Goal: Information Seeking & Learning: Learn about a topic

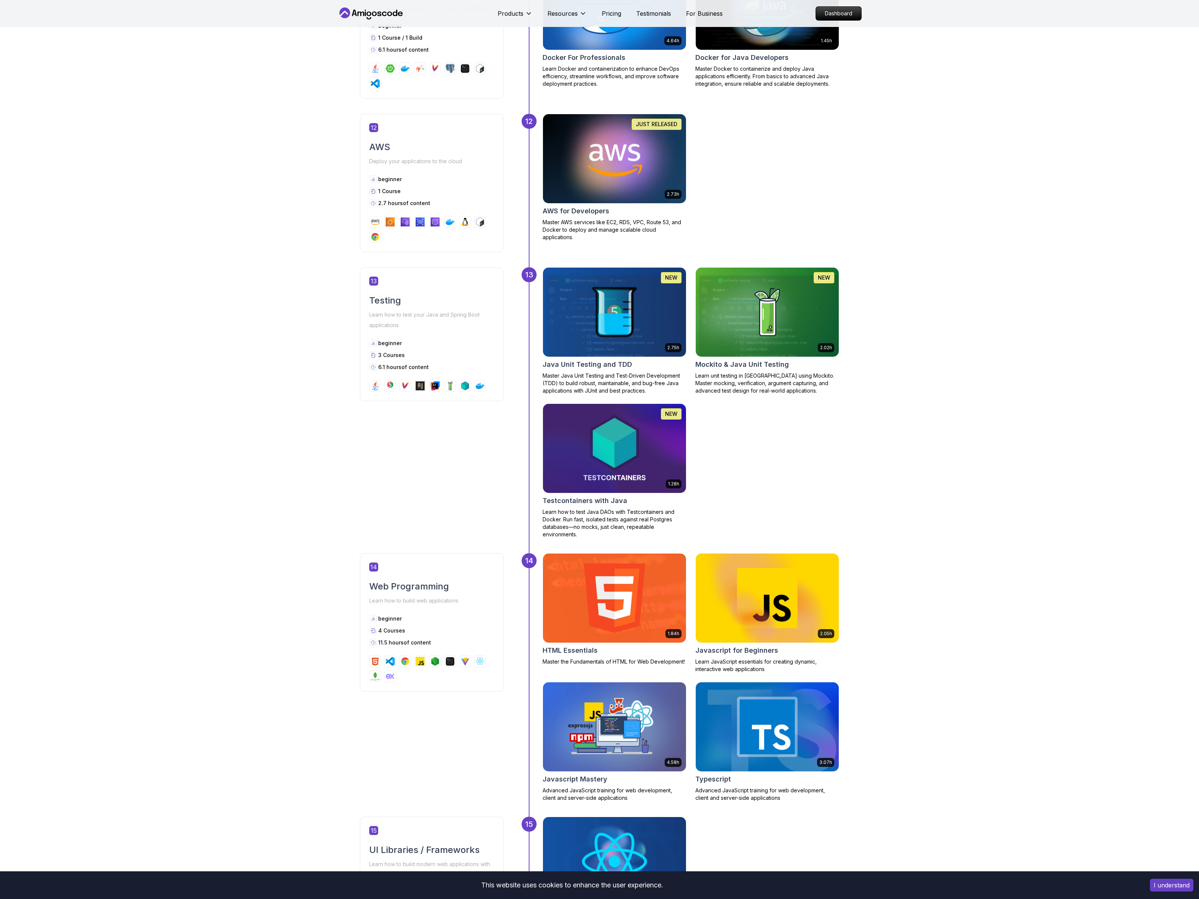
scroll to position [2498, 0]
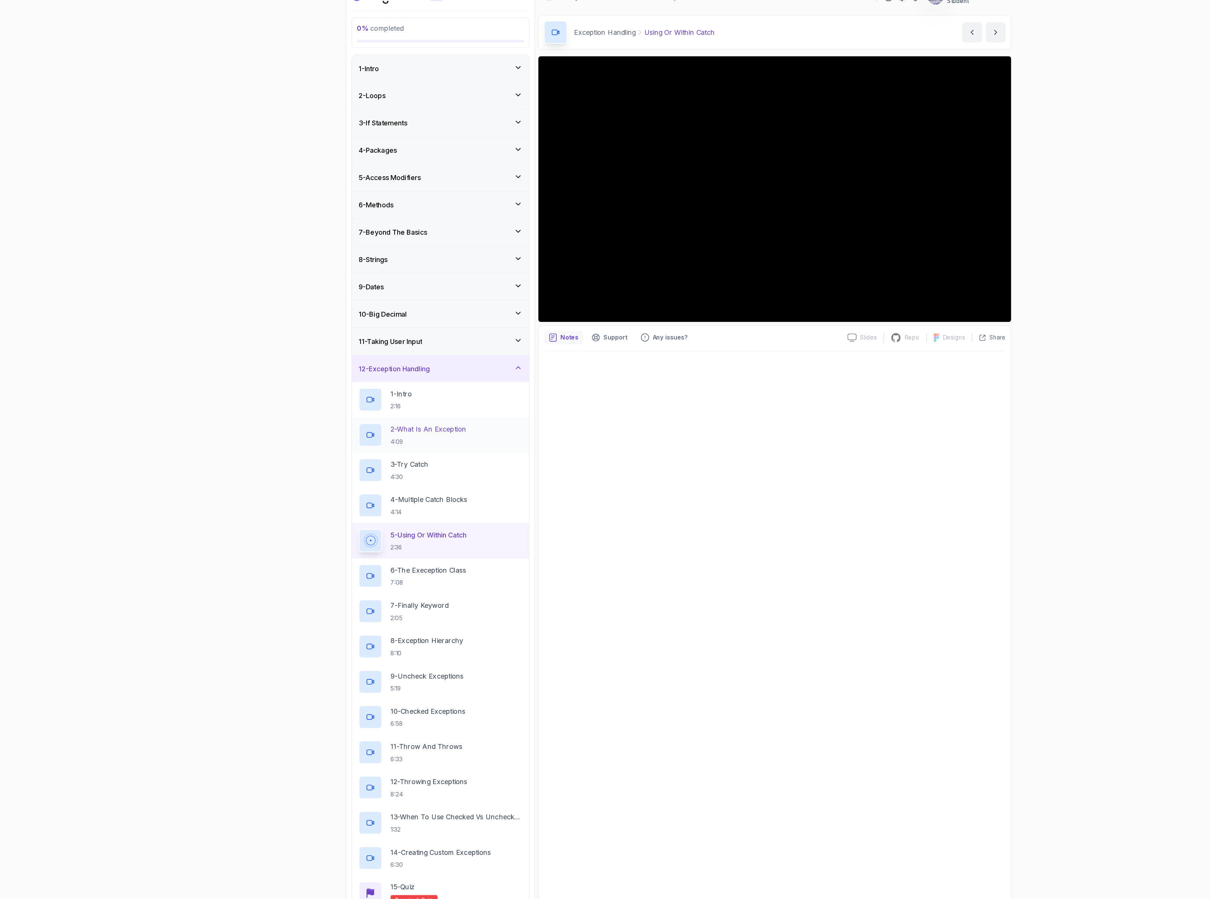
scroll to position [117, 0]
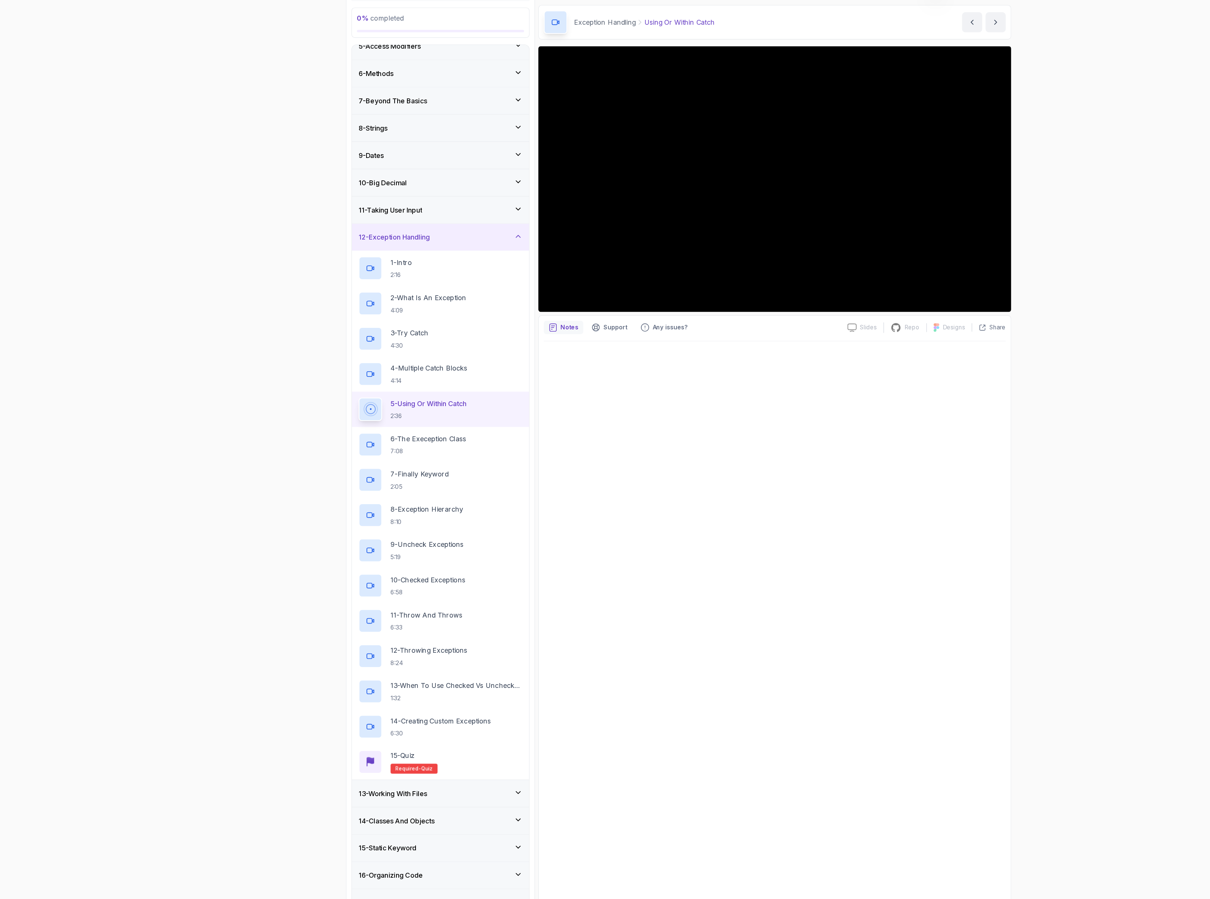
click at [434, 234] on div "12 - Exception Handling" at bounding box center [393, 237] width 146 height 9
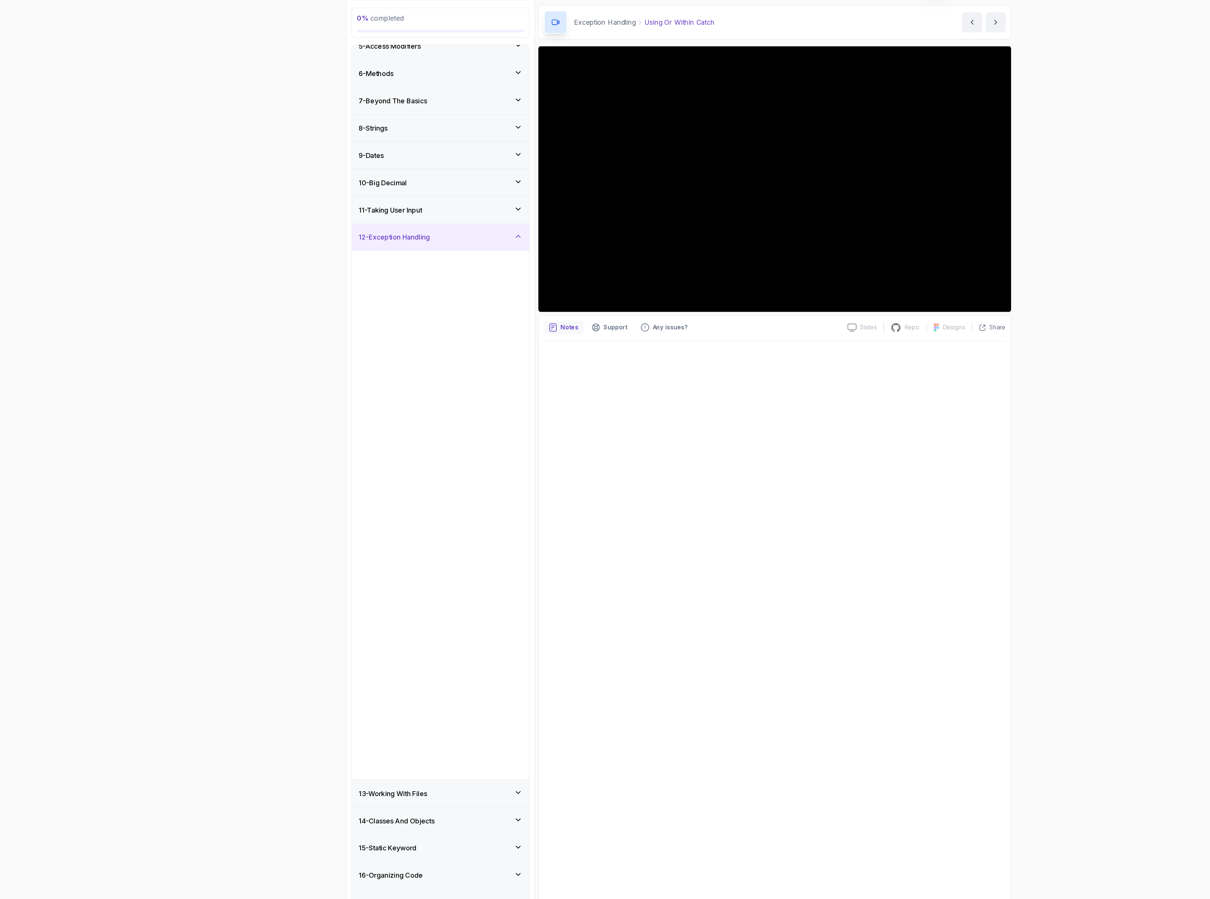
scroll to position [0, 0]
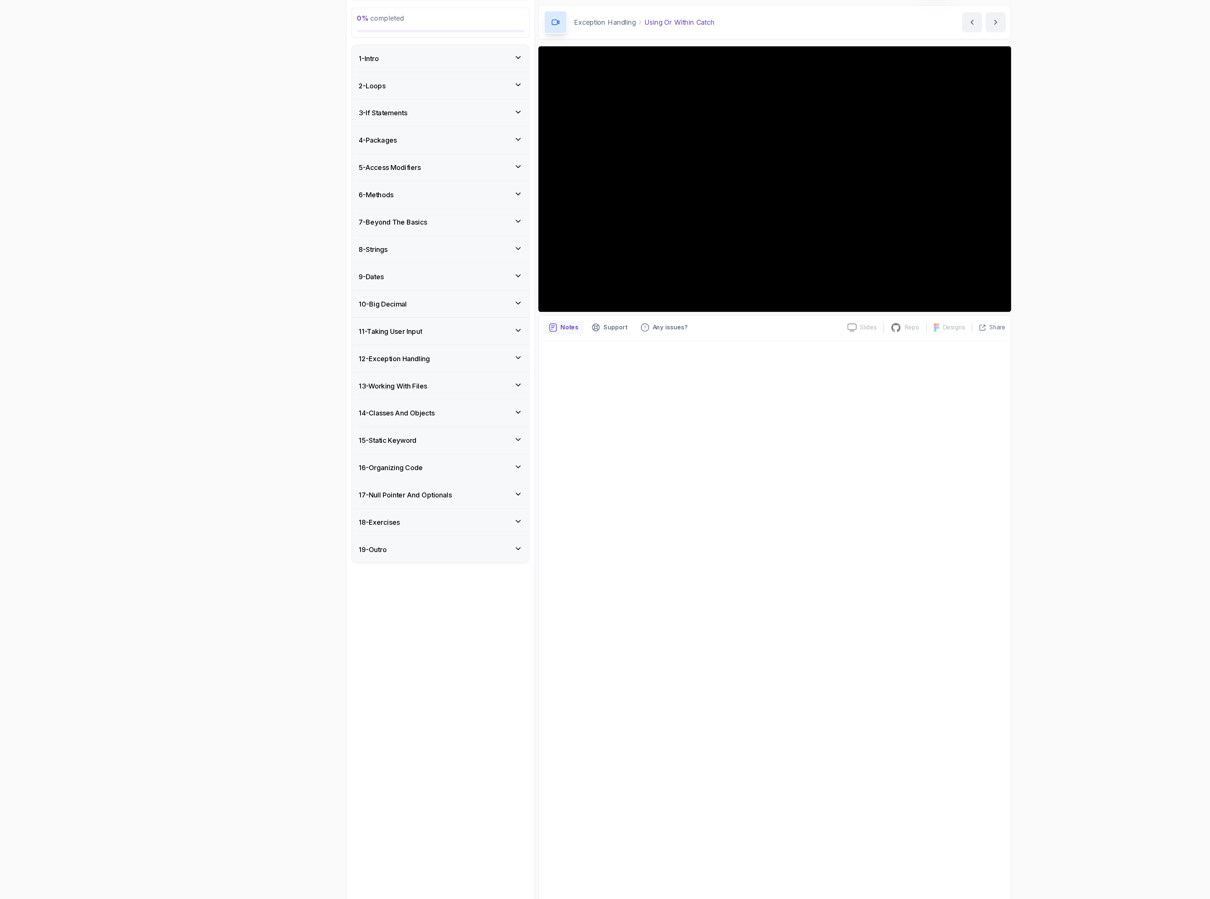
click at [420, 346] on div "12 - Exception Handling" at bounding box center [393, 345] width 146 height 9
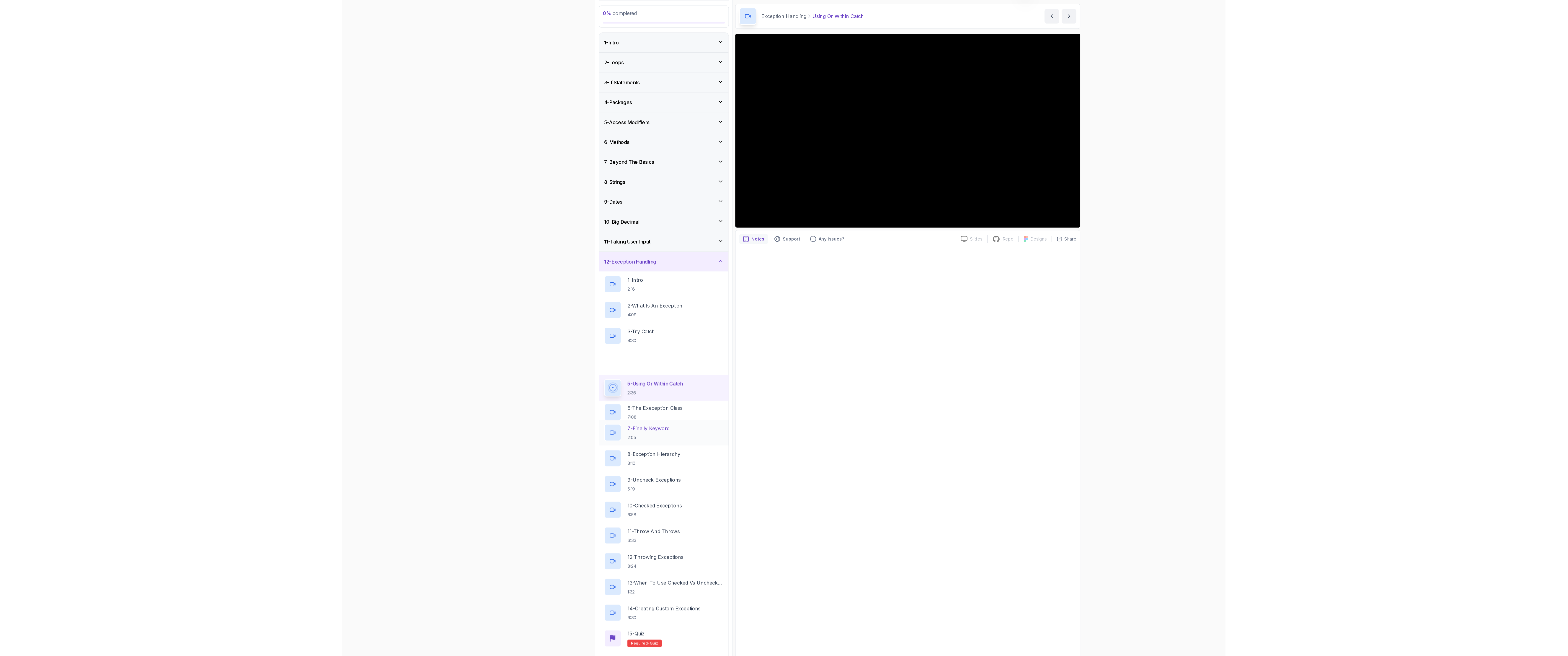
scroll to position [71, 0]
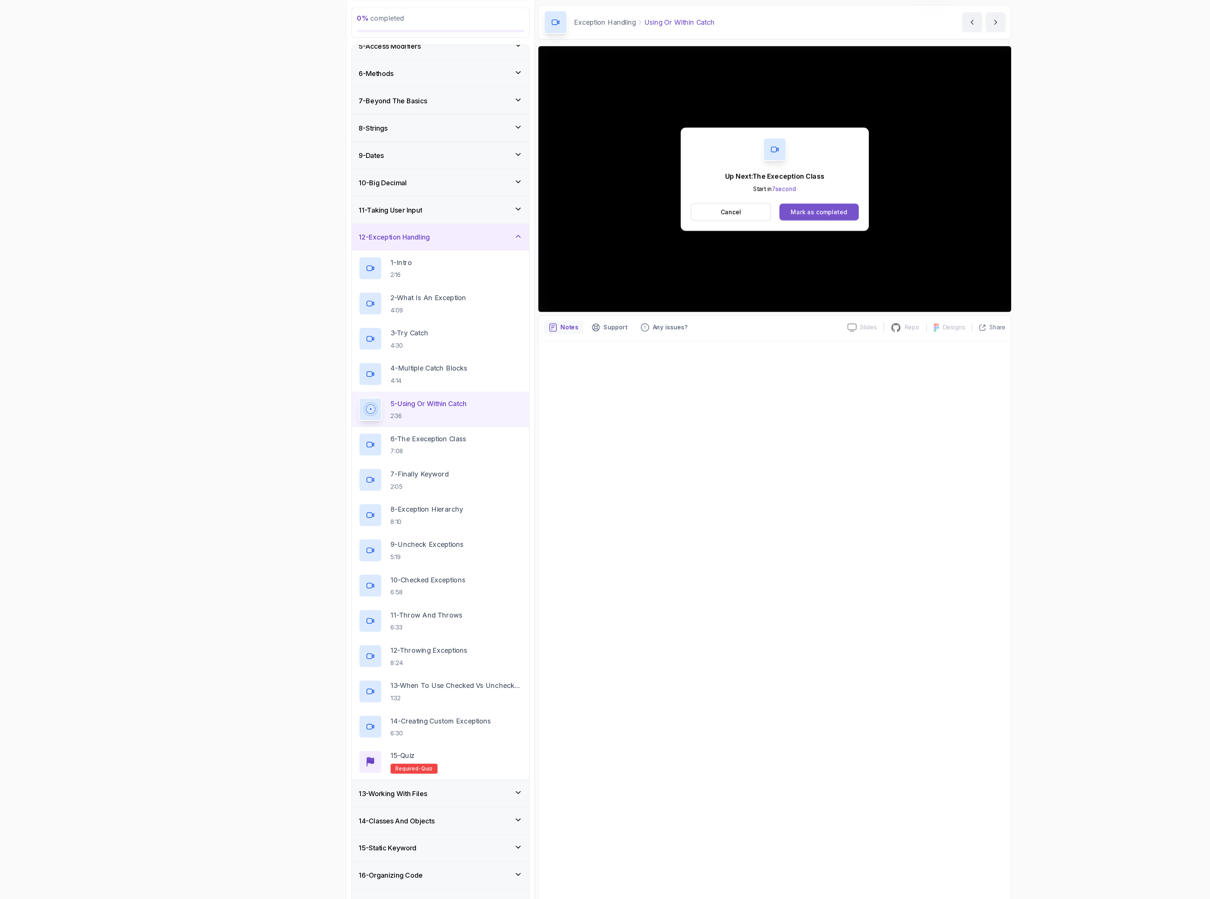
click at [744, 218] on div "Mark as completed" at bounding box center [730, 214] width 50 height 7
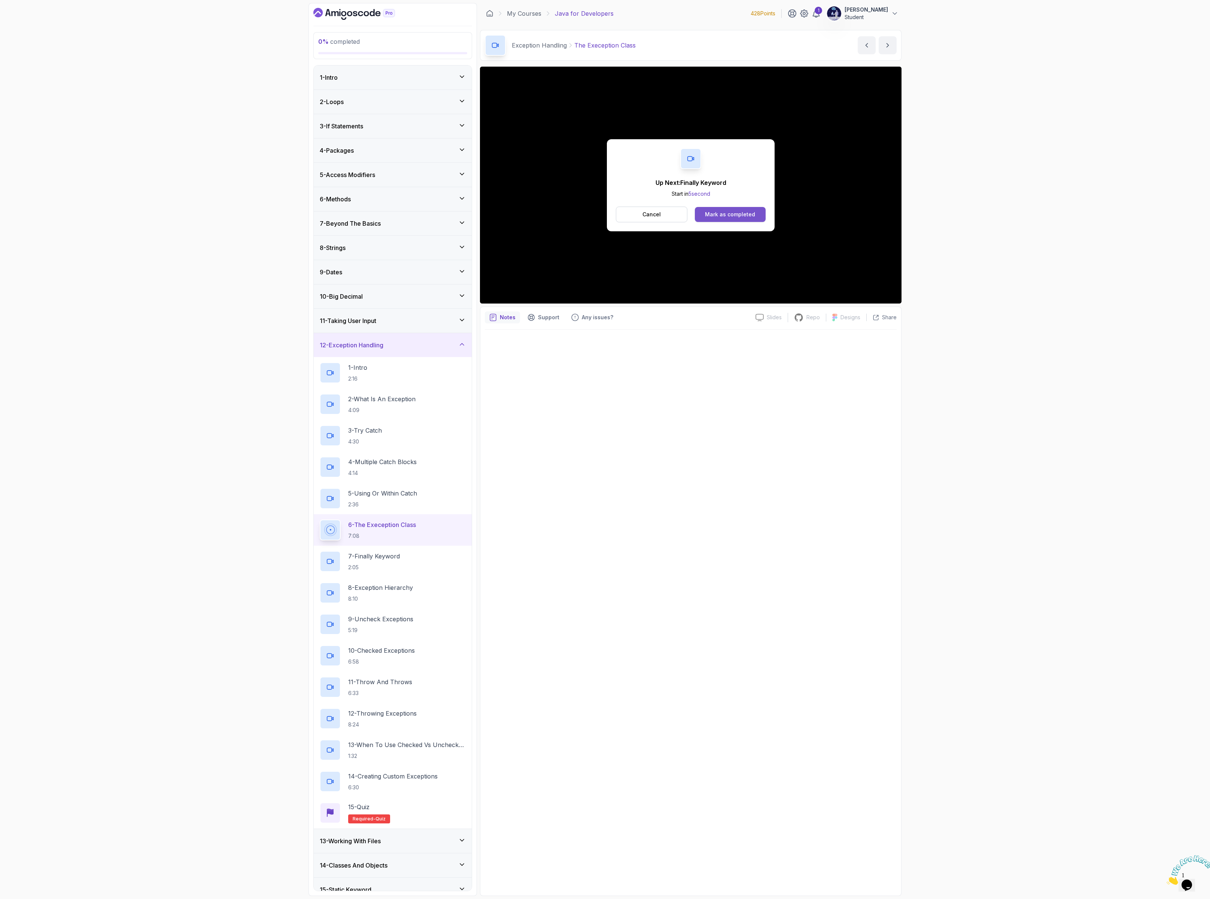
click at [711, 217] on div "Mark as completed" at bounding box center [730, 214] width 50 height 7
click at [729, 211] on div "Mark as completed" at bounding box center [730, 214] width 50 height 7
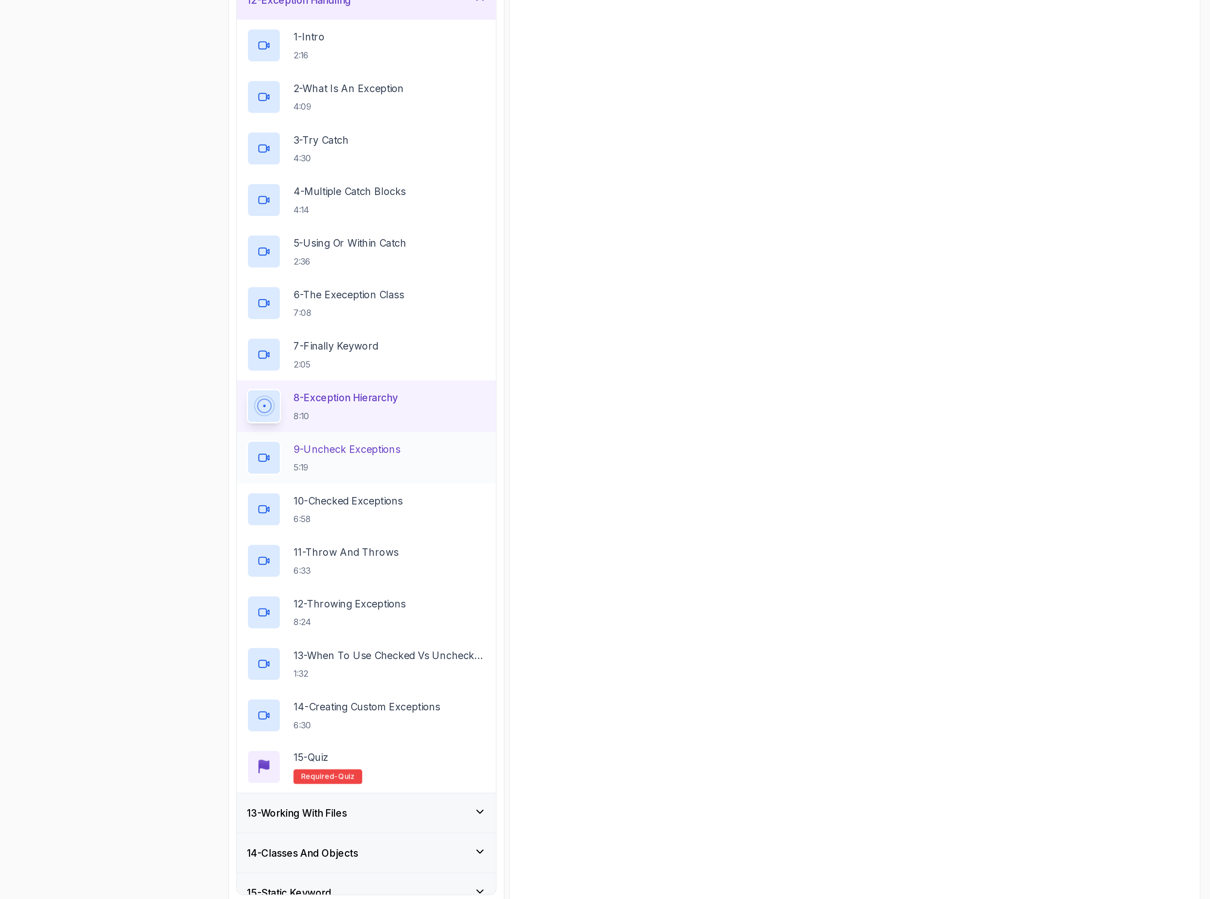
click at [399, 622] on p "9 - Uncheck Exceptions" at bounding box center [380, 619] width 65 height 9
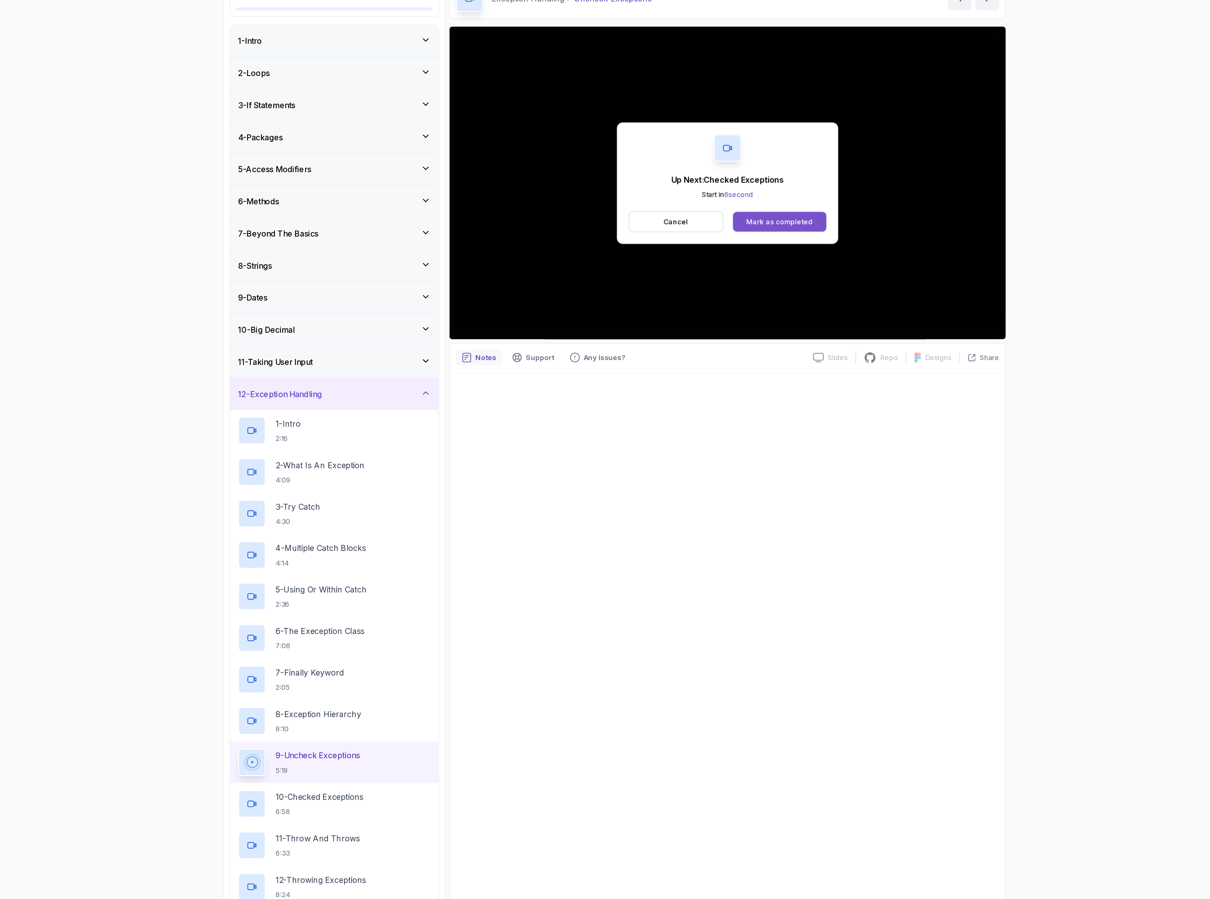
click at [709, 211] on div "Mark as completed" at bounding box center [730, 214] width 50 height 7
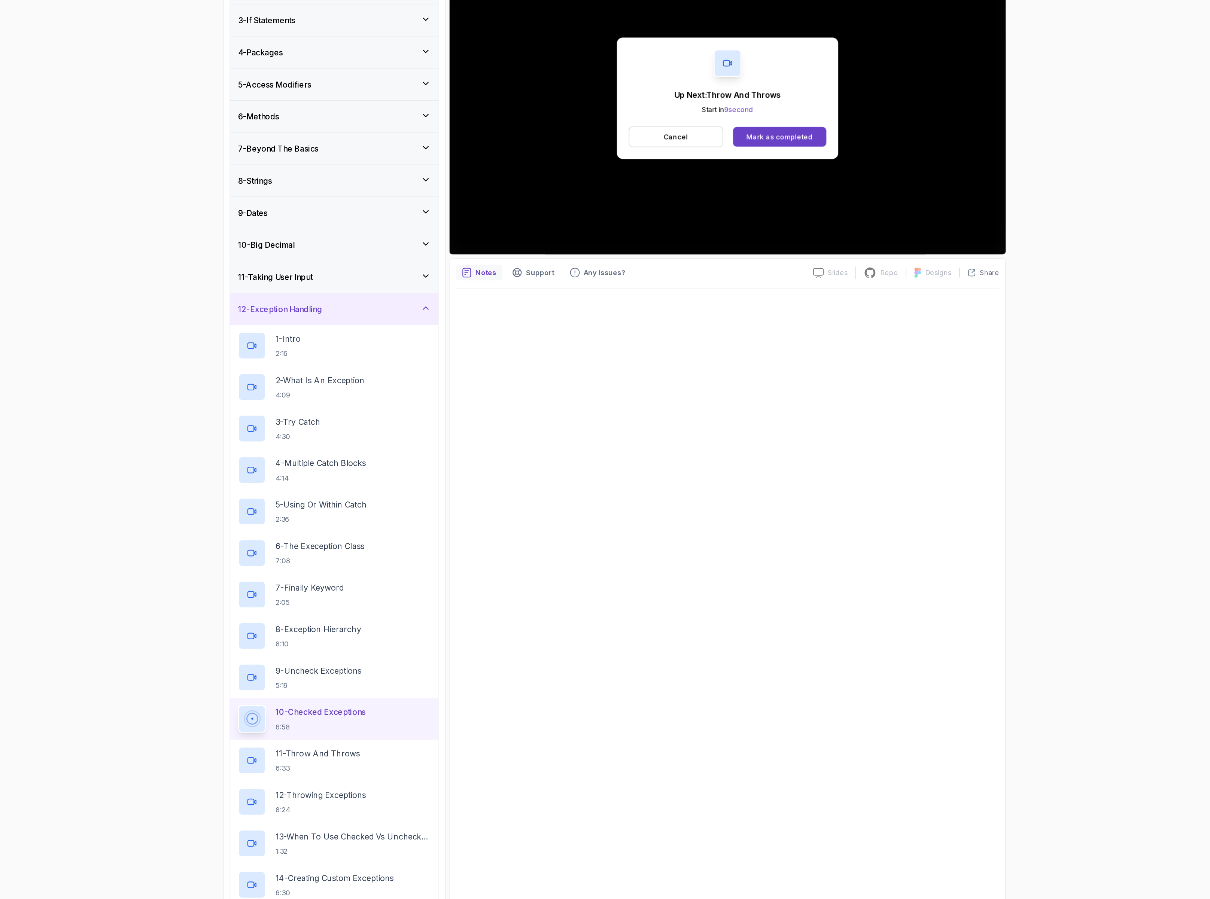
click at [659, 211] on p "Cancel" at bounding box center [652, 214] width 18 height 7
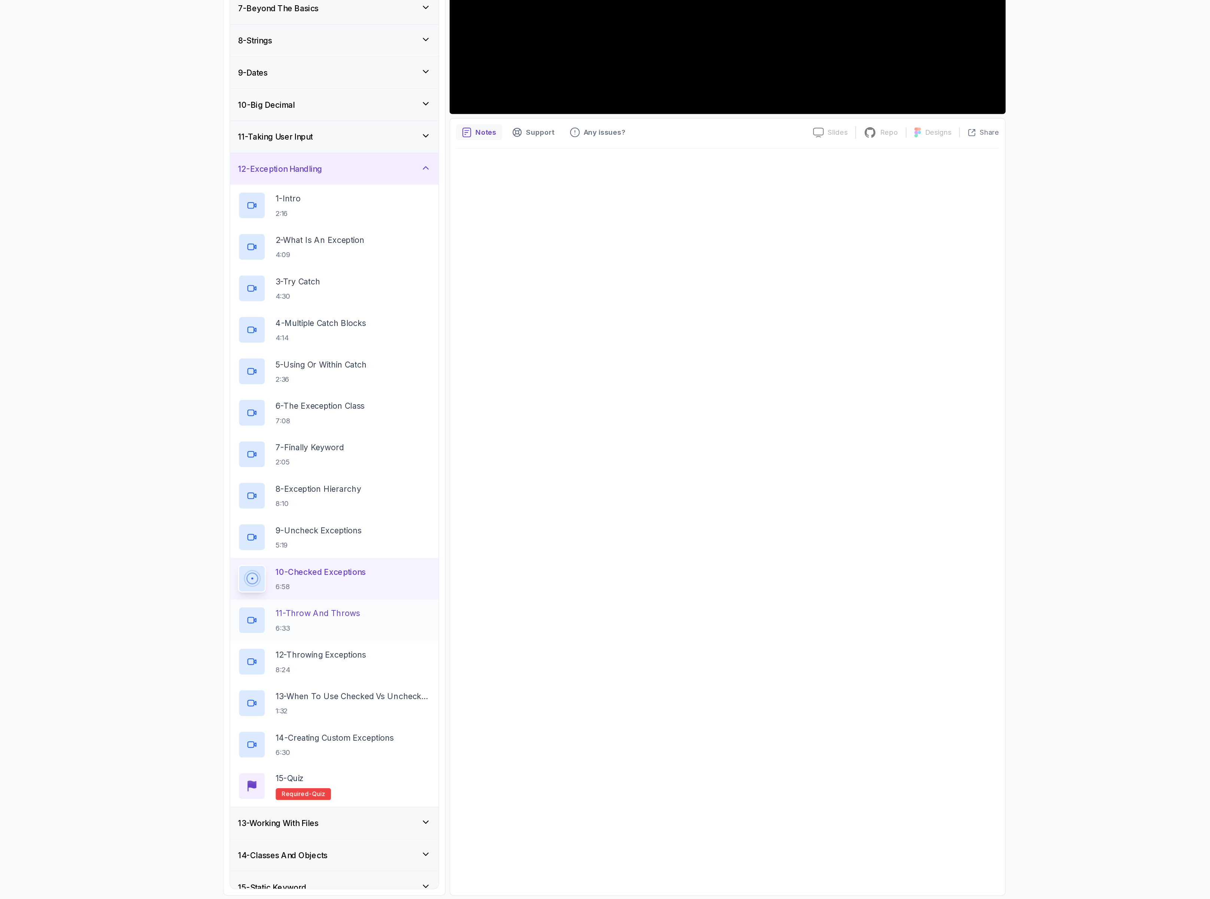
click at [385, 696] on p "6:33" at bounding box center [380, 693] width 64 height 7
click at [377, 844] on h3 "13 - Working With Files" at bounding box center [350, 841] width 61 height 9
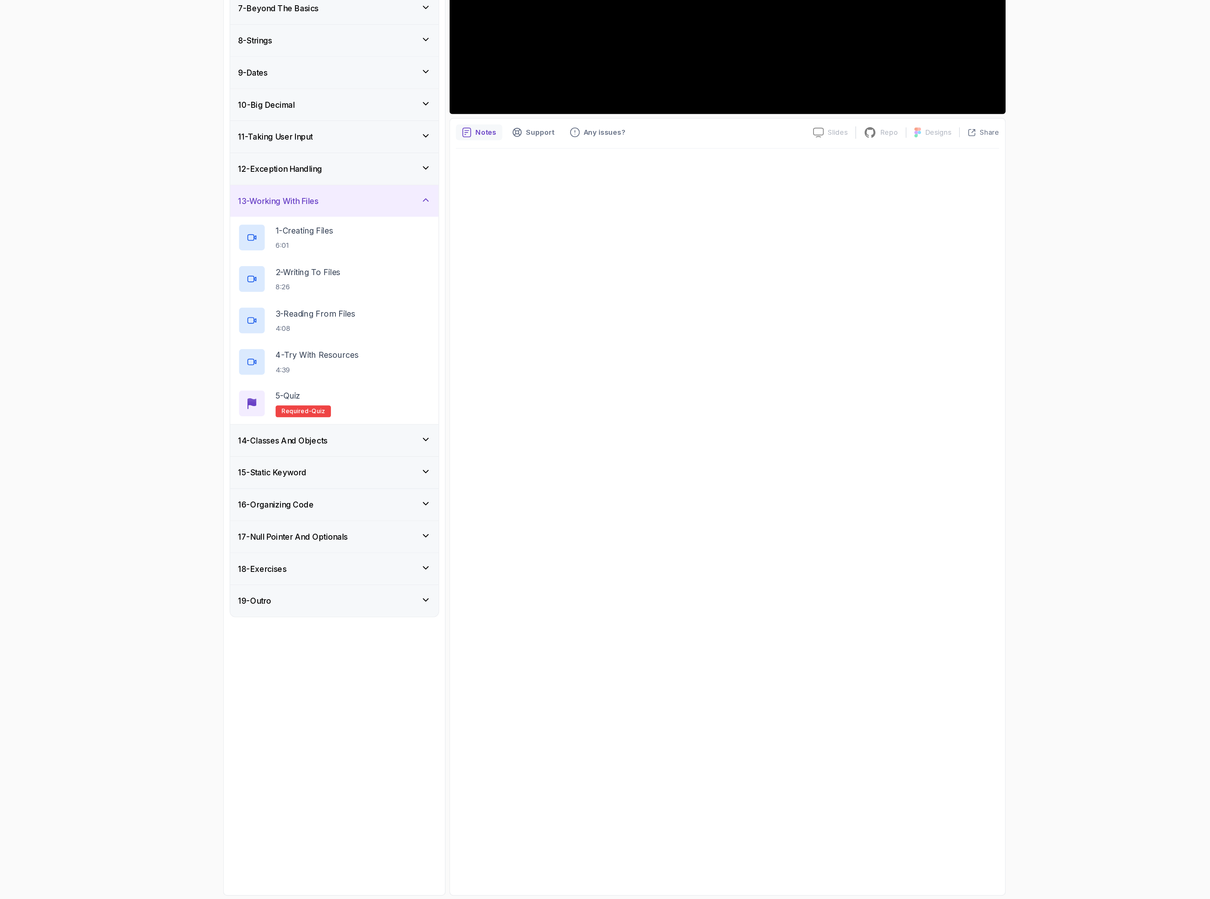
click at [383, 346] on h3 "12 - Exception Handling" at bounding box center [352, 345] width 64 height 9
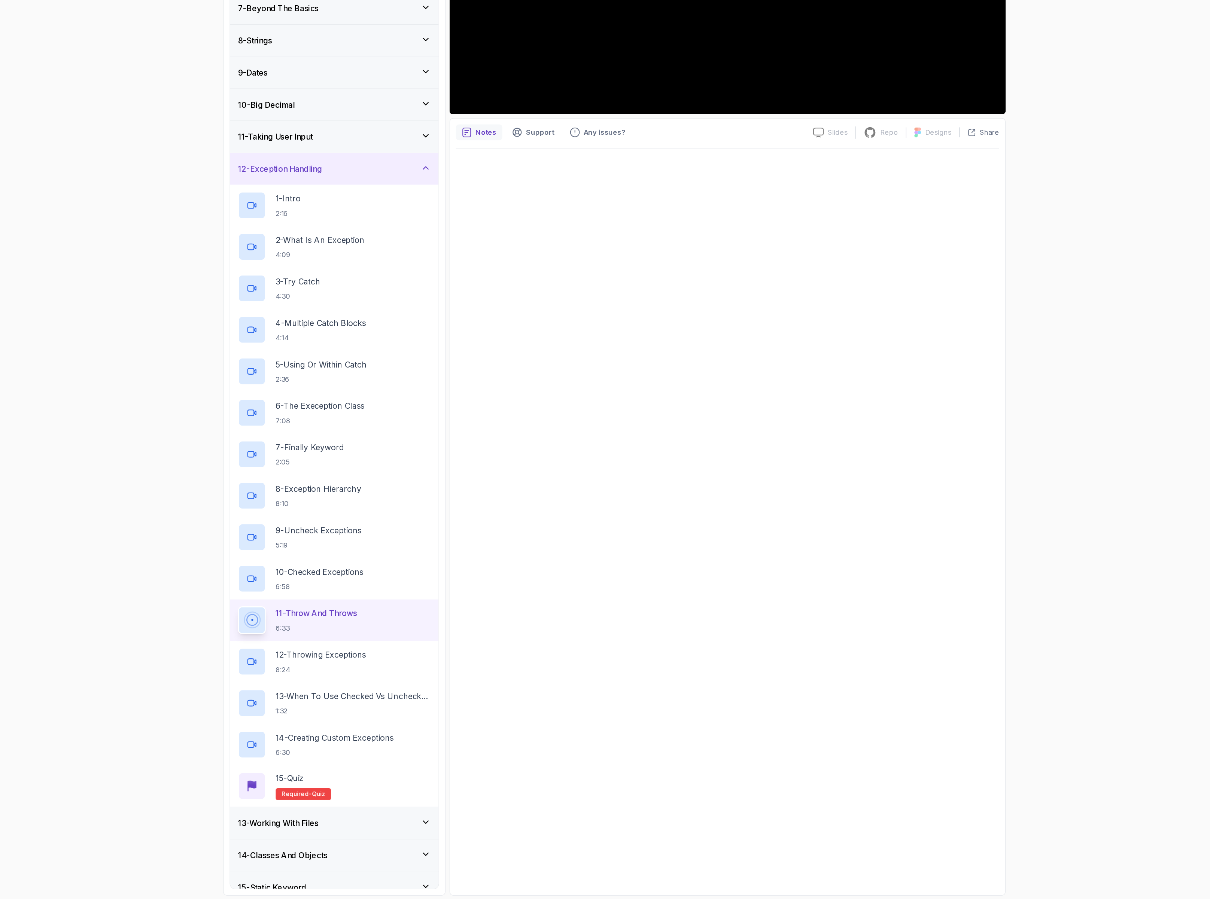
click at [357, 866] on div "14 - Classes And Objects" at bounding box center [393, 866] width 158 height 24
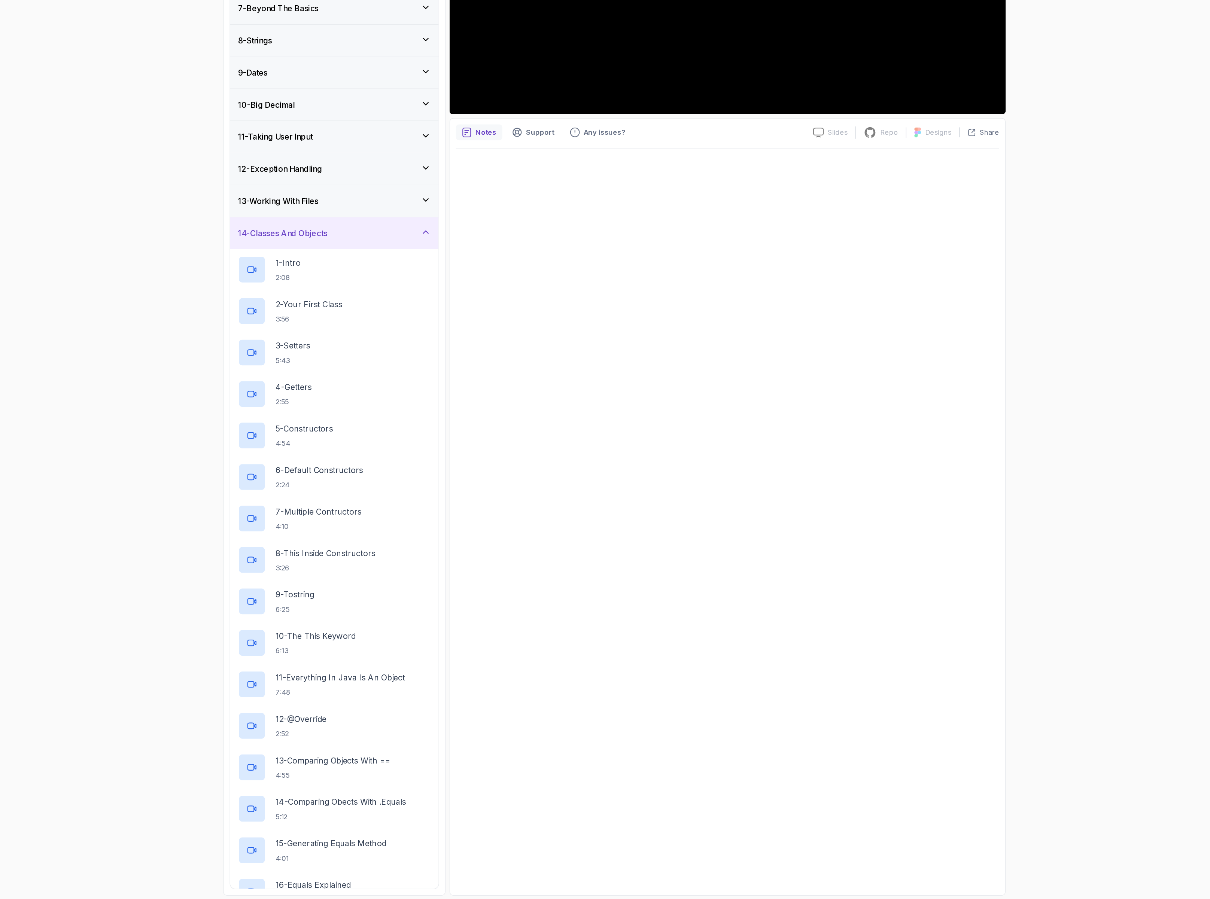
click at [355, 374] on h3 "13 - Working With Files" at bounding box center [350, 369] width 61 height 9
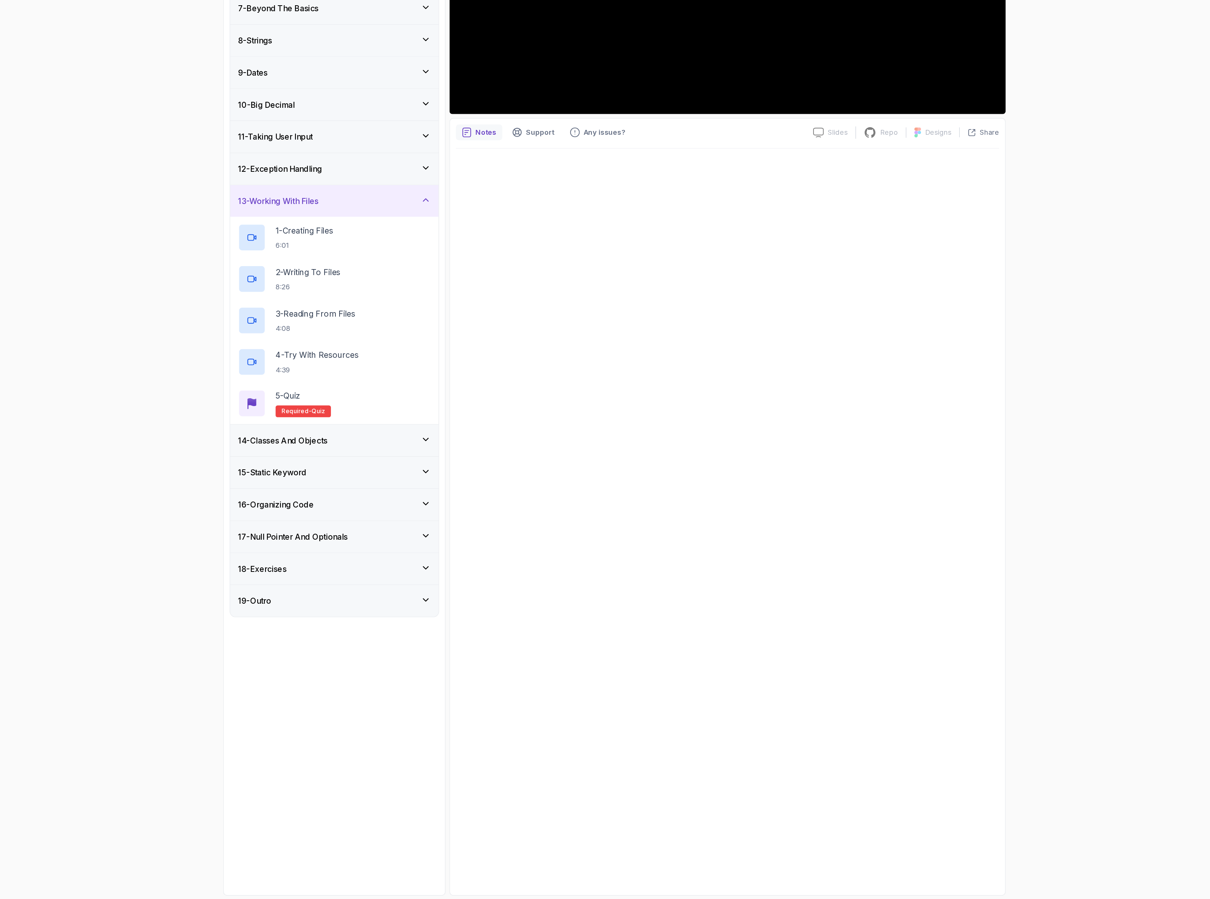
click at [367, 350] on h3 "12 - Exception Handling" at bounding box center [352, 345] width 64 height 9
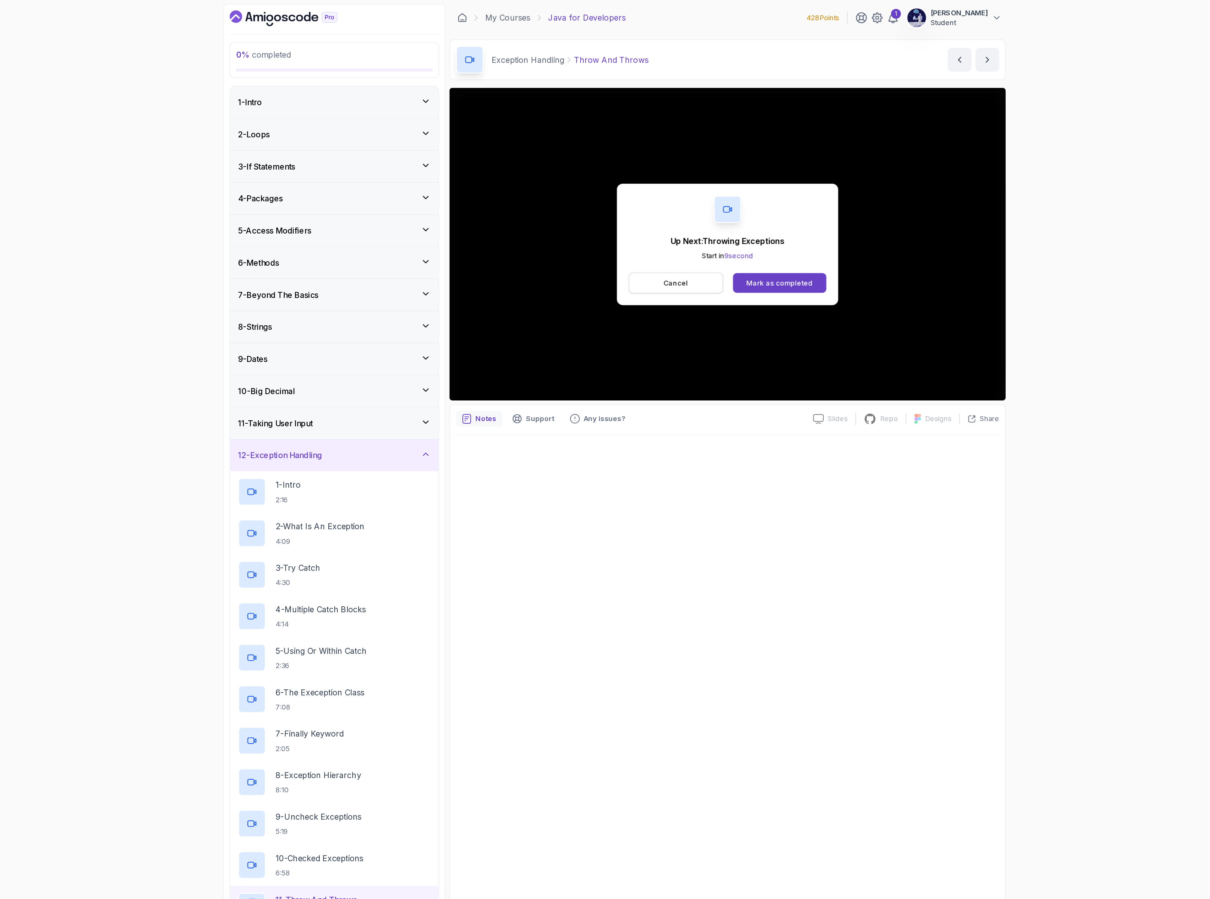
click at [647, 217] on p "Cancel" at bounding box center [652, 214] width 18 height 7
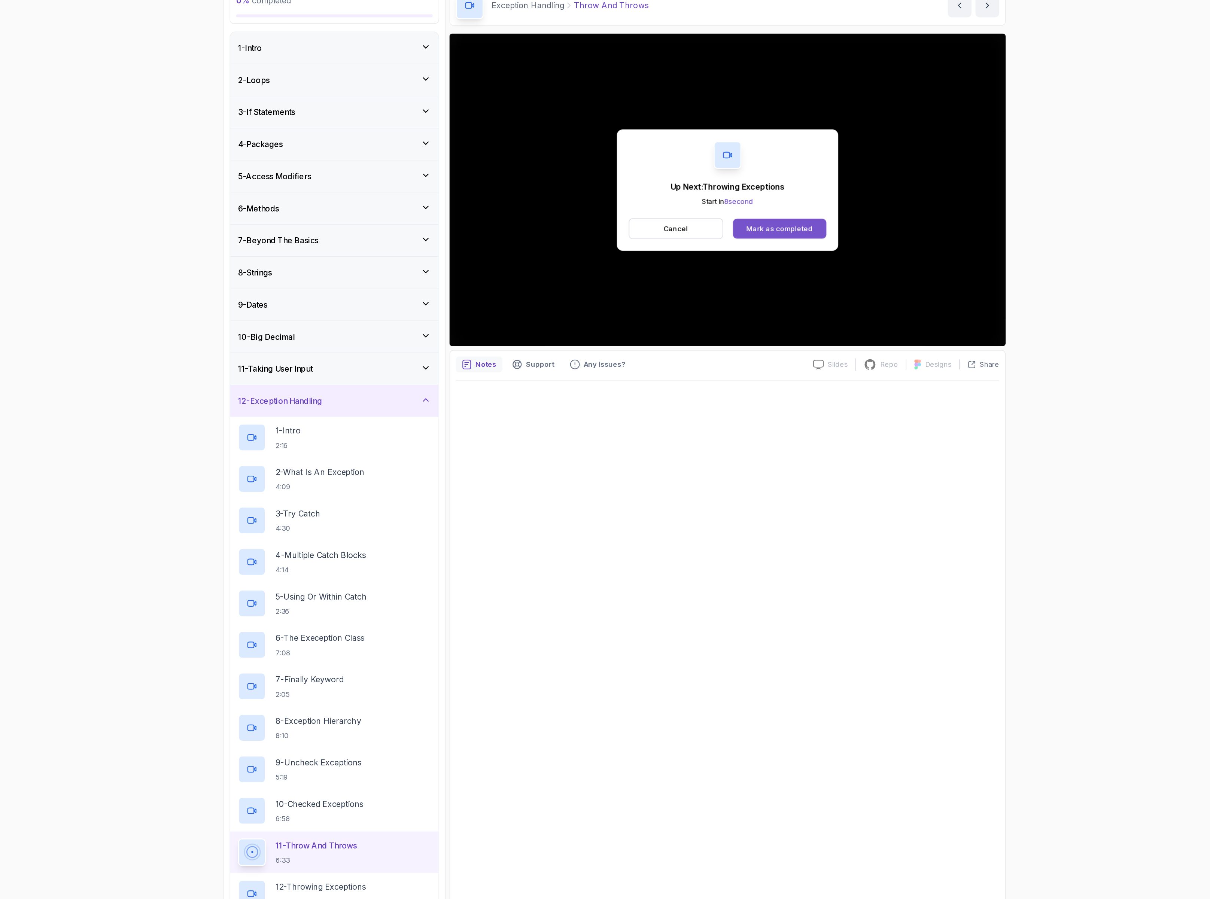
click at [729, 216] on div "Mark as completed" at bounding box center [730, 214] width 50 height 7
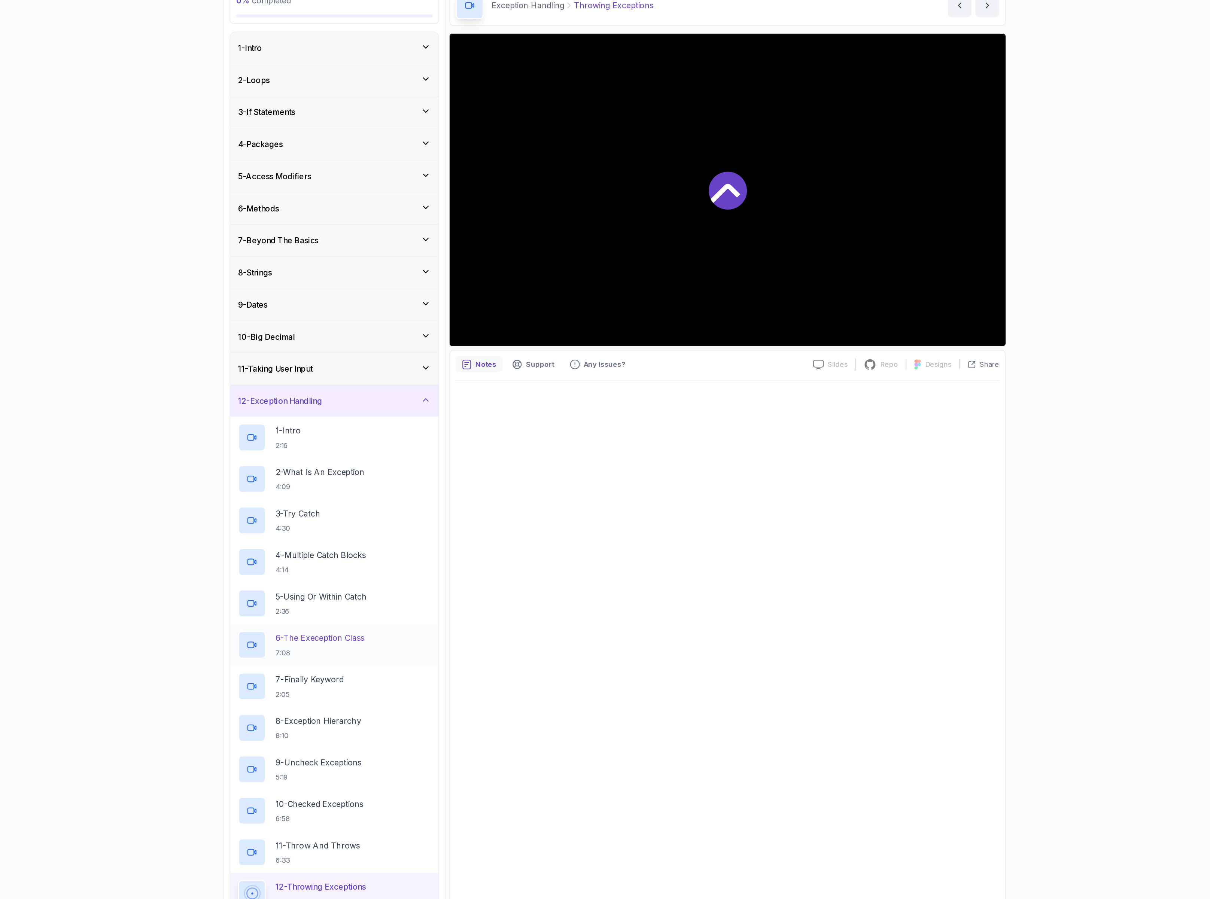
scroll to position [117, 0]
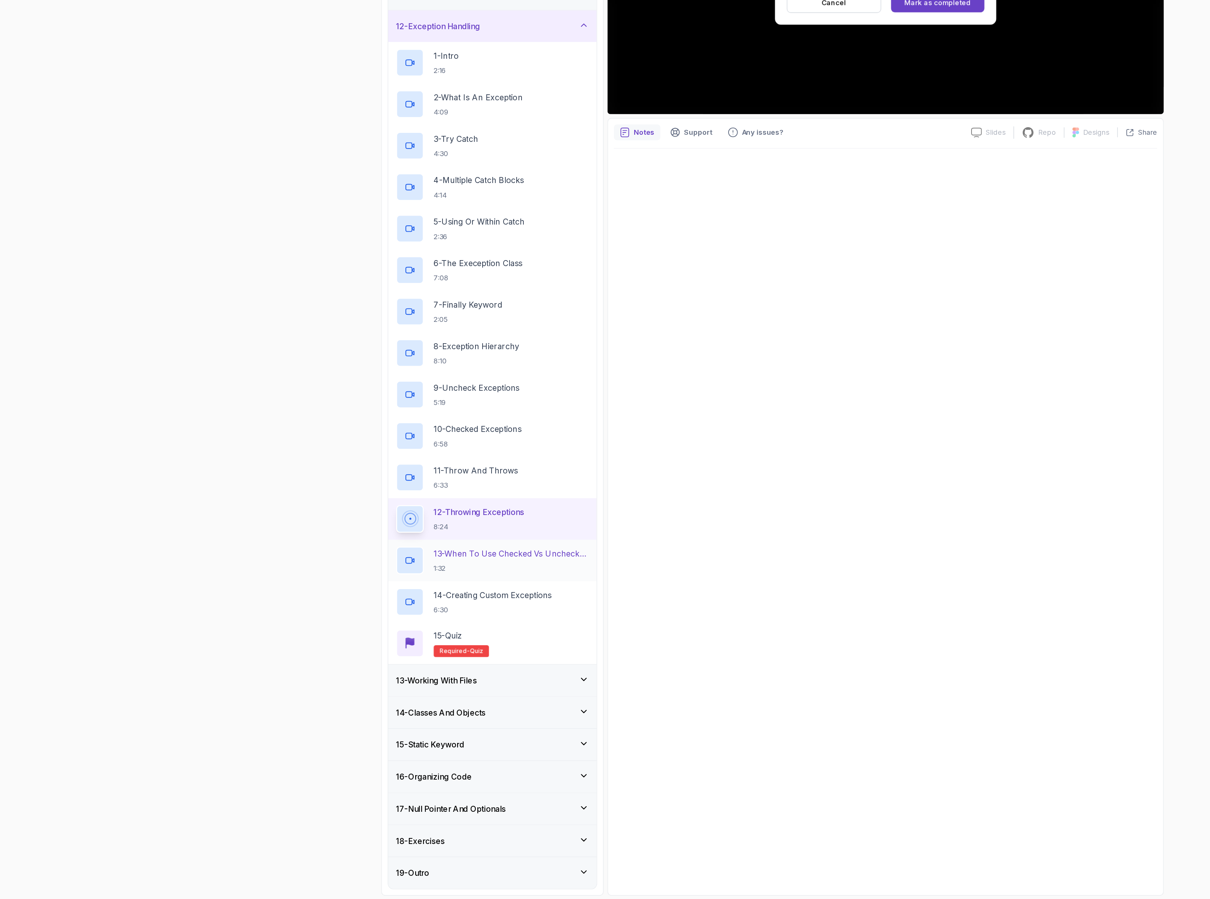
click at [391, 644] on p "1:32" at bounding box center [407, 647] width 118 height 7
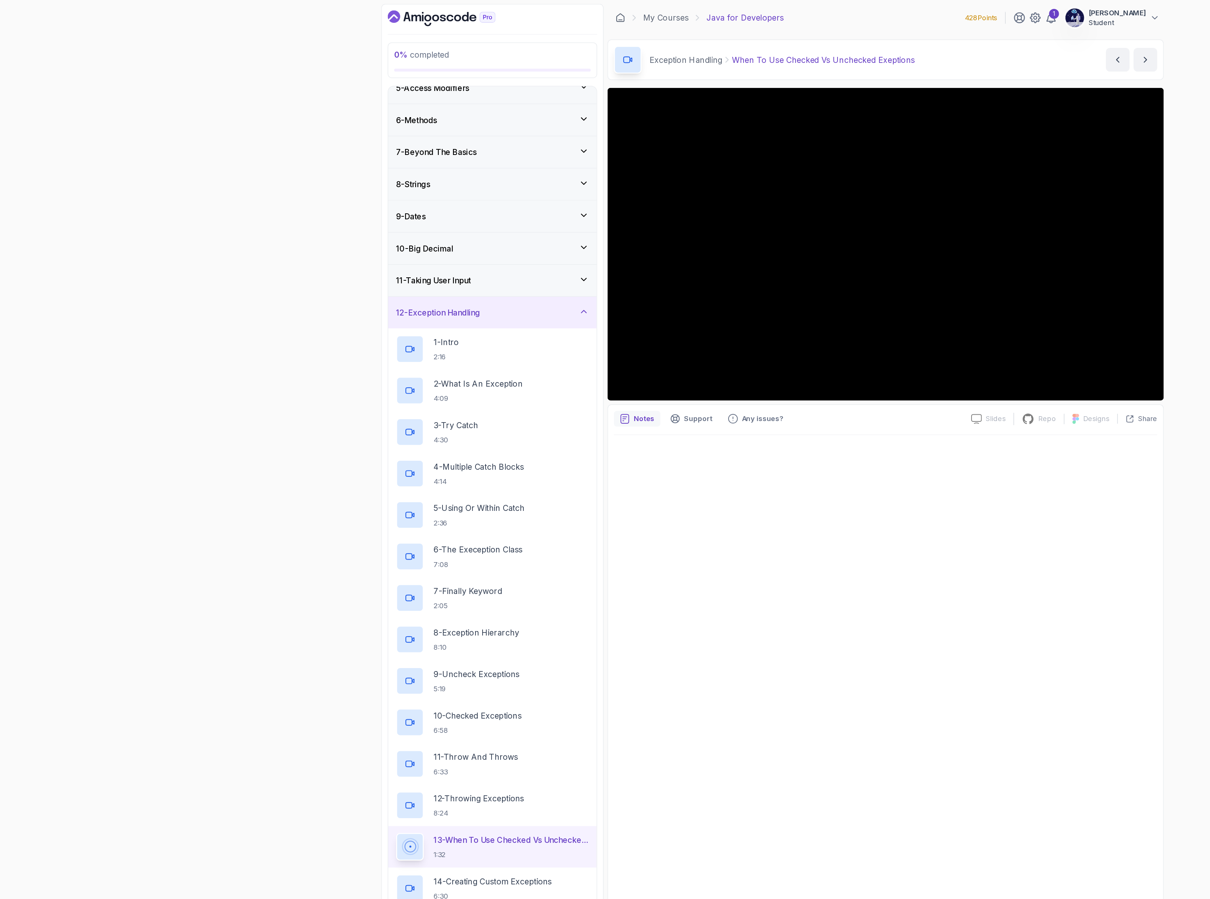
click at [320, 632] on button "13 - When To Use Checked Vs Unchecked Exeptions 1:32" at bounding box center [393, 642] width 146 height 21
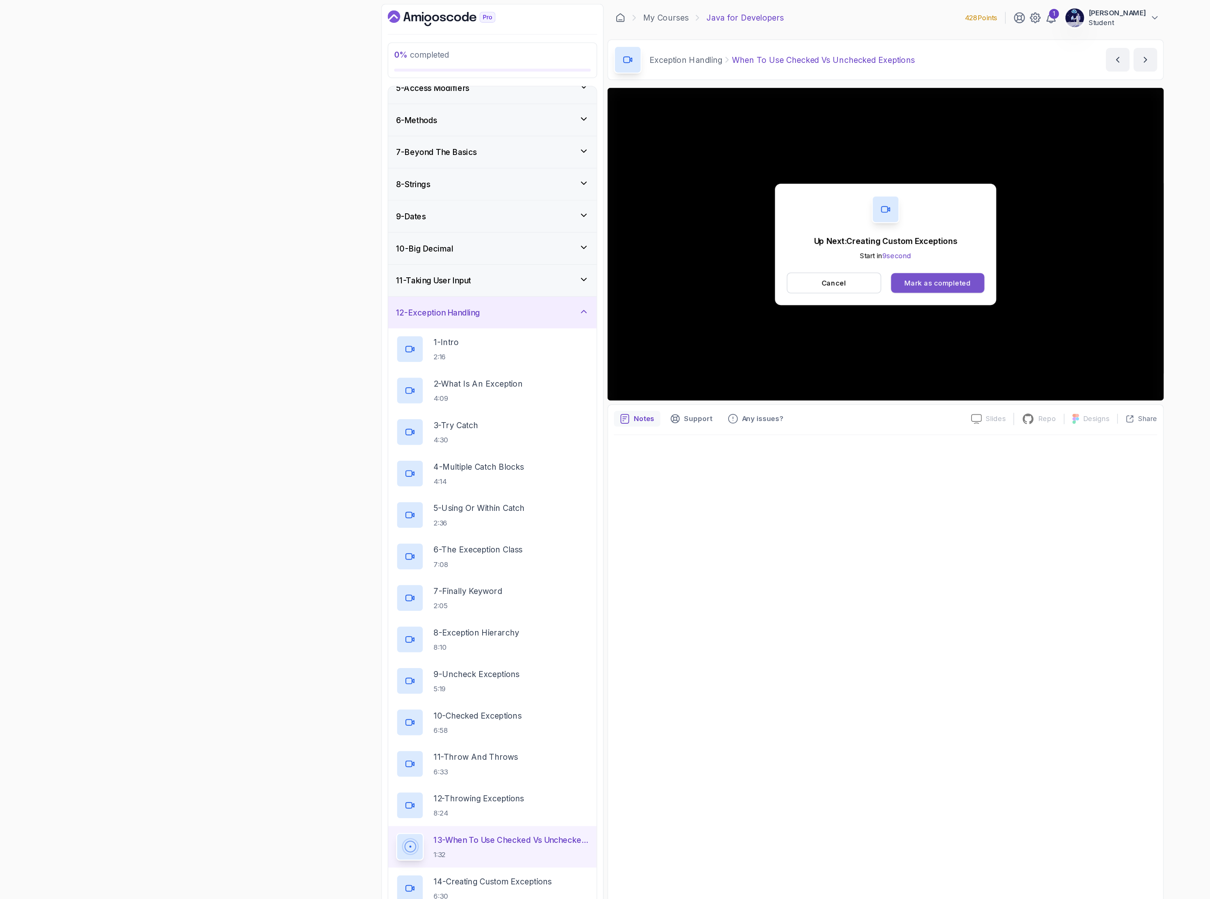
click at [723, 219] on button "Mark as completed" at bounding box center [730, 214] width 71 height 15
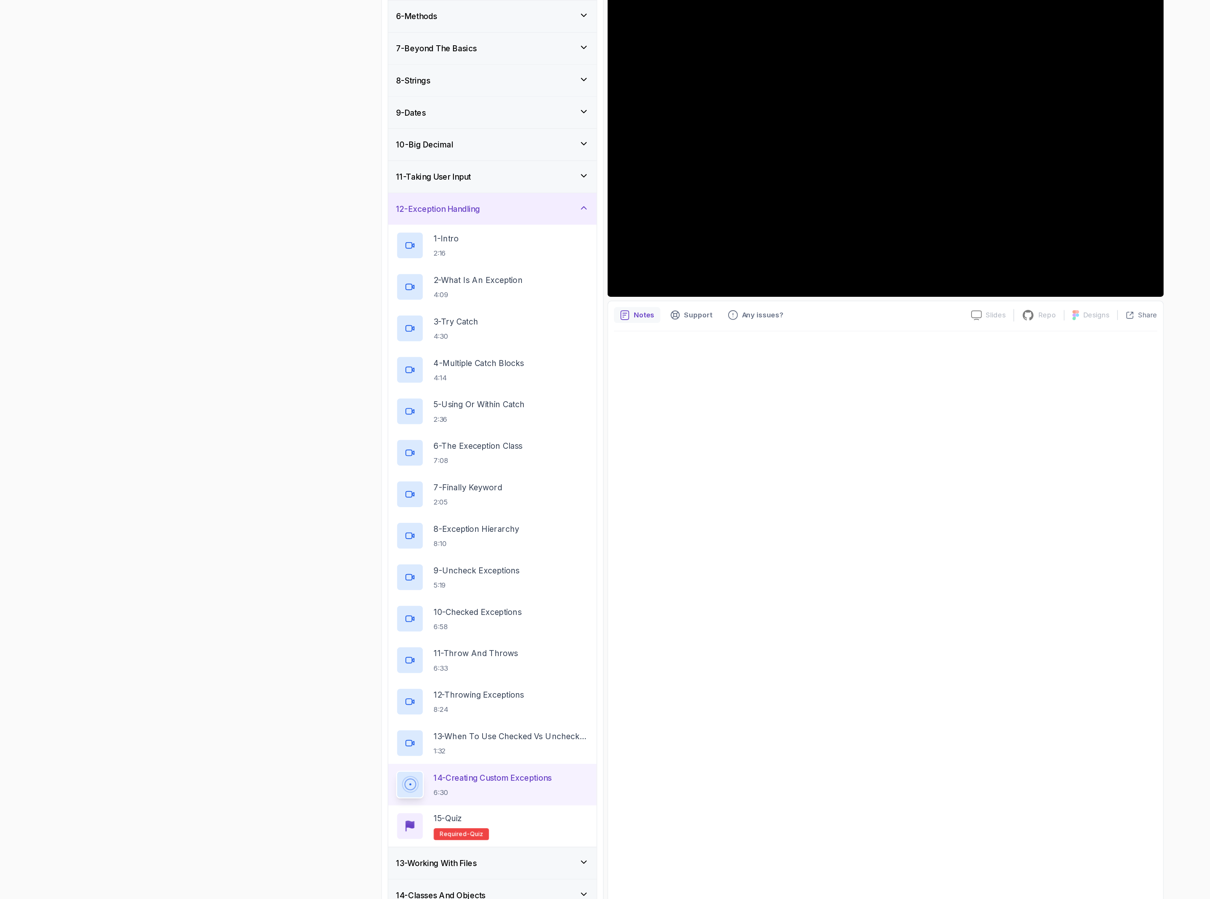
click at [185, 538] on div "0 % completed 1 - Intro 2 - Loops 3 - If Statements 4 - Packages 5 - Access Mod…" at bounding box center [605, 449] width 1210 height 899
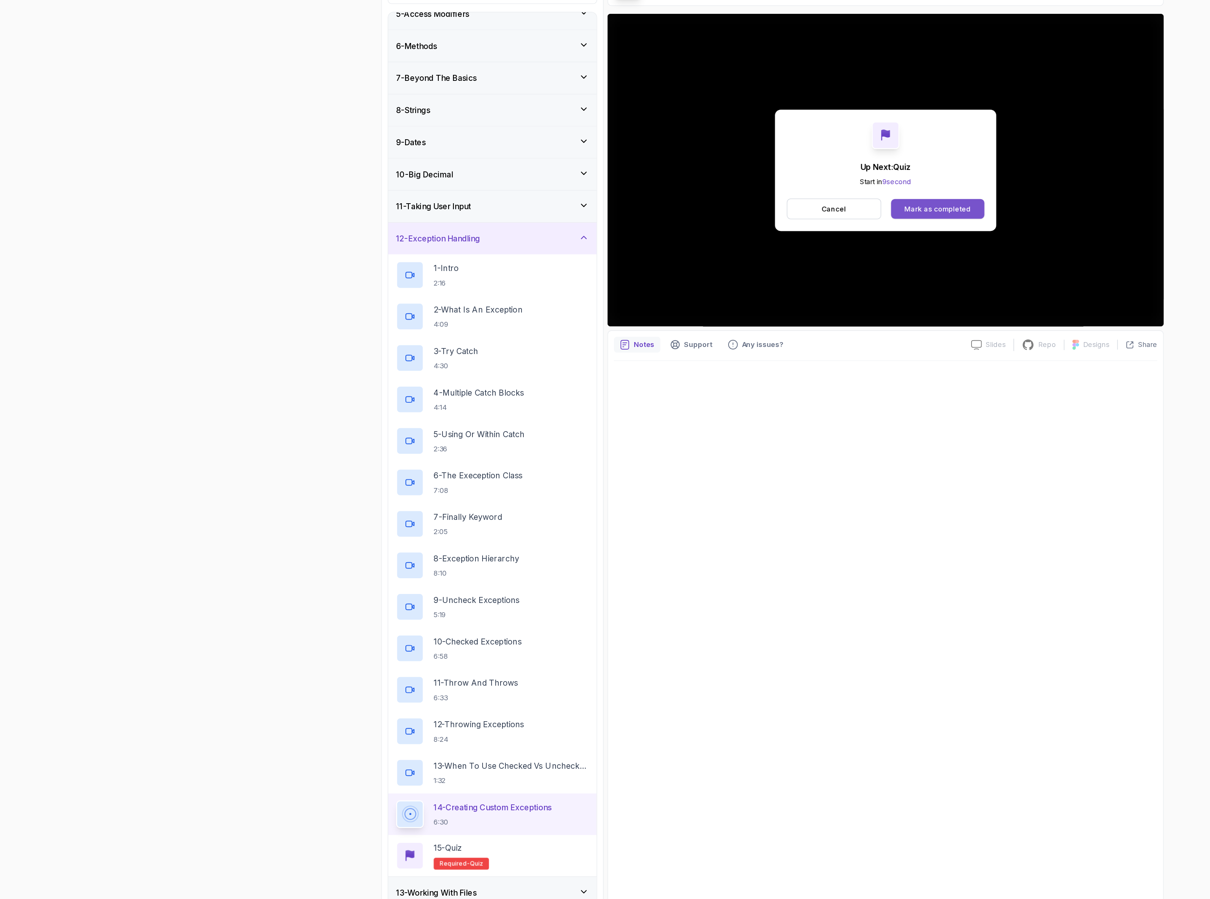
click at [716, 218] on div "Mark as completed" at bounding box center [730, 214] width 50 height 7
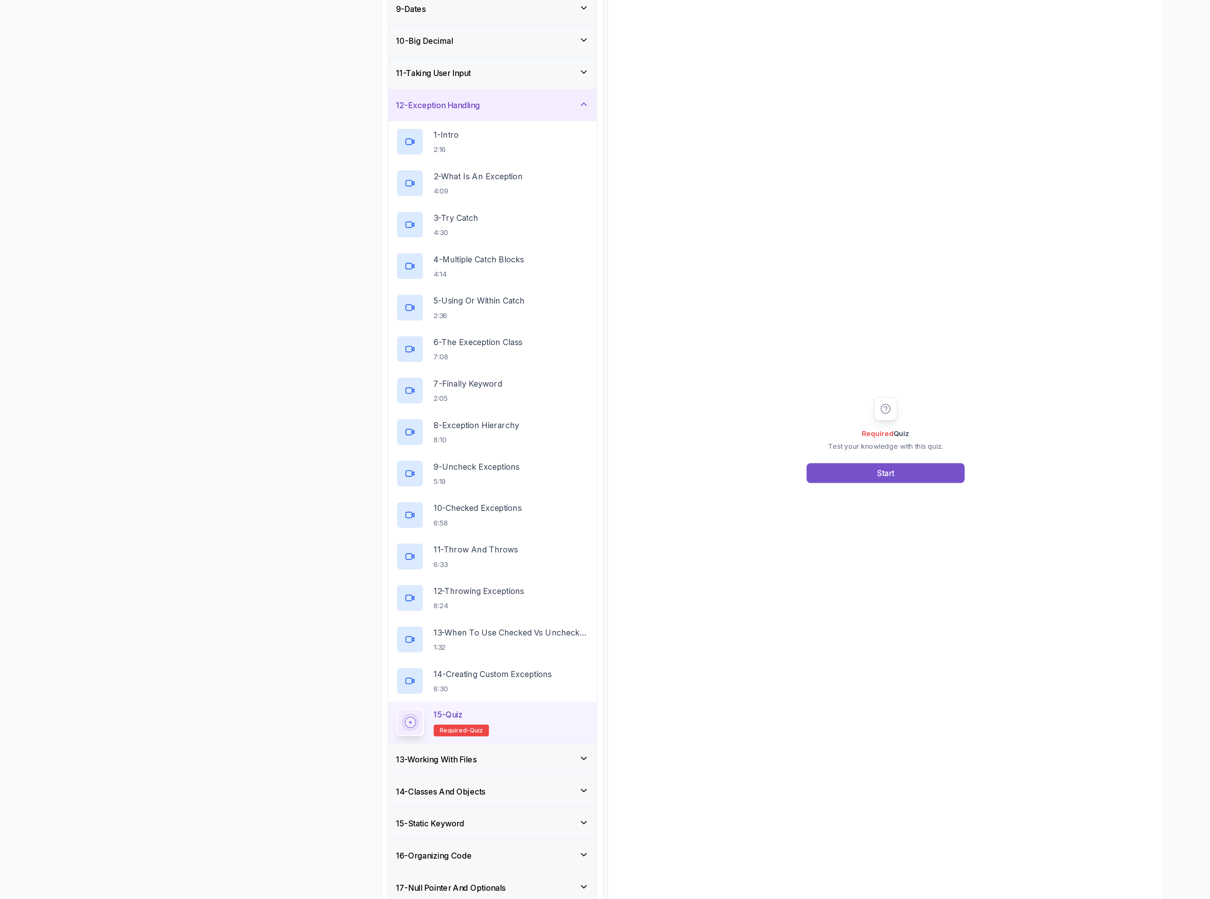
click at [682, 514] on button "Start" at bounding box center [691, 515] width 120 height 15
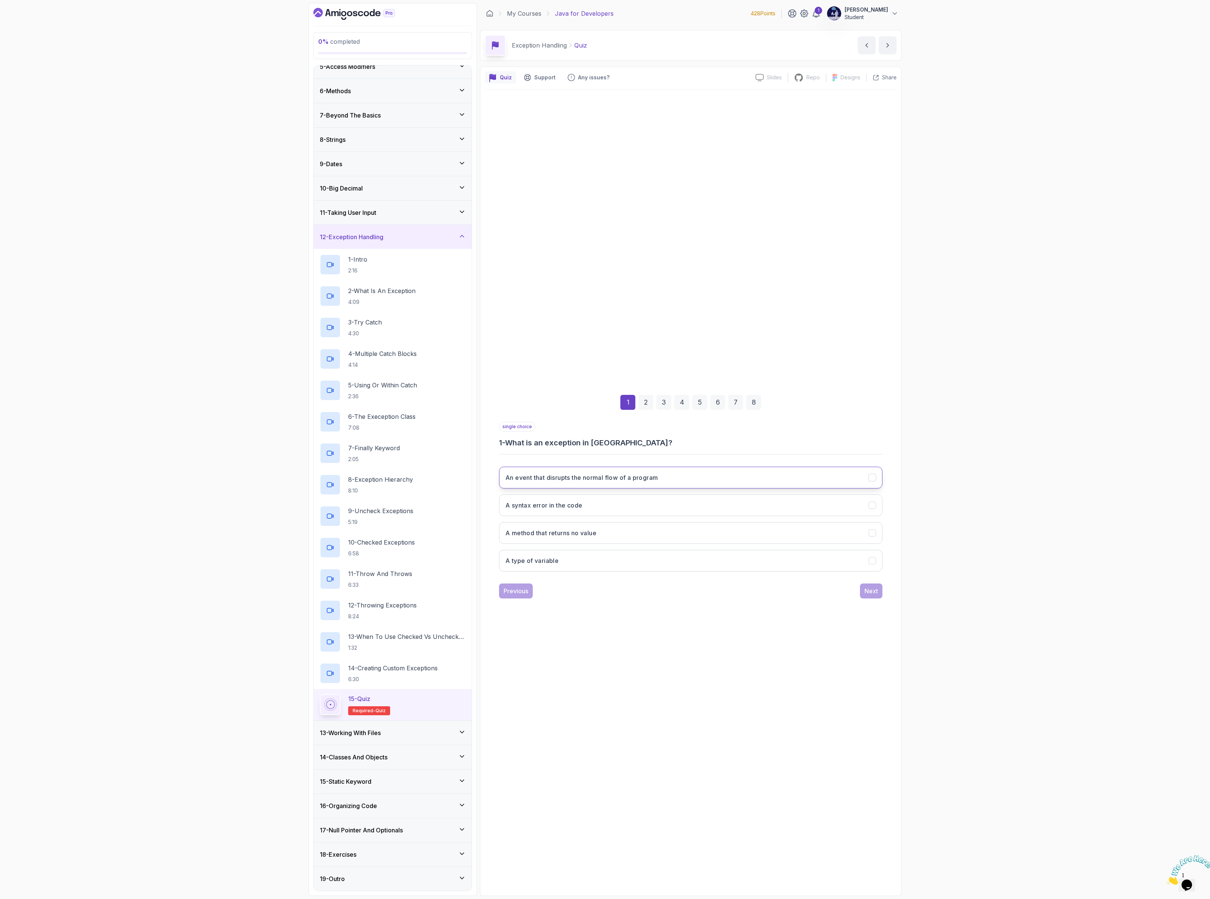
click at [550, 485] on button "An event that disrupts the normal flow of a program" at bounding box center [690, 478] width 383 height 22
click at [865, 593] on div "Next" at bounding box center [871, 591] width 13 height 9
click at [613, 507] on button "They are used to handle exceptions" at bounding box center [690, 506] width 383 height 22
click at [638, 540] on button "Multiple catch blocks can be used with a single try block" at bounding box center [690, 533] width 383 height 22
click at [646, 566] on button "The catch block must follow the try block" at bounding box center [690, 561] width 383 height 22
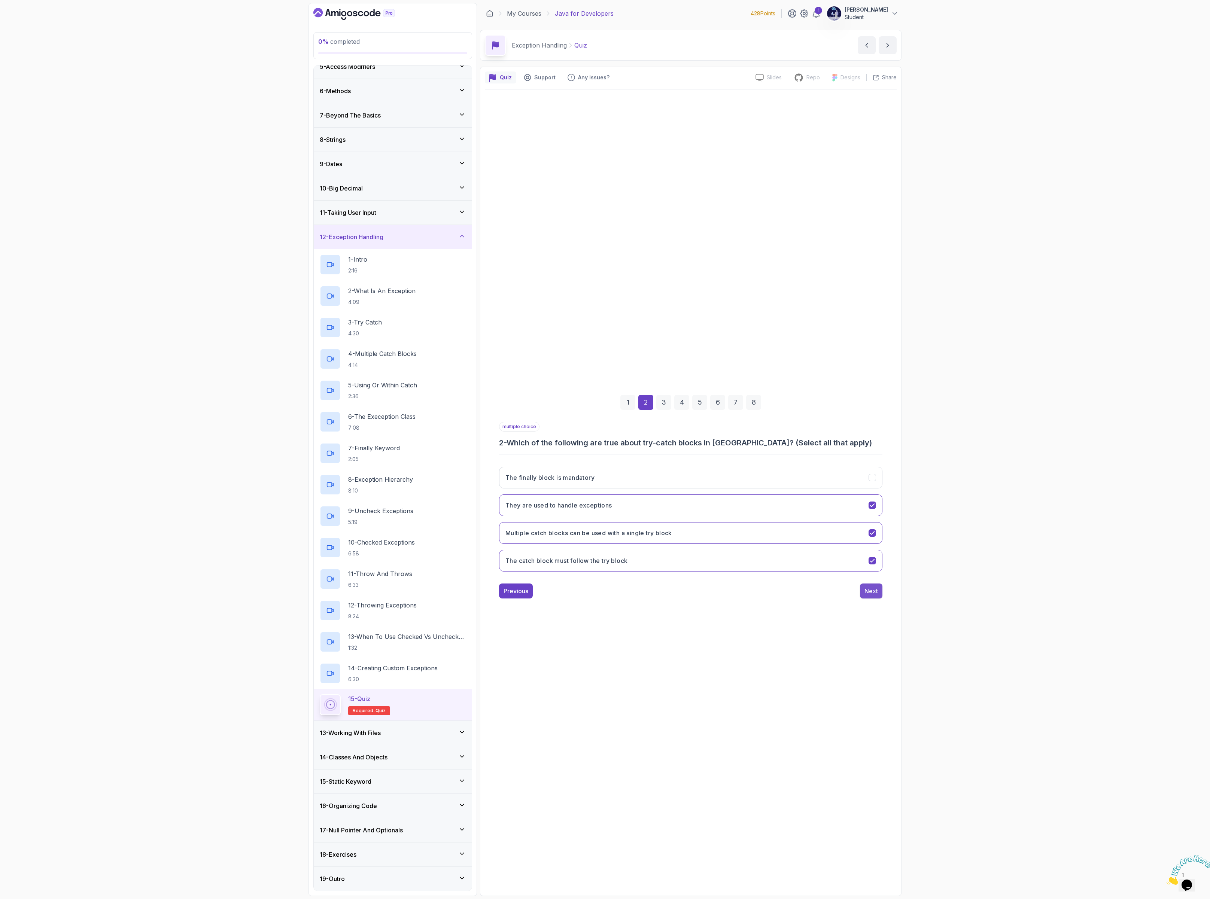
click at [865, 594] on div "Next" at bounding box center [871, 591] width 13 height 9
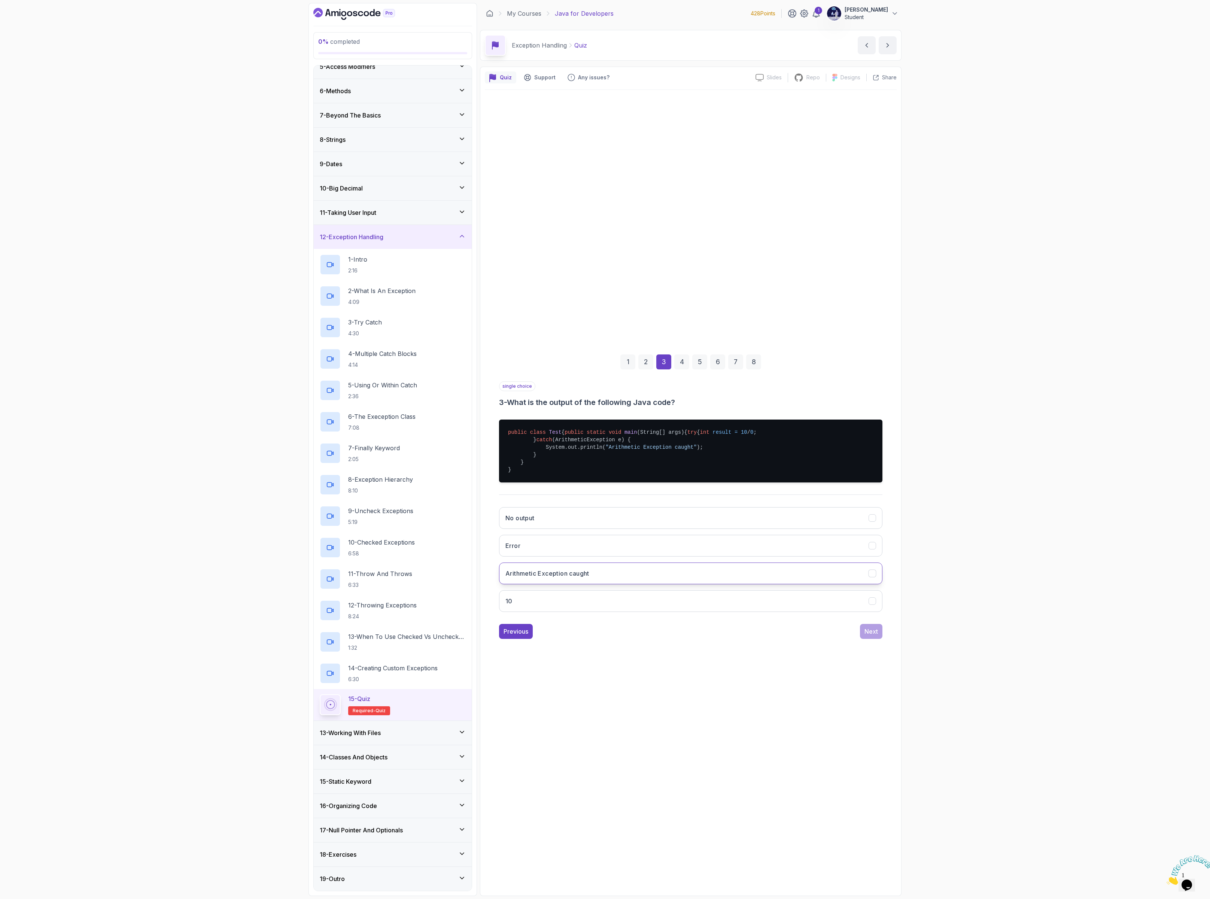
click at [864, 584] on button "Arithmetic Exception caught" at bounding box center [690, 574] width 383 height 22
click at [872, 636] on div "Next" at bounding box center [871, 631] width 13 height 9
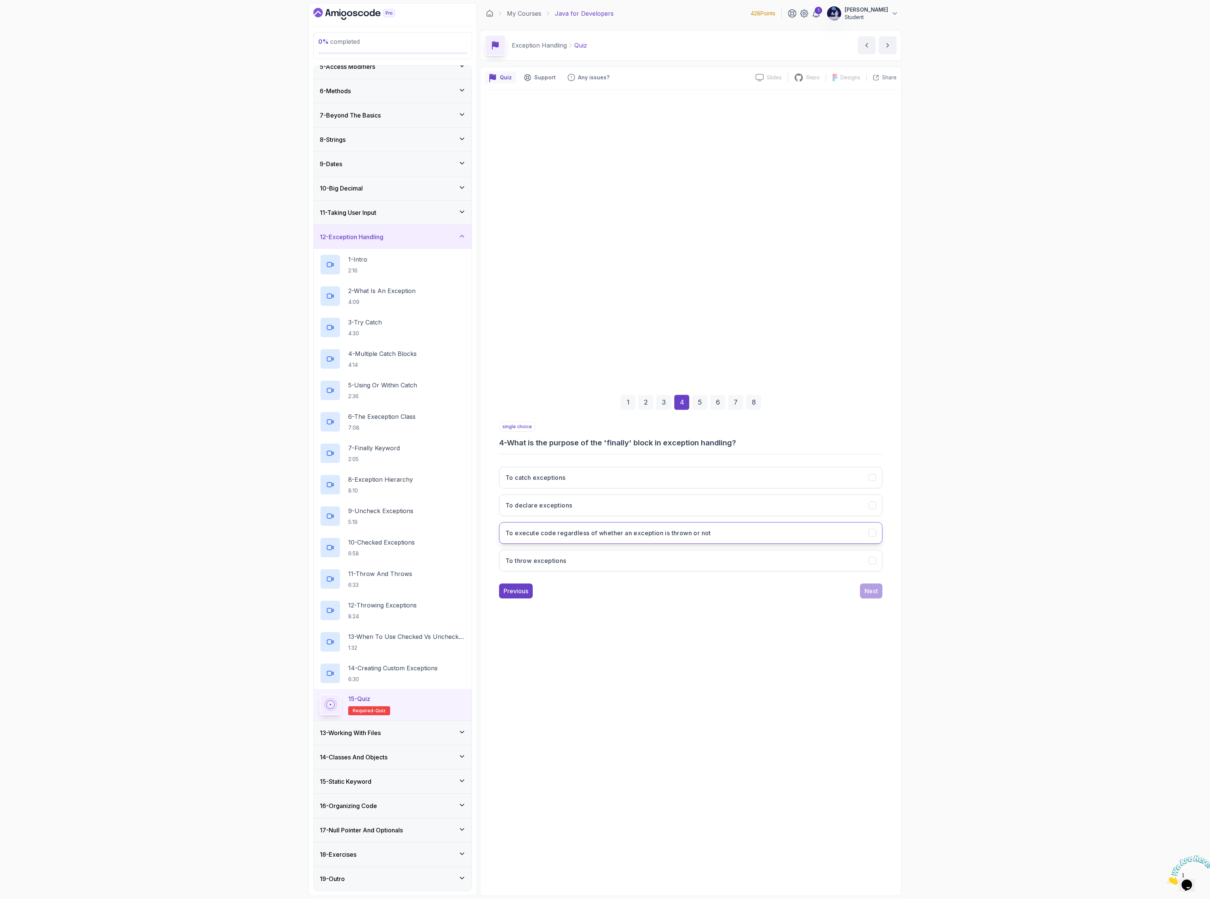
click at [539, 531] on h3 "To execute code regardless of whether an exception is thrown or not" at bounding box center [608, 533] width 206 height 9
click at [875, 596] on div "Next" at bounding box center [871, 591] width 13 height 9
click at [818, 528] on button "throws" at bounding box center [690, 533] width 383 height 22
click at [871, 595] on div "Next" at bounding box center [871, 591] width 13 height 9
click at [765, 478] on button "IOException" at bounding box center [690, 478] width 383 height 22
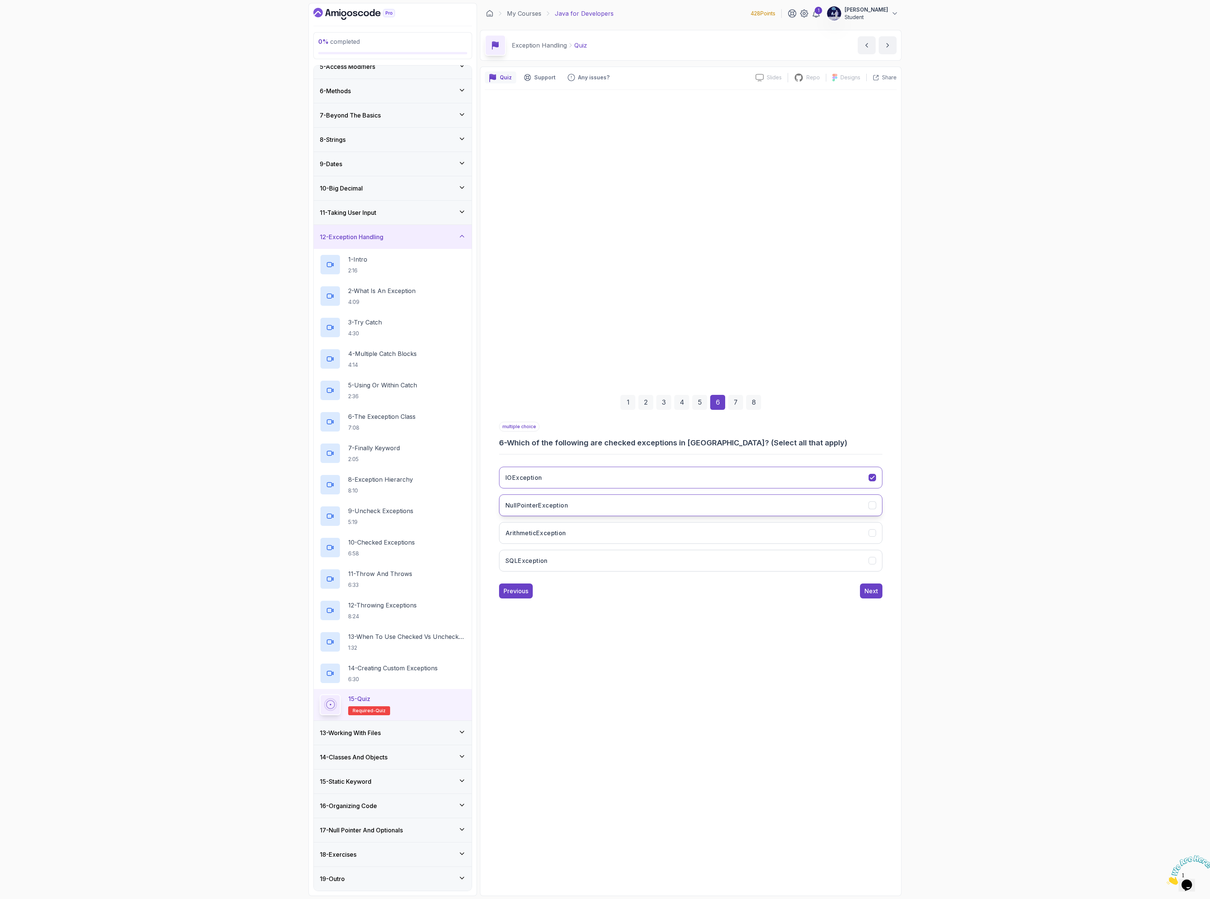
click at [562, 508] on h3 "NullPointerException" at bounding box center [536, 505] width 63 height 9
click at [866, 590] on div "Next" at bounding box center [871, 591] width 13 height 9
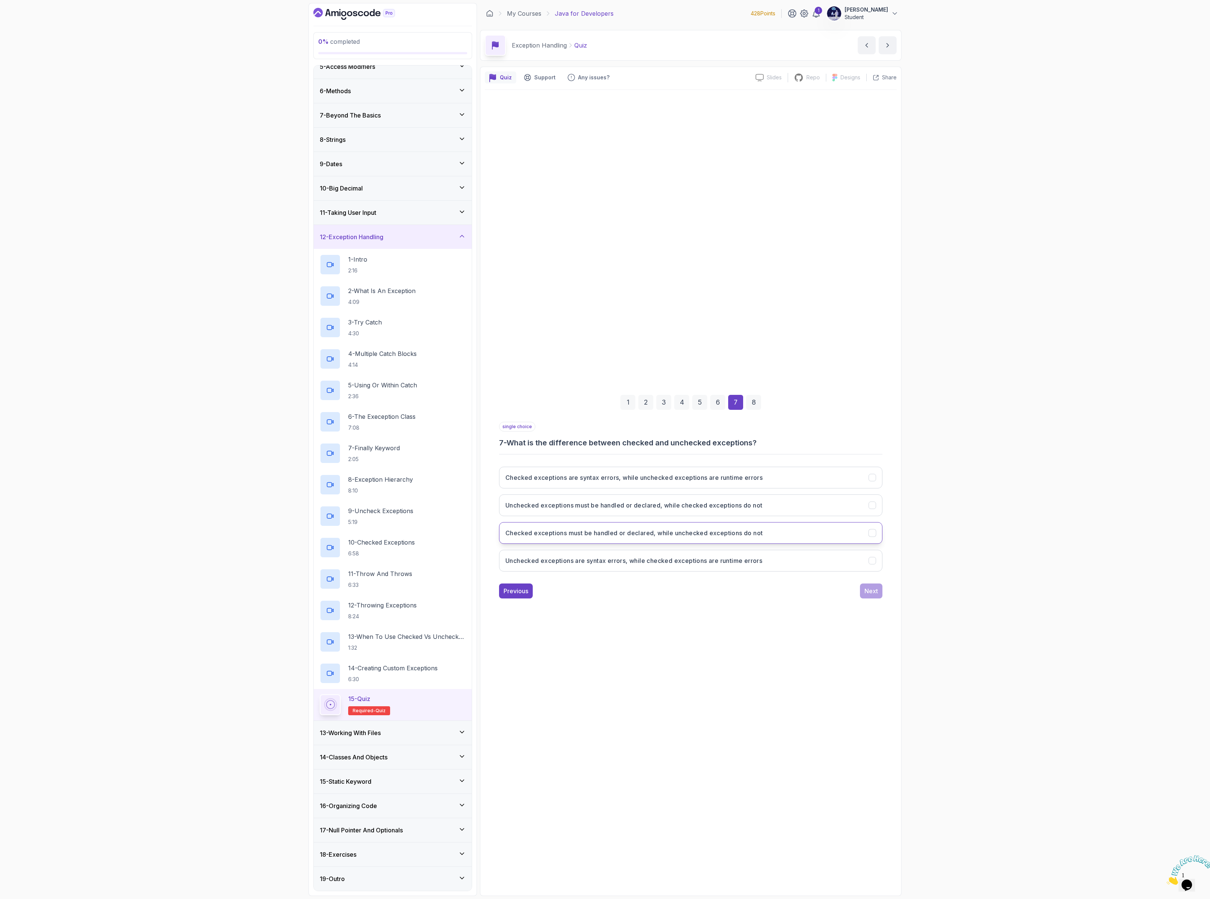
click at [669, 539] on button "Checked exceptions must be handled or declared, while unchecked exceptions do n…" at bounding box center [690, 533] width 383 height 22
click at [870, 591] on div "Next" at bounding box center [871, 591] width 13 height 9
click at [566, 508] on h3 "By implementing the Exception interface" at bounding box center [565, 505] width 121 height 9
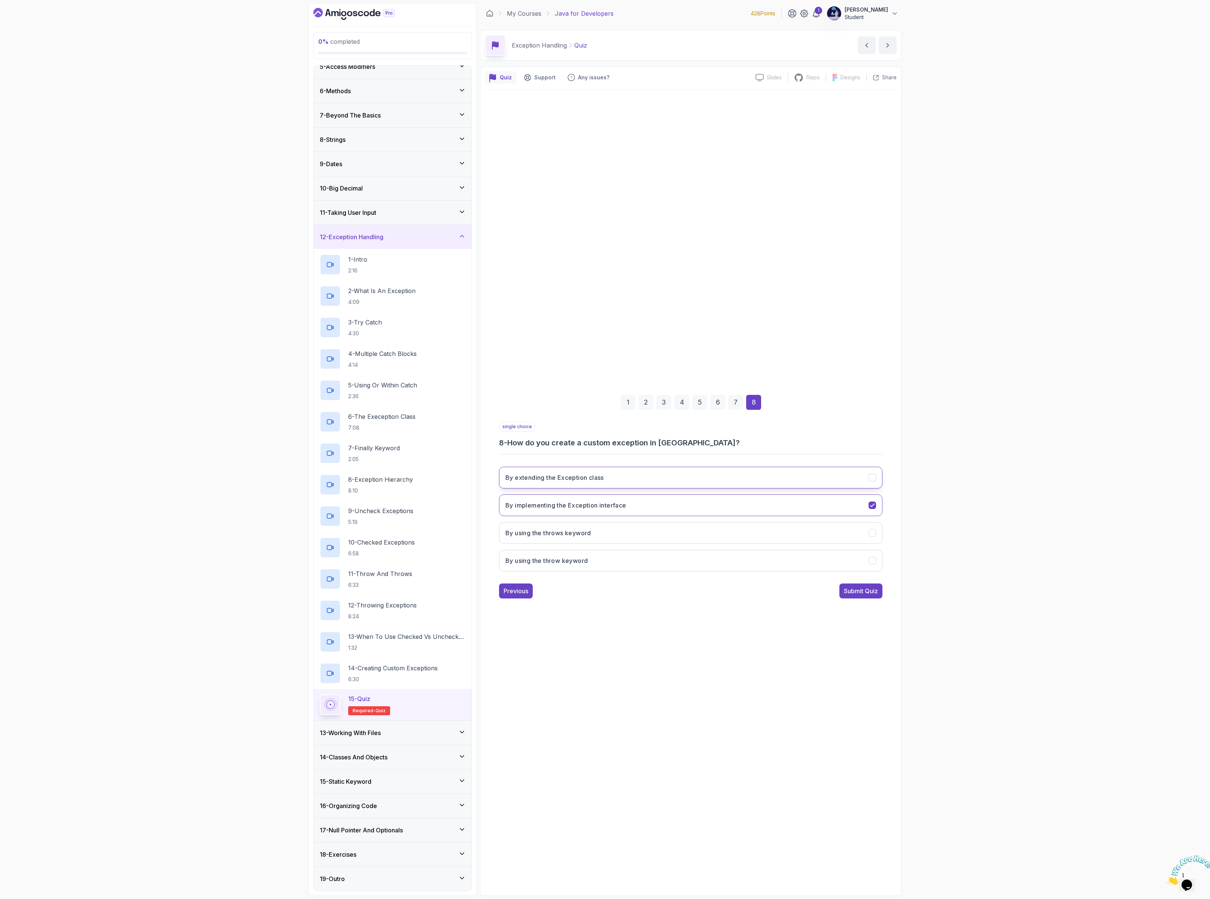
click at [584, 478] on h3 "By extending the Exception class" at bounding box center [554, 477] width 98 height 9
click at [851, 594] on div "Submit Quiz" at bounding box center [861, 591] width 34 height 9
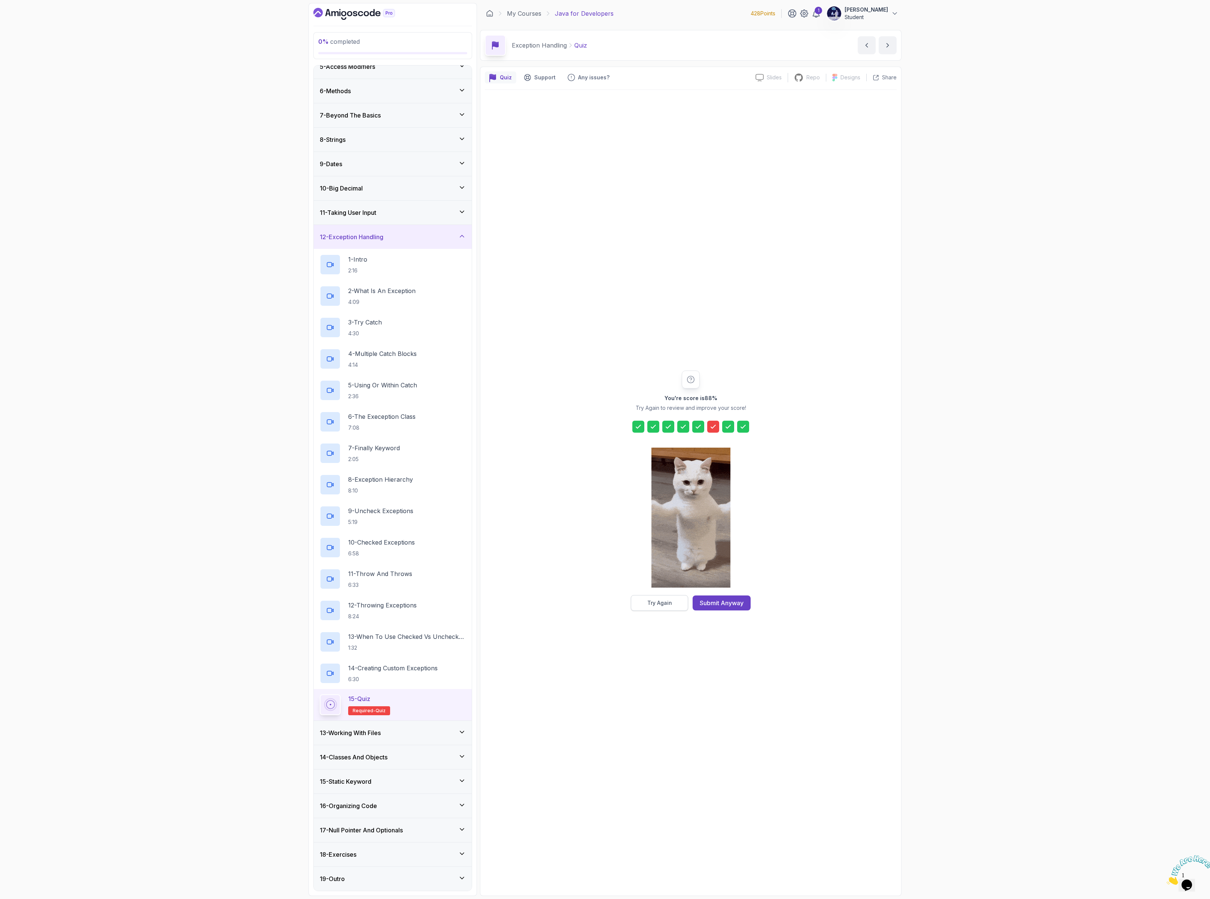
click at [671, 607] on div "Try Again" at bounding box center [659, 602] width 25 height 7
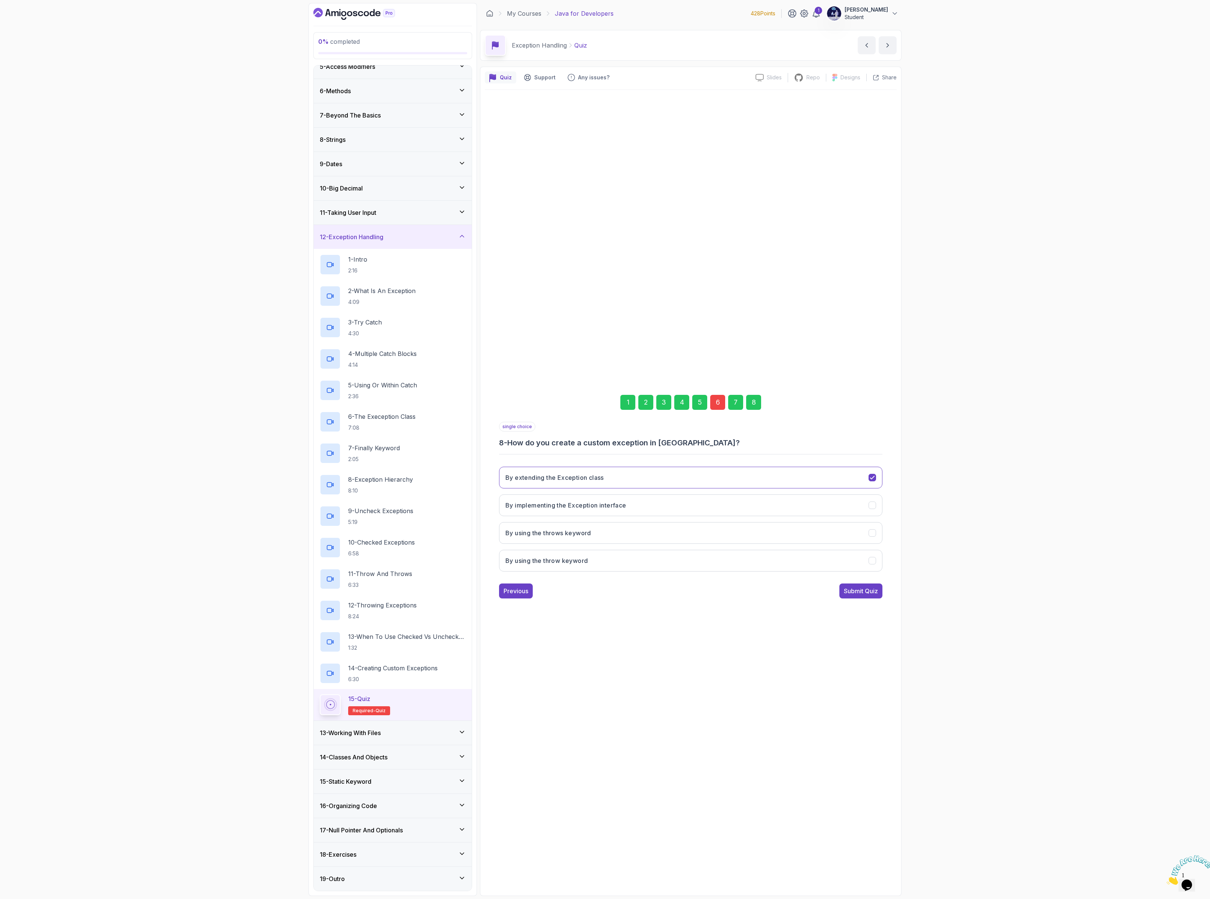
click at [720, 386] on div "1 2 3 4 5 6 7 8" at bounding box center [690, 402] width 383 height 39
click at [719, 402] on div "6" at bounding box center [717, 402] width 15 height 15
click at [658, 482] on button "NullPointerException" at bounding box center [690, 478] width 383 height 22
click at [755, 398] on div "8" at bounding box center [753, 402] width 15 height 15
click at [720, 404] on div "6" at bounding box center [717, 402] width 15 height 15
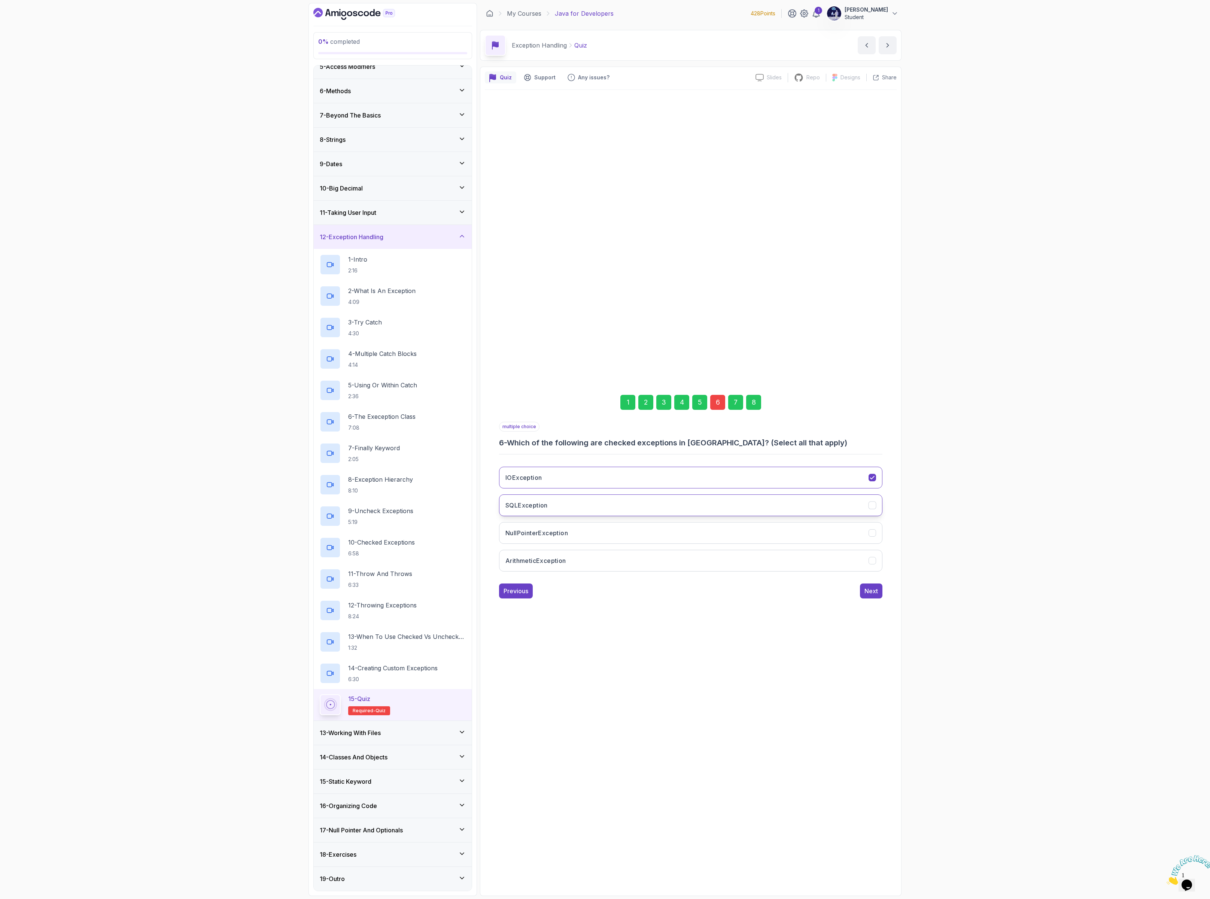
click at [604, 500] on button "SQLException" at bounding box center [690, 506] width 383 height 22
click at [753, 401] on div "8" at bounding box center [753, 402] width 15 height 15
click at [847, 591] on div "Submit Quiz" at bounding box center [861, 591] width 34 height 9
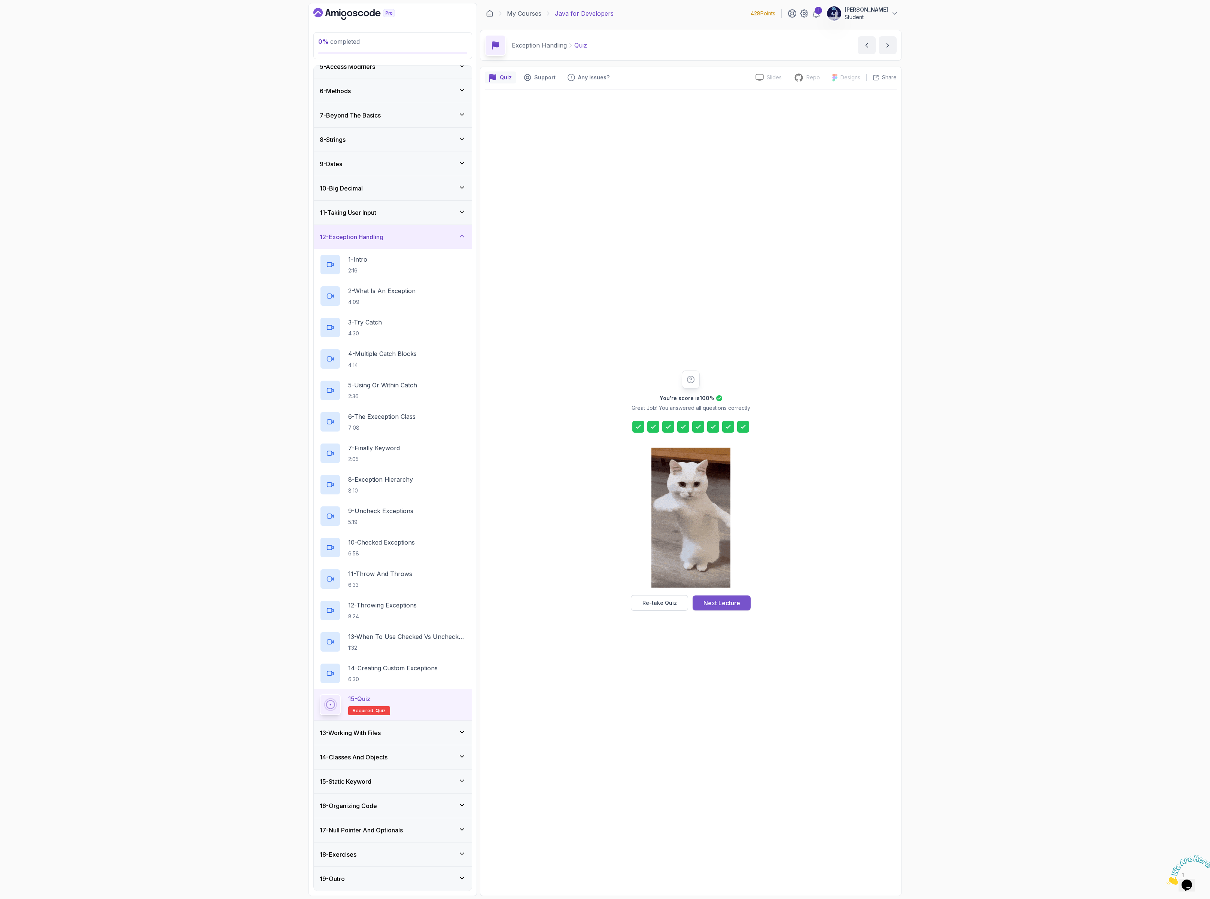
click at [707, 599] on div "Next Lecture" at bounding box center [722, 603] width 37 height 9
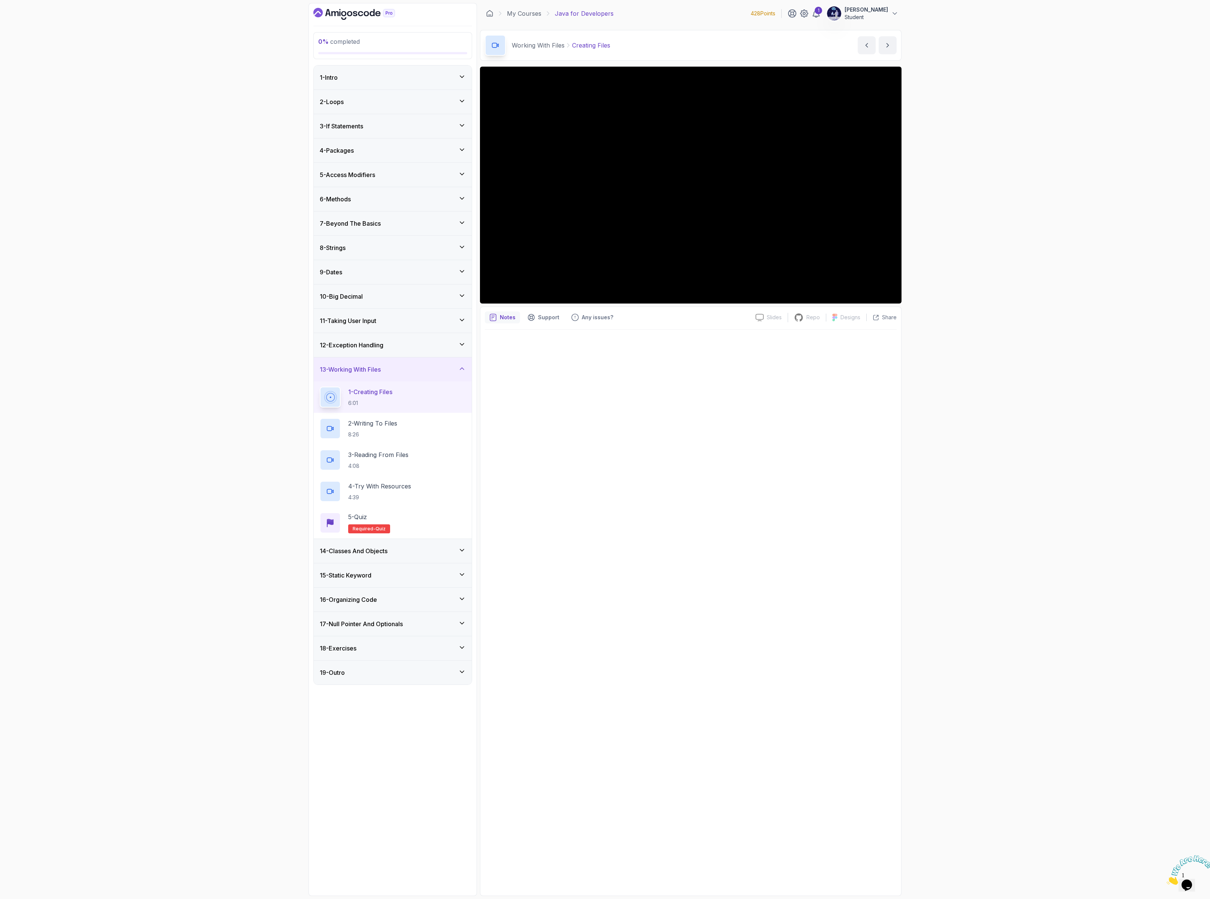
click at [403, 563] on div "14 - Classes And Objects" at bounding box center [393, 551] width 158 height 24
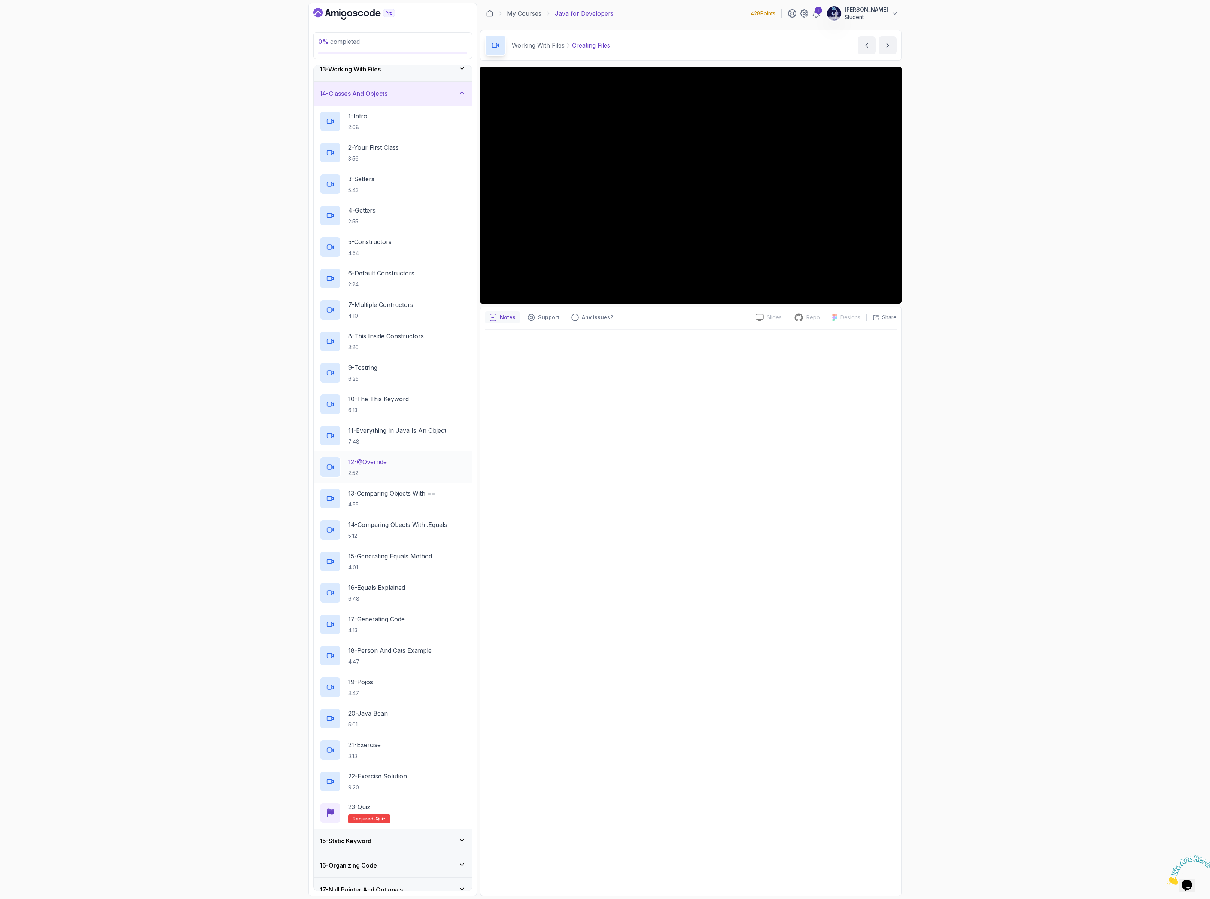
scroll to position [238, 0]
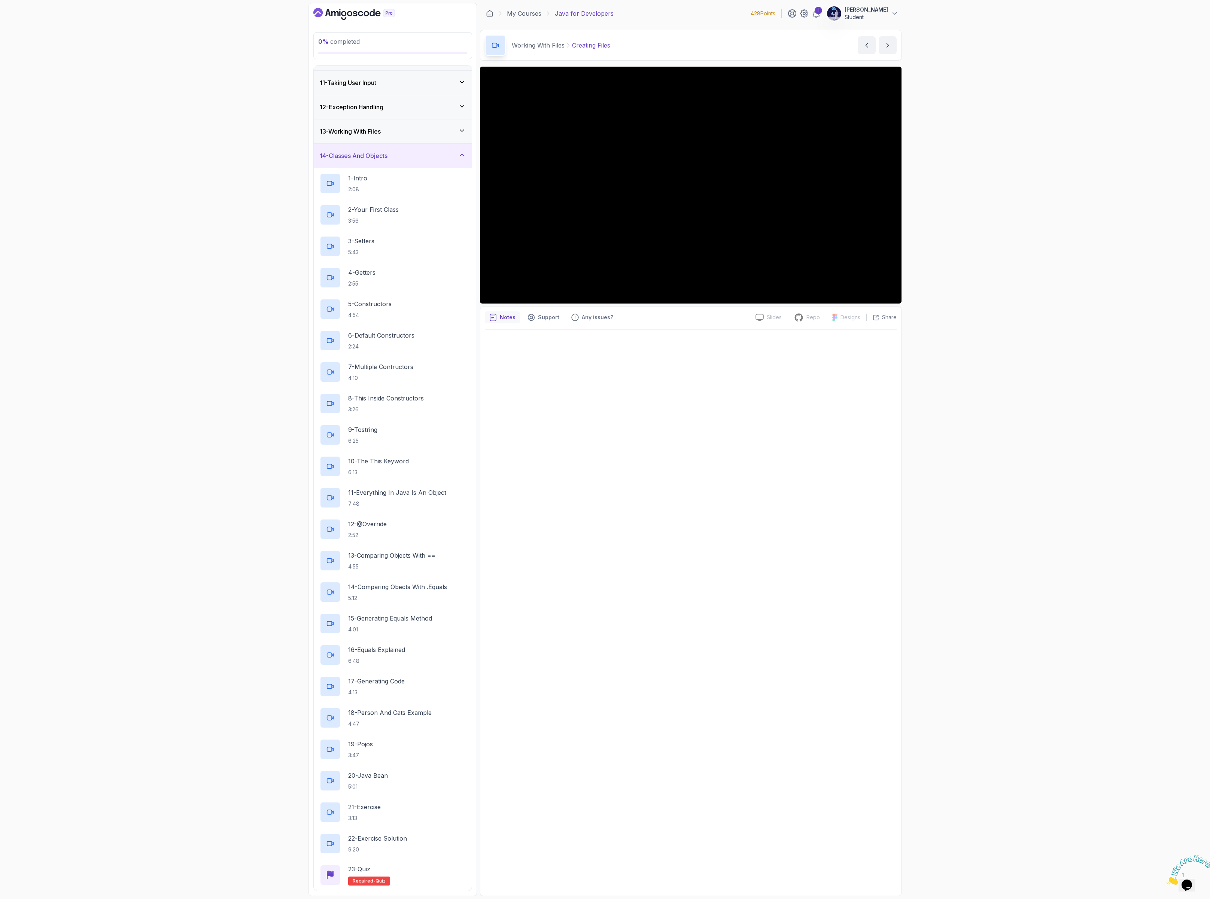
click at [405, 160] on div "14 - Classes And Objects" at bounding box center [393, 155] width 146 height 9
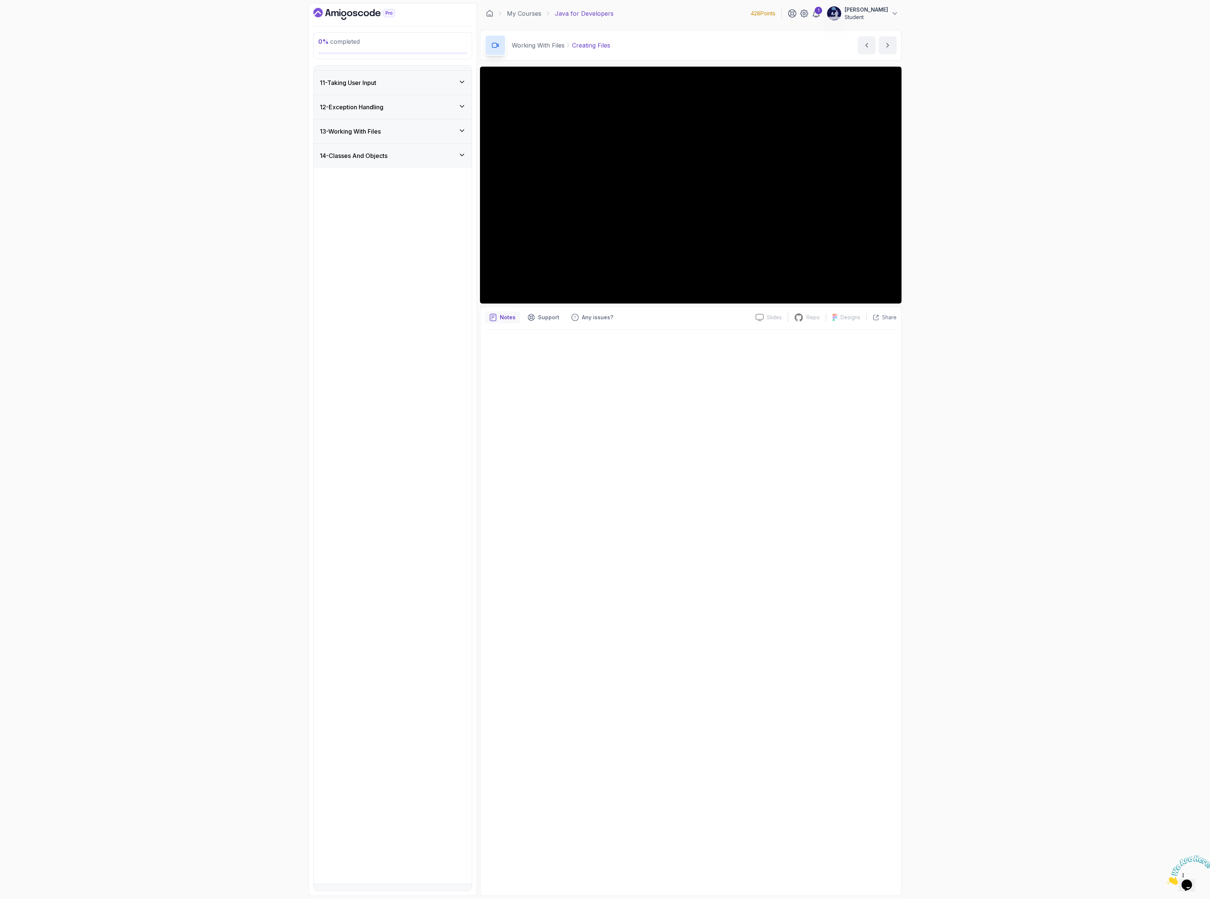
scroll to position [0, 0]
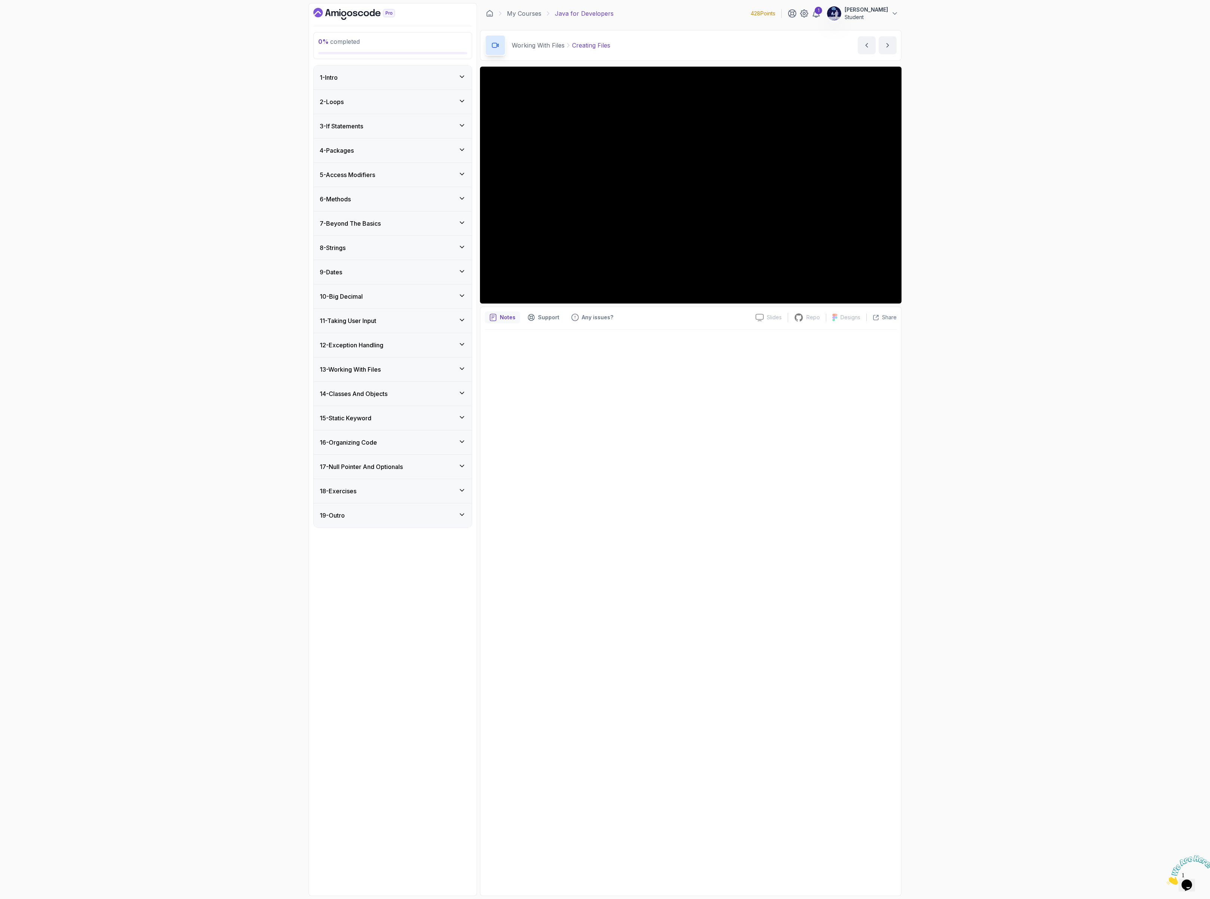
click at [353, 423] on h3 "15 - Static Keyword" at bounding box center [346, 418] width 52 height 9
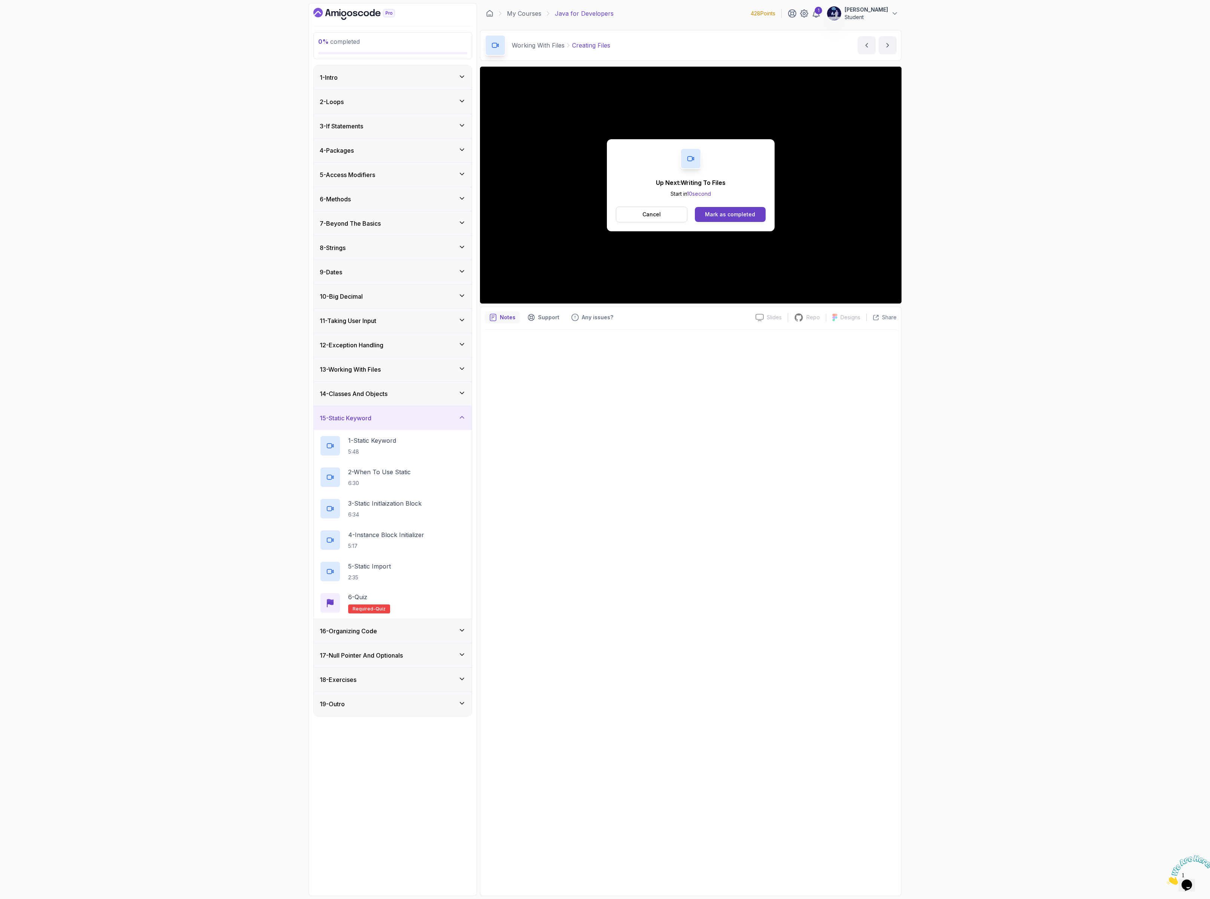
click at [687, 142] on div "Up Next: Writing To Files Start in 10 second Cancel Mark as completed" at bounding box center [691, 185] width 168 height 92
click at [714, 214] on div "Mark as completed" at bounding box center [730, 214] width 50 height 7
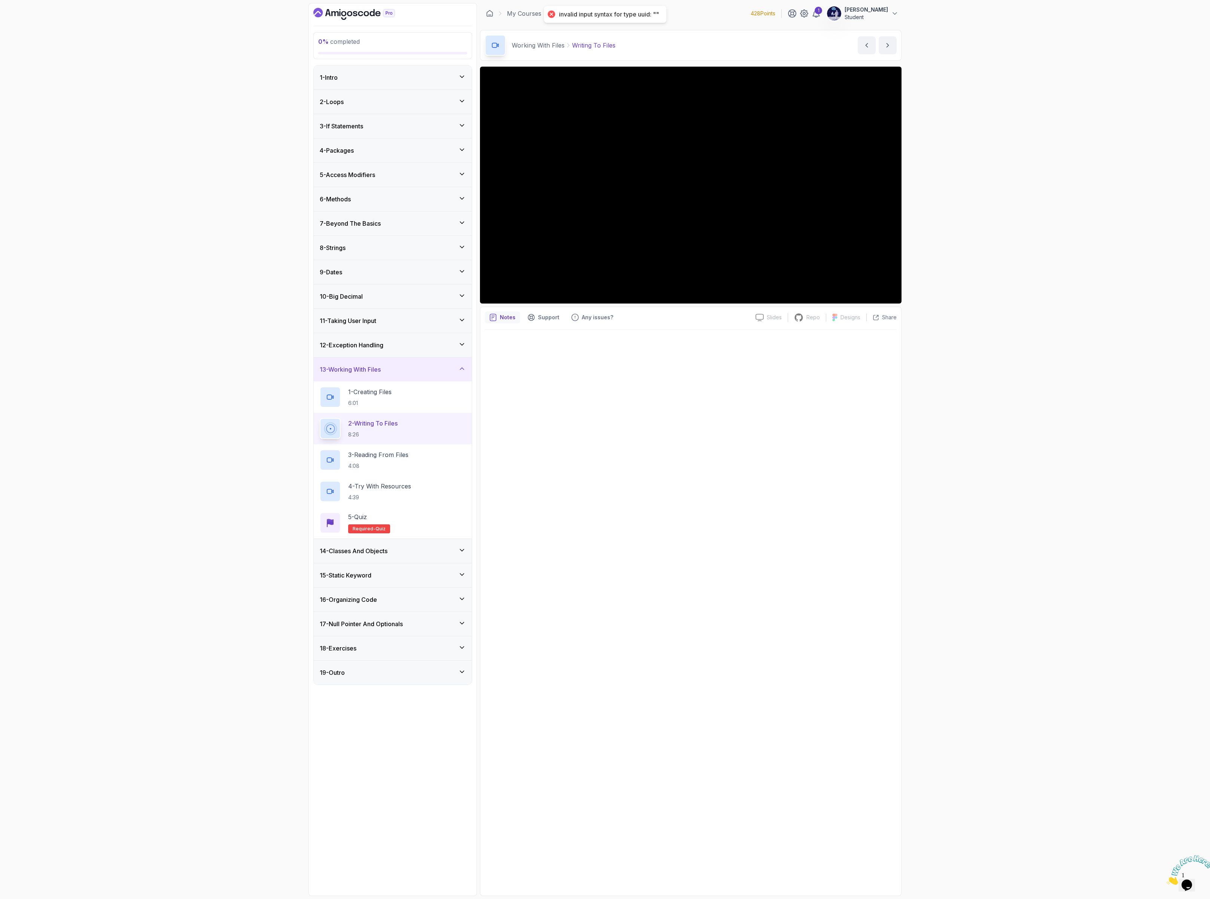
click at [384, 587] on div "15 - Static Keyword" at bounding box center [393, 576] width 158 height 24
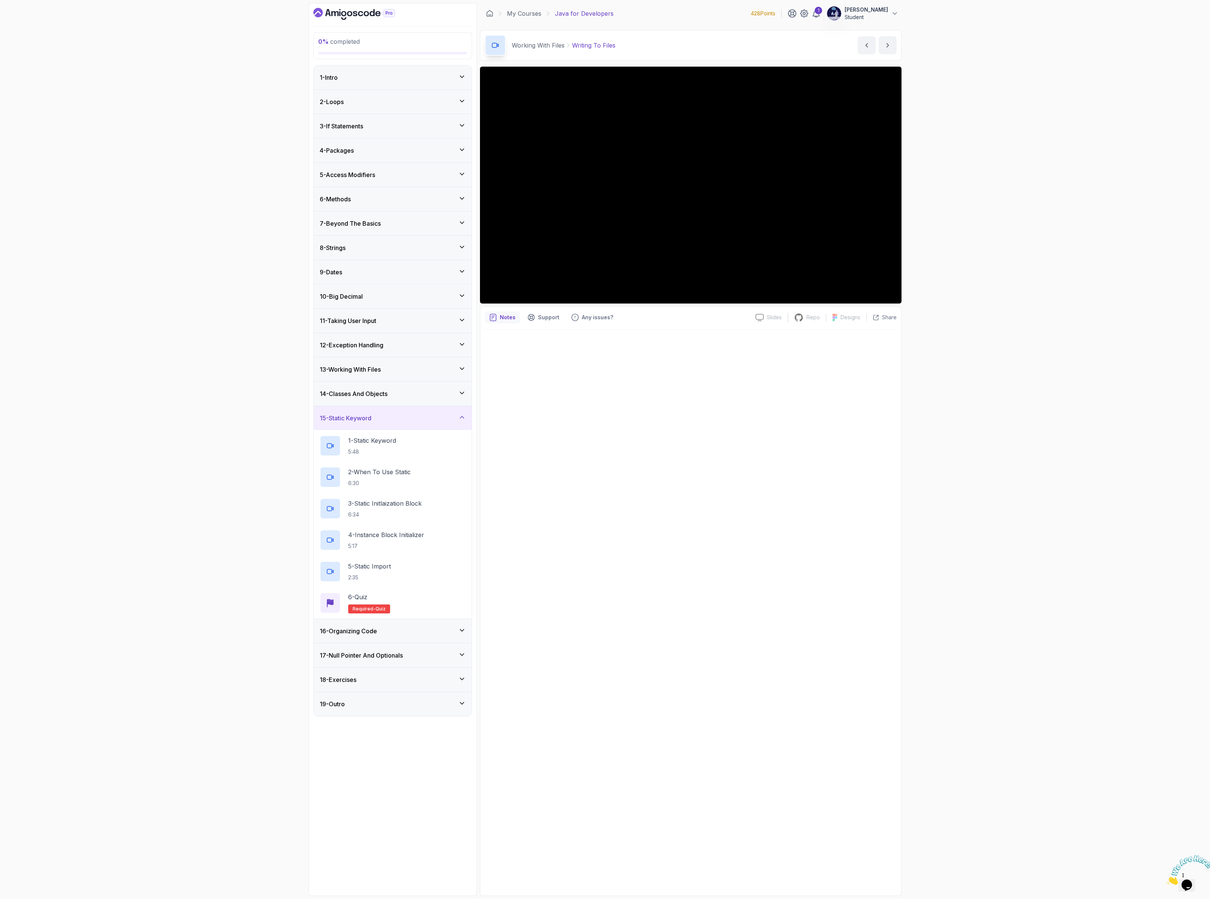
click at [334, 643] on div "16 - Organizing Code" at bounding box center [393, 631] width 158 height 24
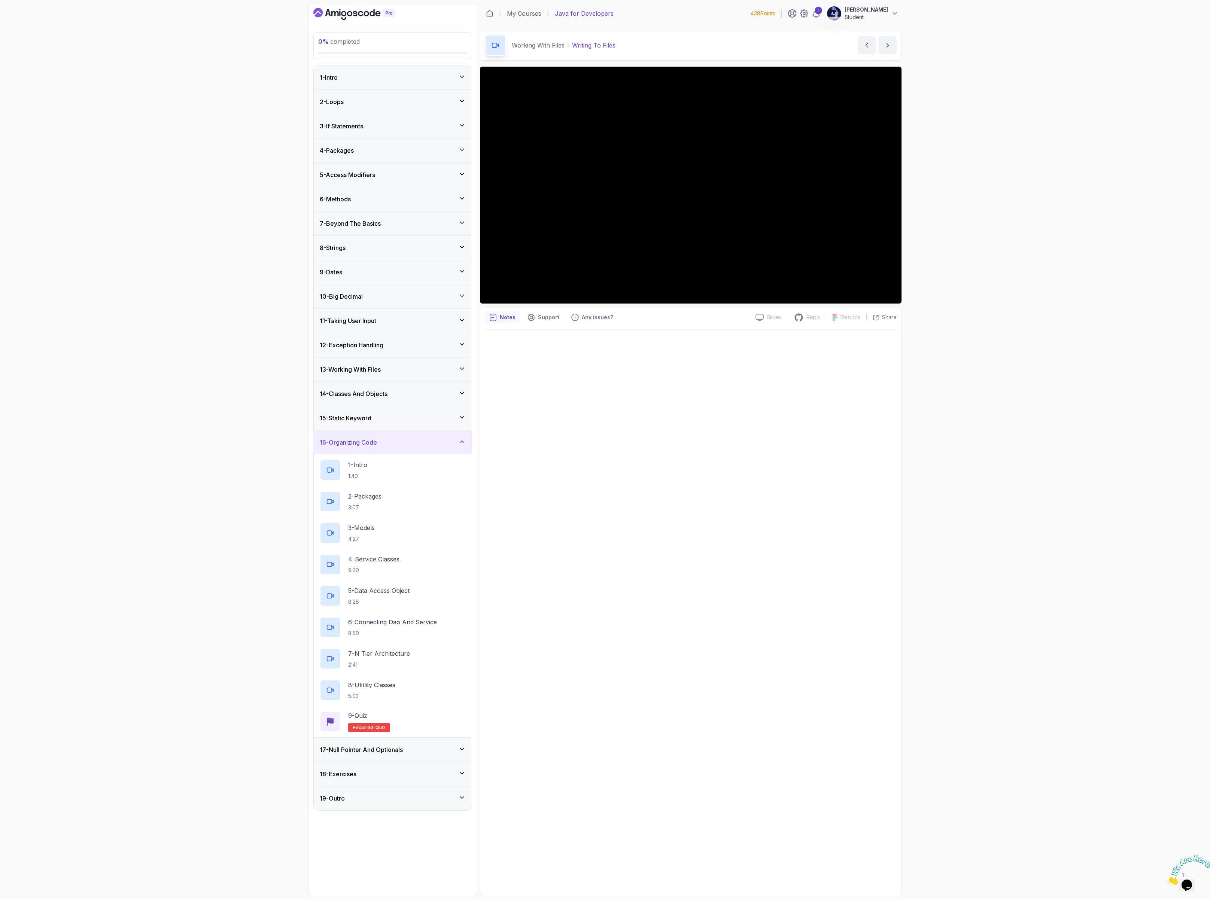
click at [361, 754] on h3 "17 - Null Pointer And Optionals" at bounding box center [361, 749] width 83 height 9
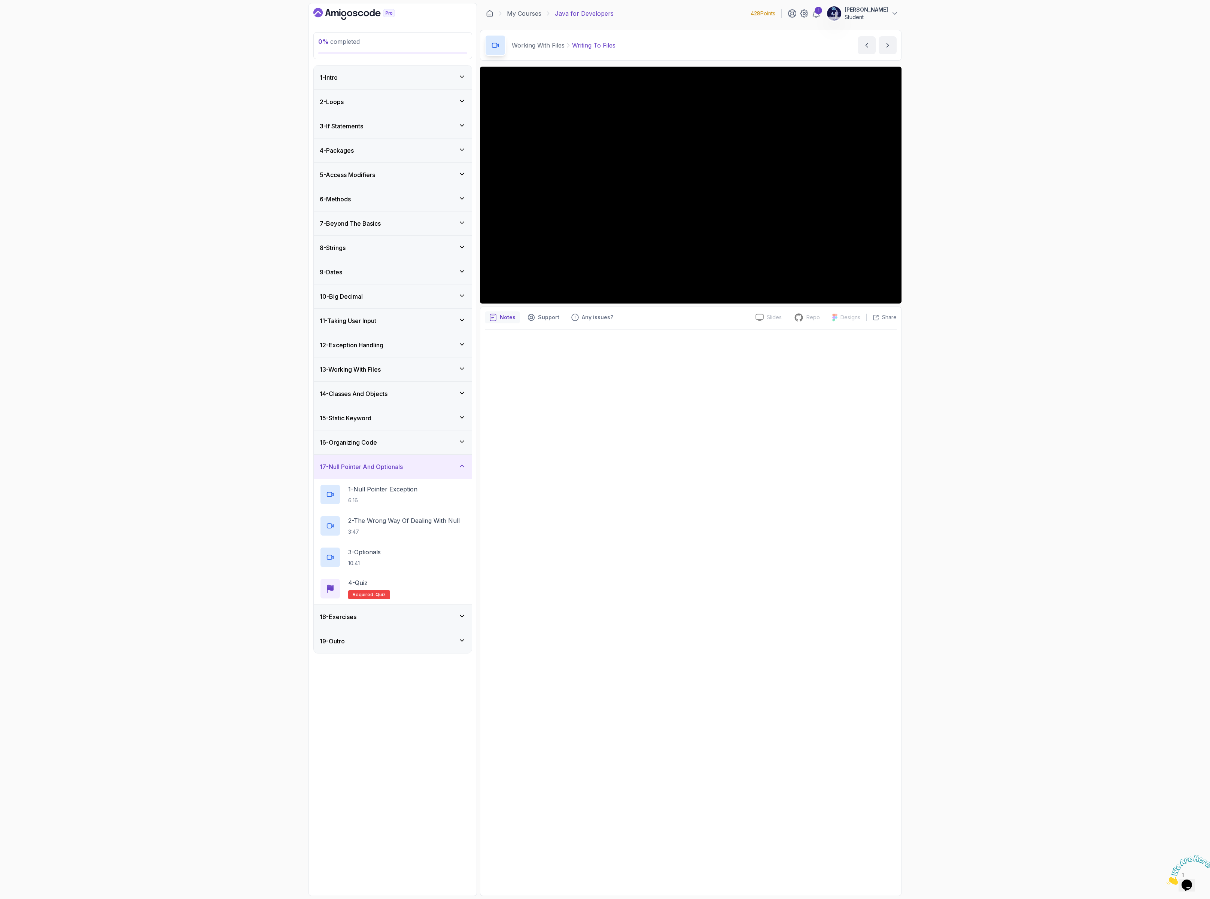
click at [363, 620] on div "18 - Exercises" at bounding box center [393, 617] width 146 height 9
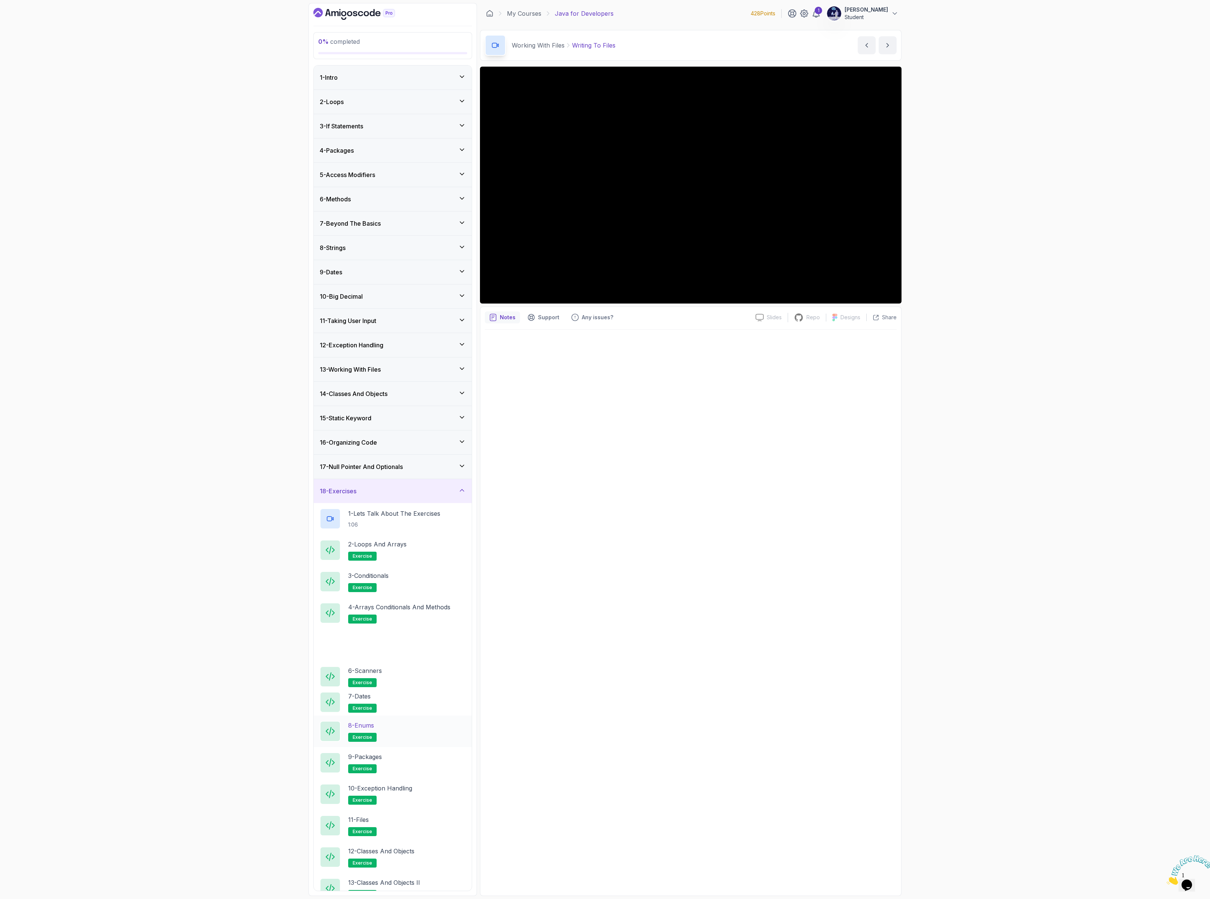
scroll to position [54, 0]
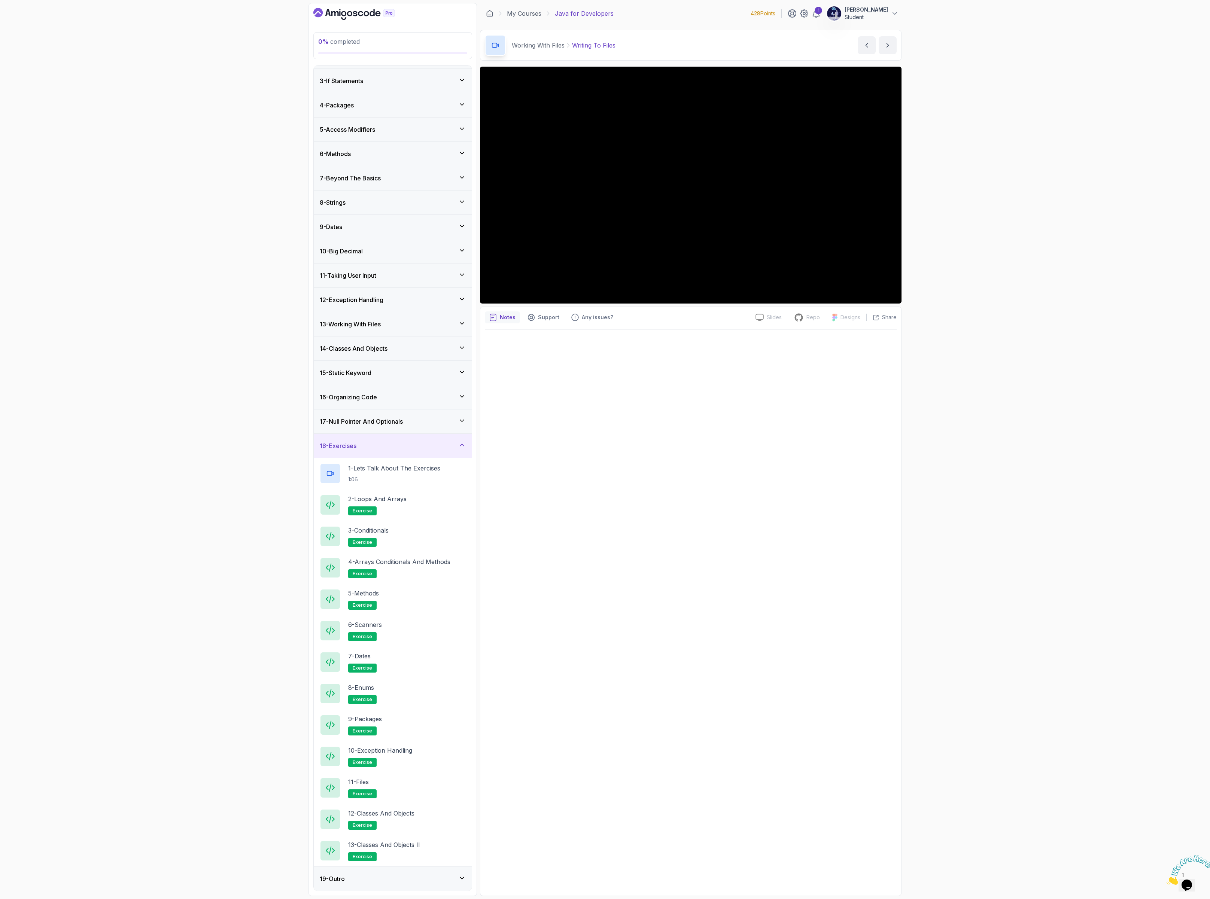
click at [379, 444] on div "18 - Exercises" at bounding box center [393, 445] width 146 height 9
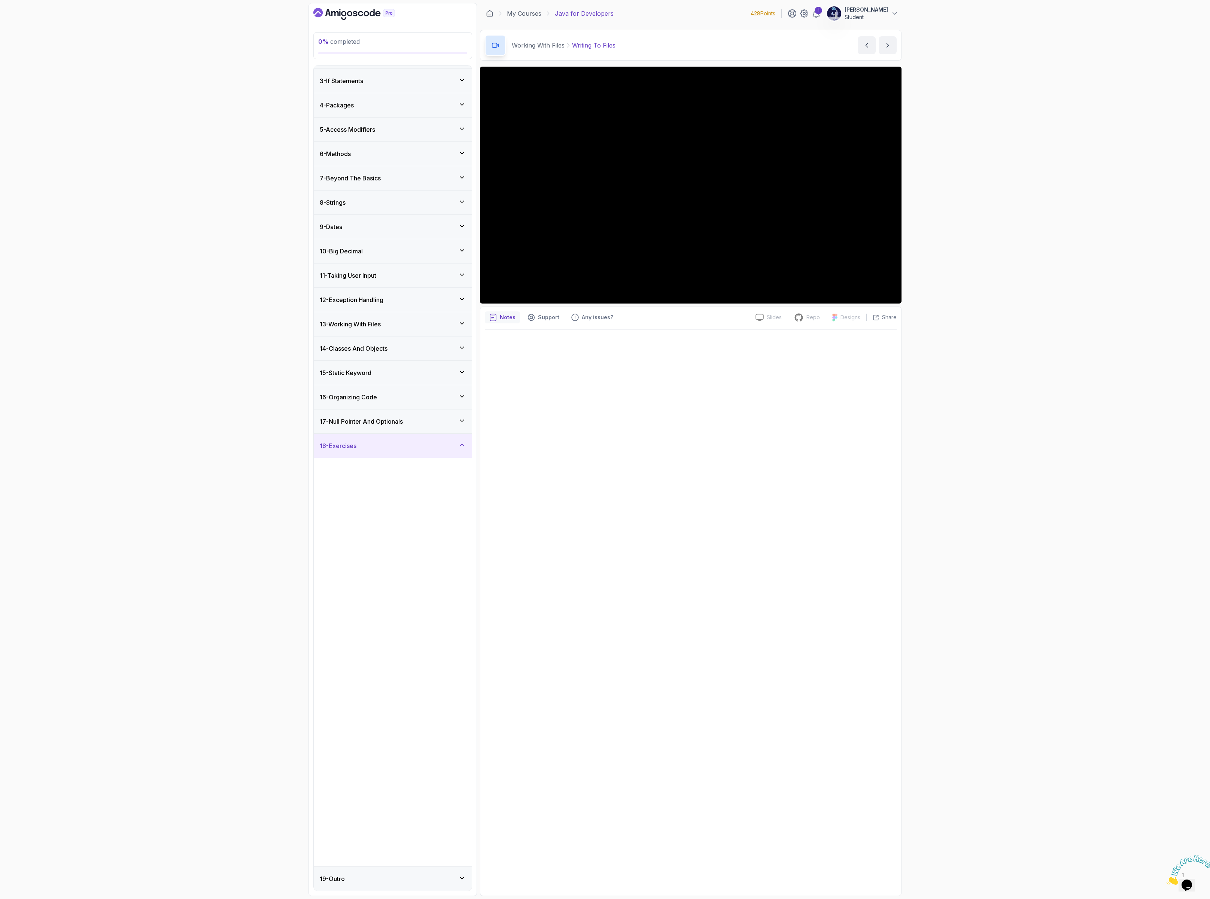
scroll to position [0, 0]
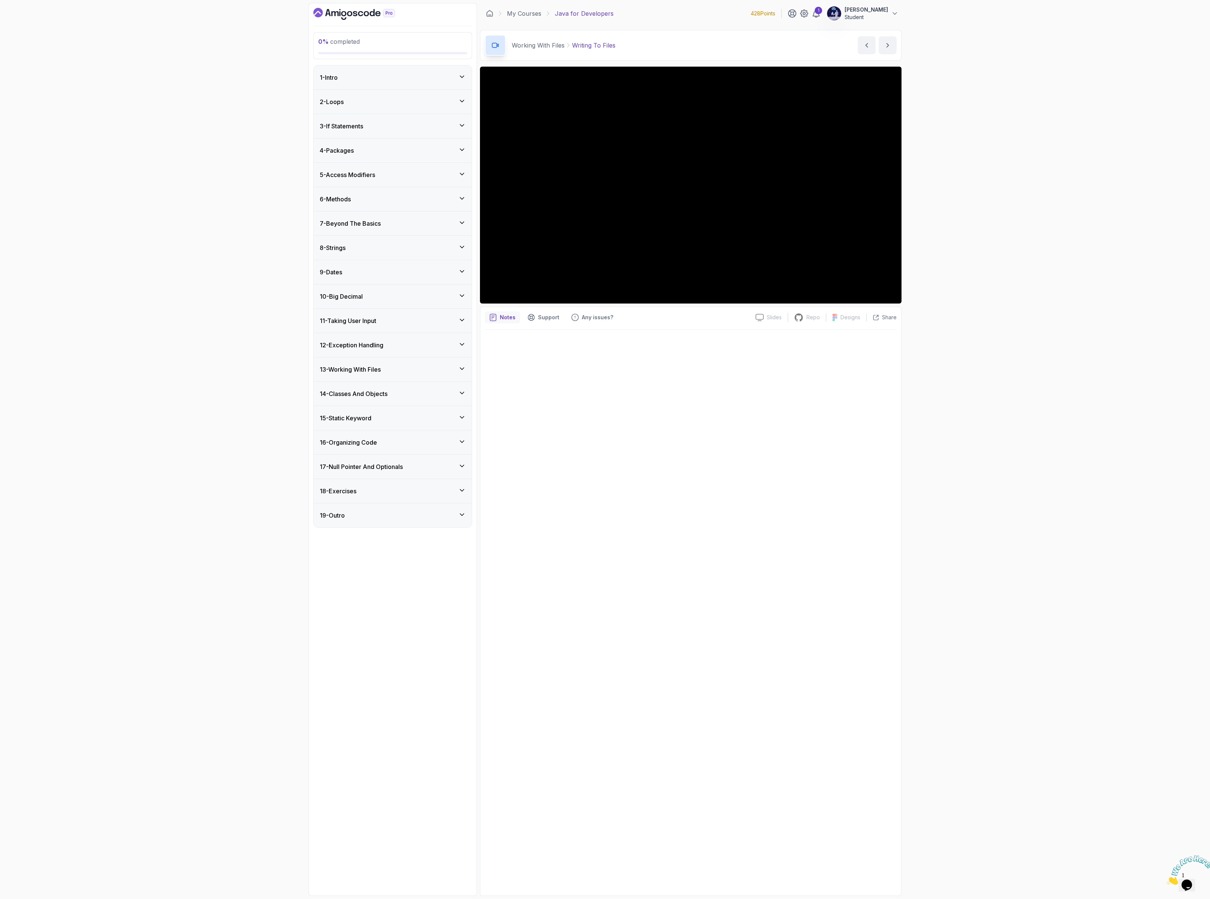
click at [387, 520] on div "19 - Outro" at bounding box center [393, 515] width 146 height 9
click at [371, 423] on h3 "15 - Static Keyword" at bounding box center [346, 418] width 52 height 9
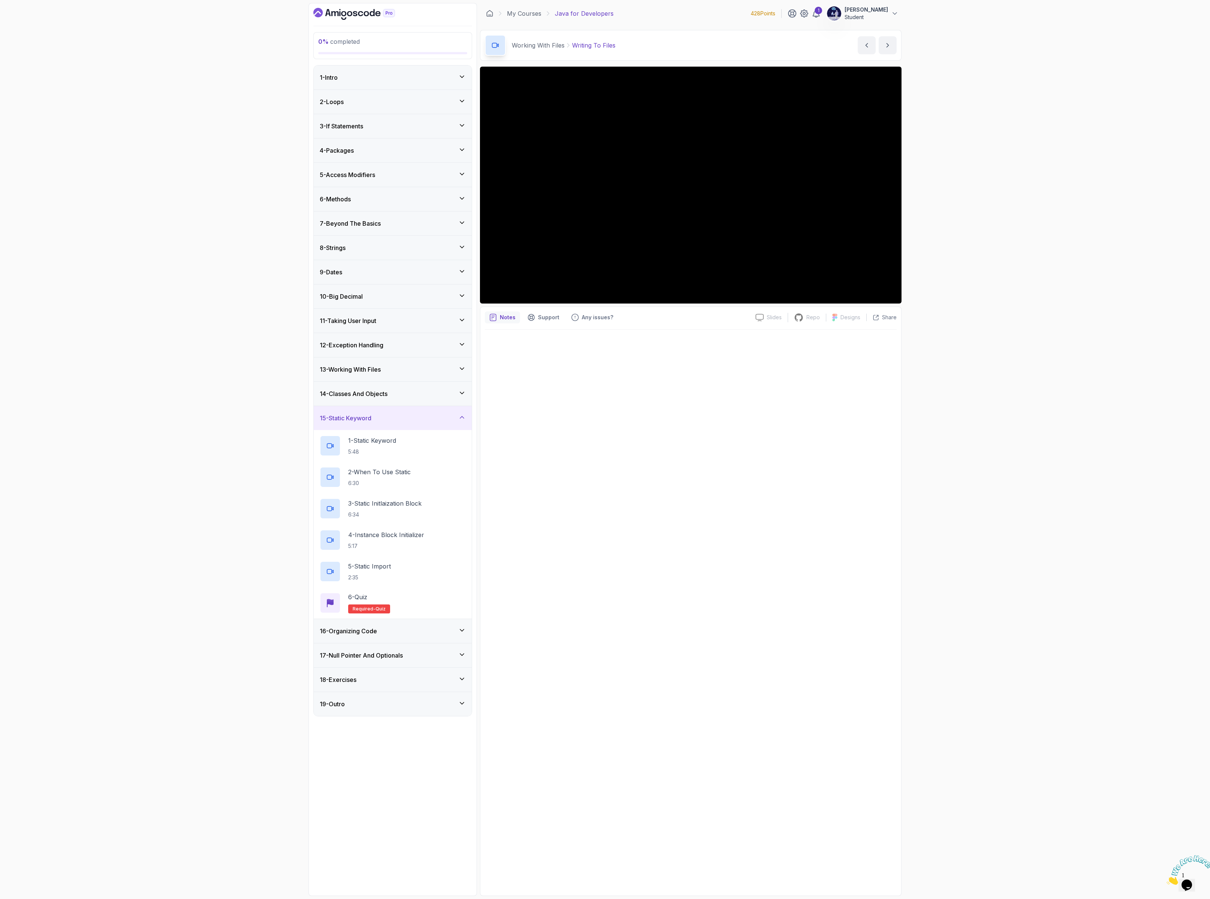
click at [371, 374] on h3 "13 - Working With Files" at bounding box center [350, 369] width 61 height 9
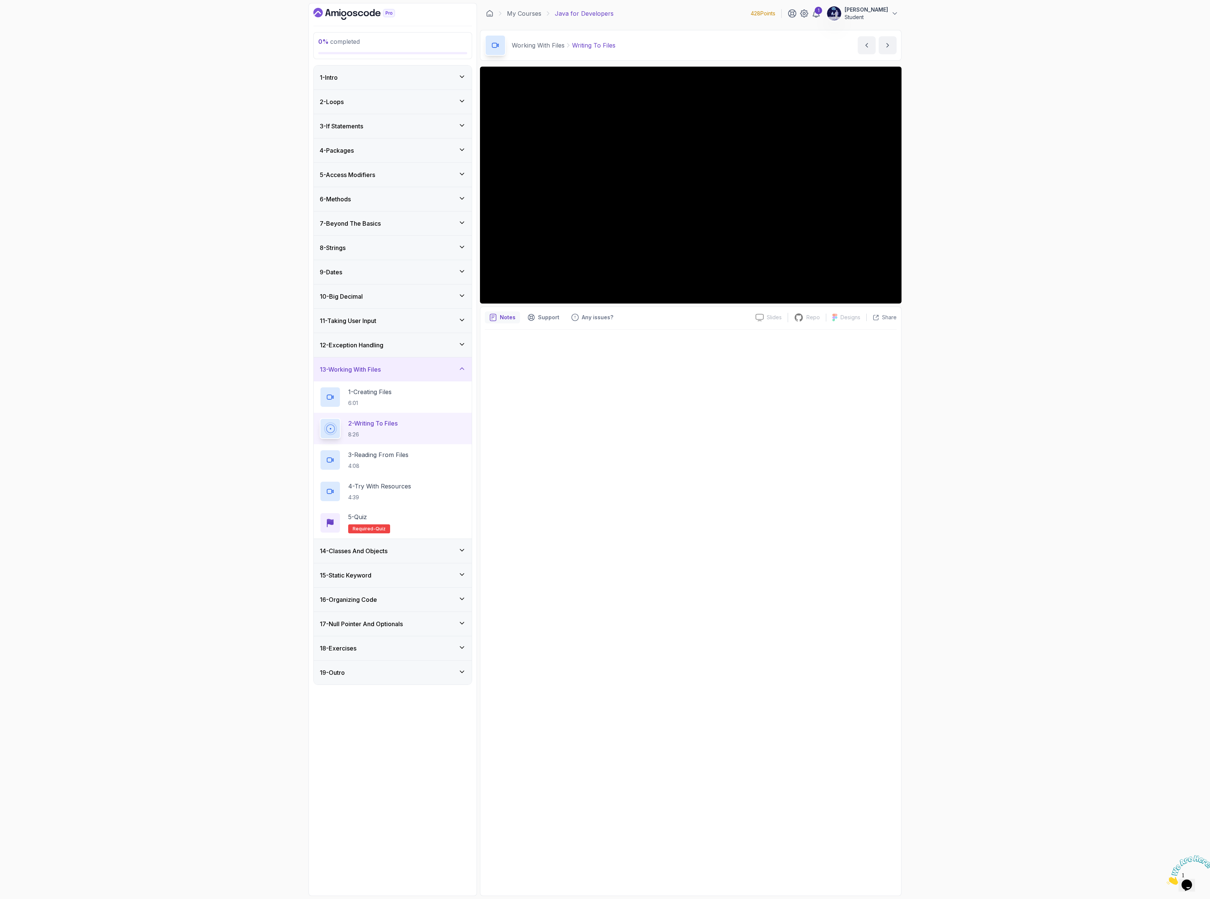
click at [397, 553] on div "14 - Classes And Objects" at bounding box center [393, 551] width 146 height 9
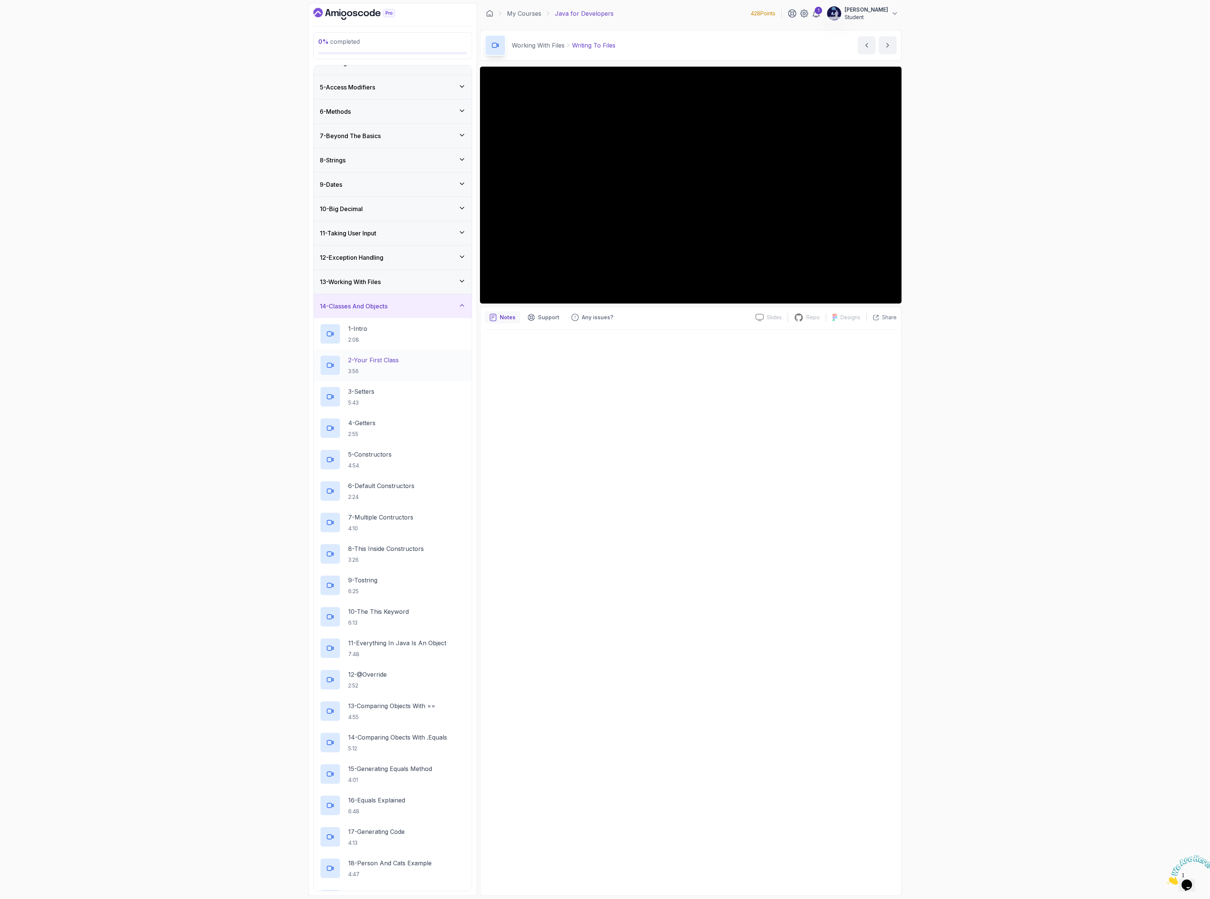
scroll to position [10, 0]
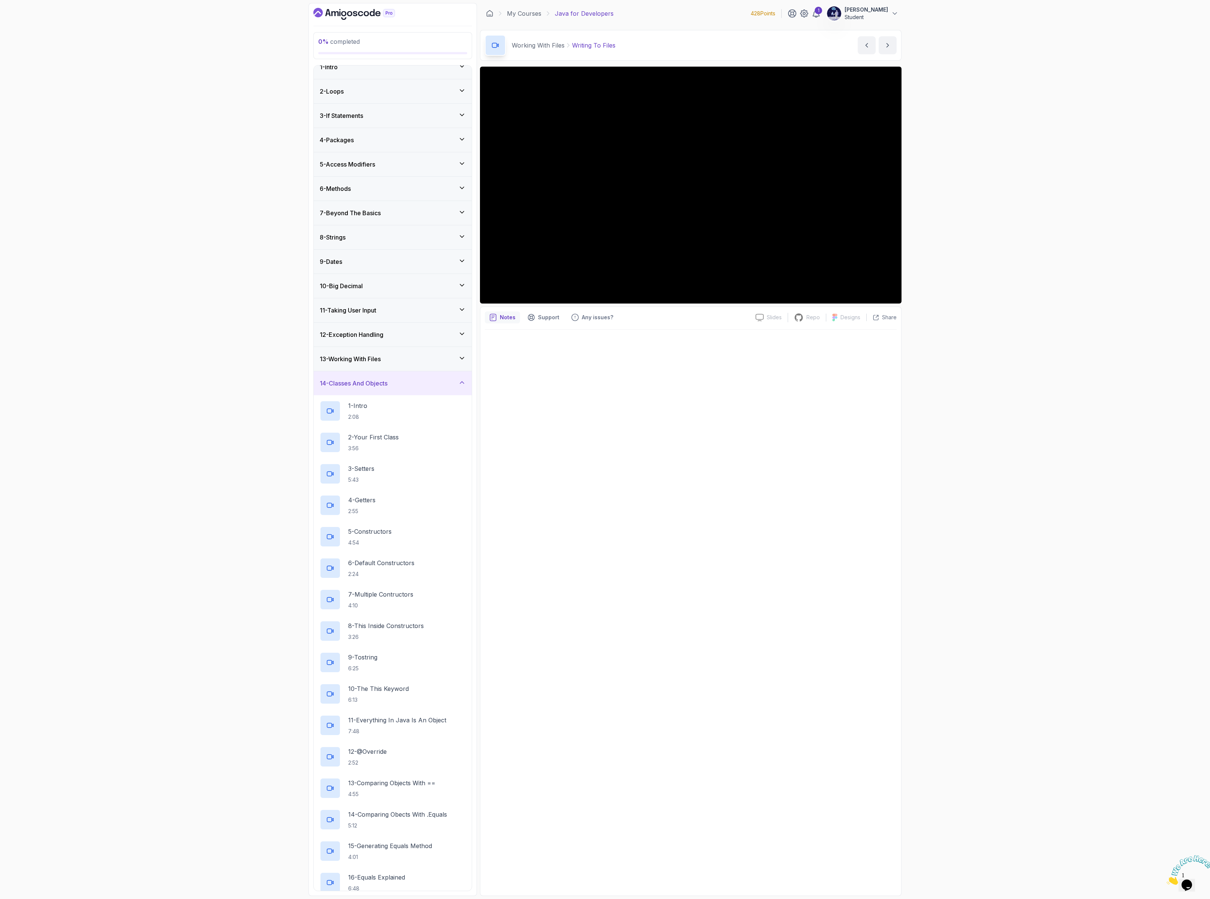
click at [382, 380] on div "14 - Classes And Objects" at bounding box center [393, 383] width 158 height 24
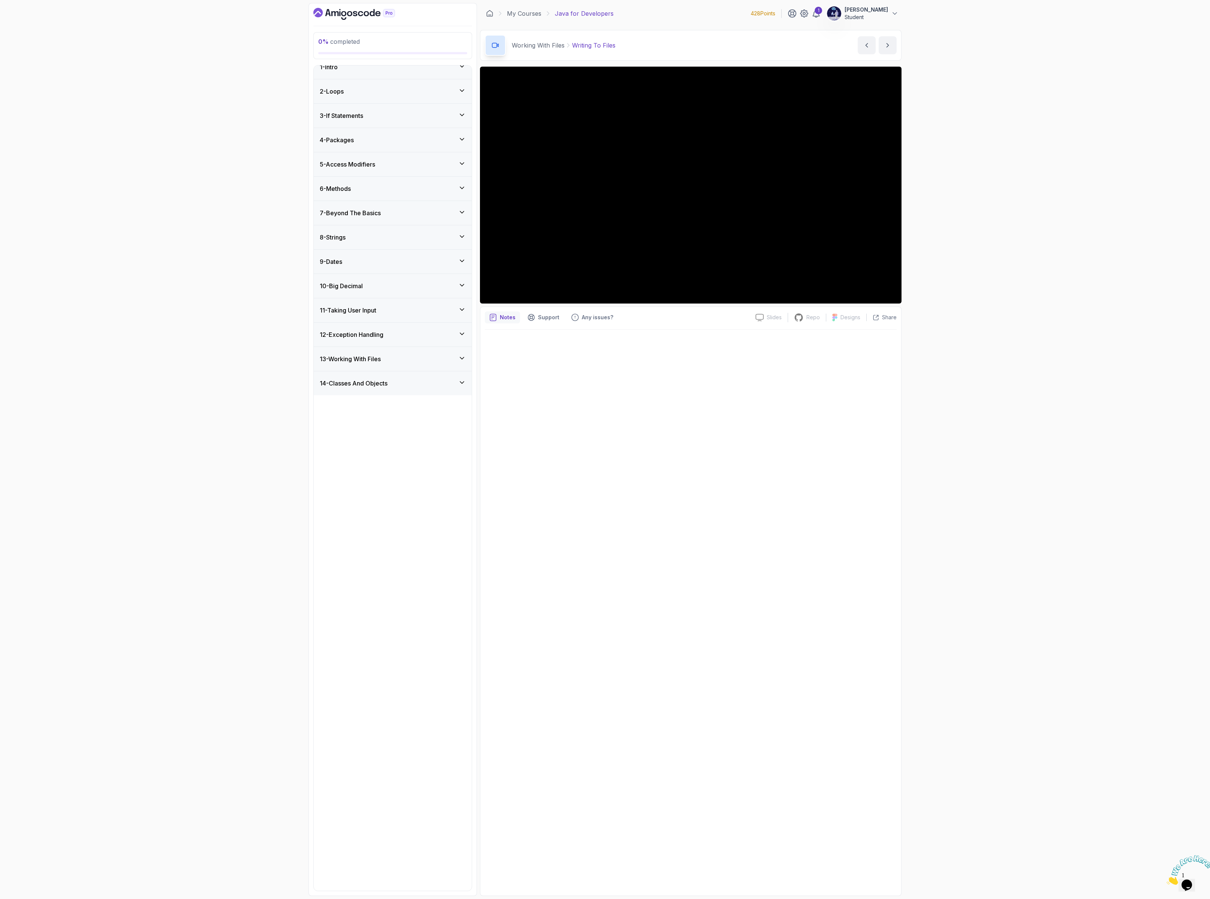
scroll to position [0, 0]
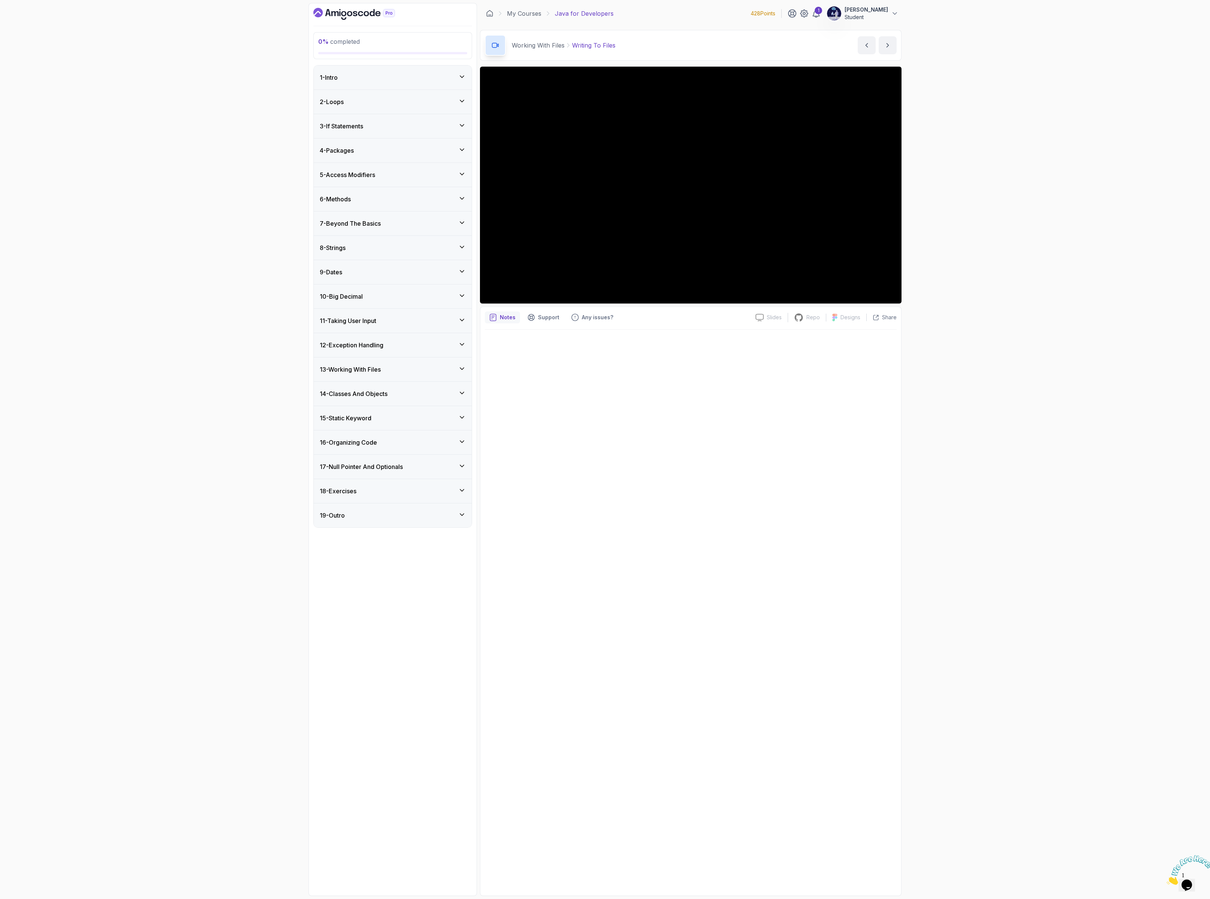
click at [371, 406] on div "14 - Classes And Objects" at bounding box center [393, 394] width 158 height 24
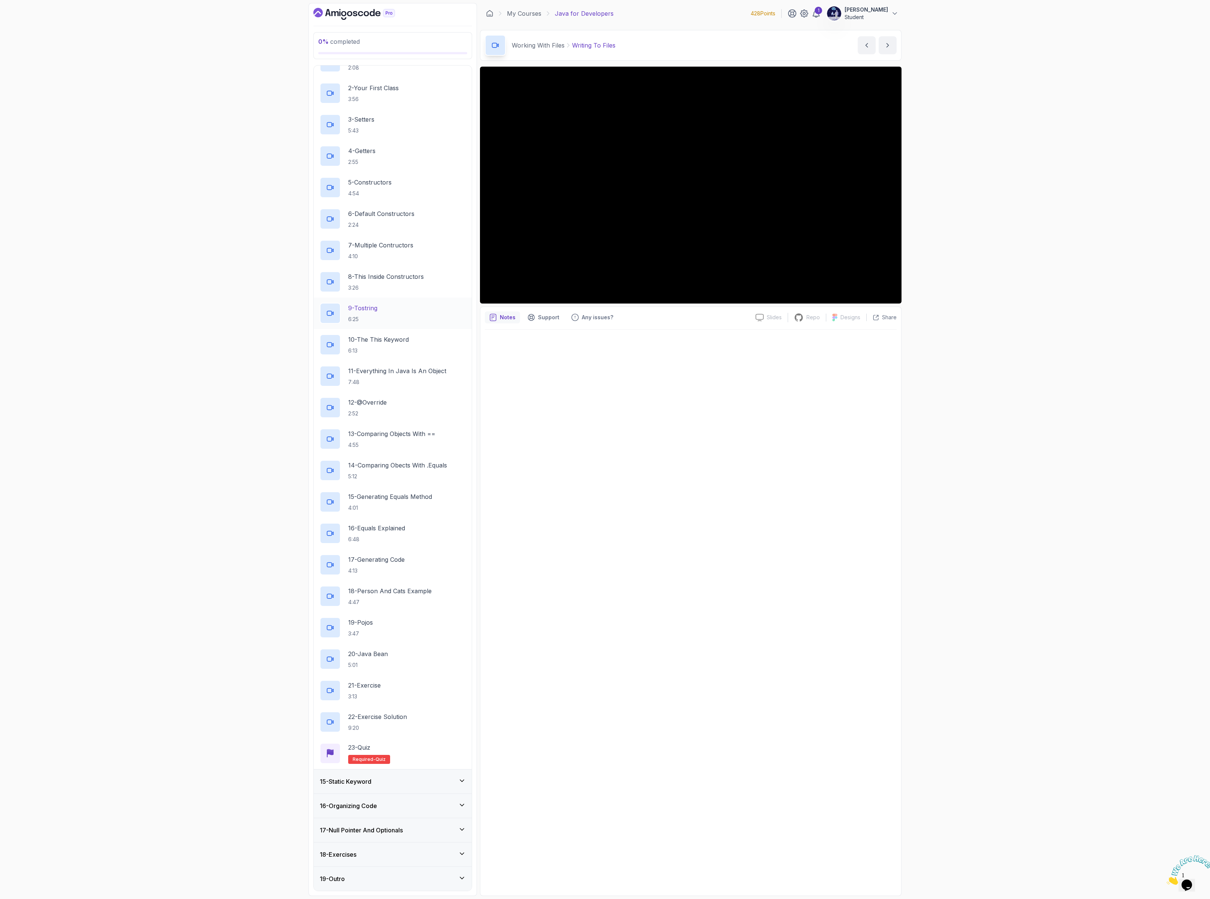
scroll to position [109, 0]
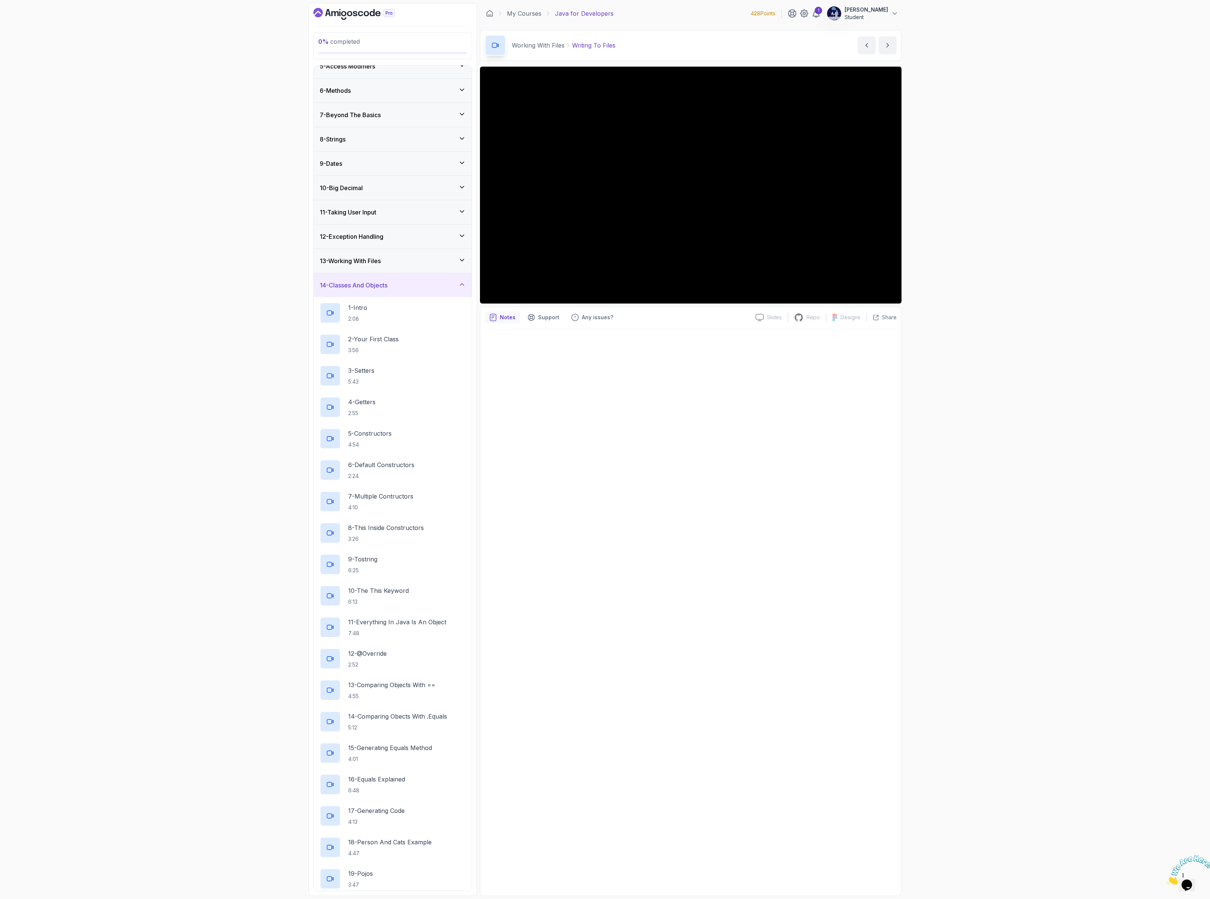
click at [388, 259] on div "13 - Working With Files" at bounding box center [393, 261] width 158 height 24
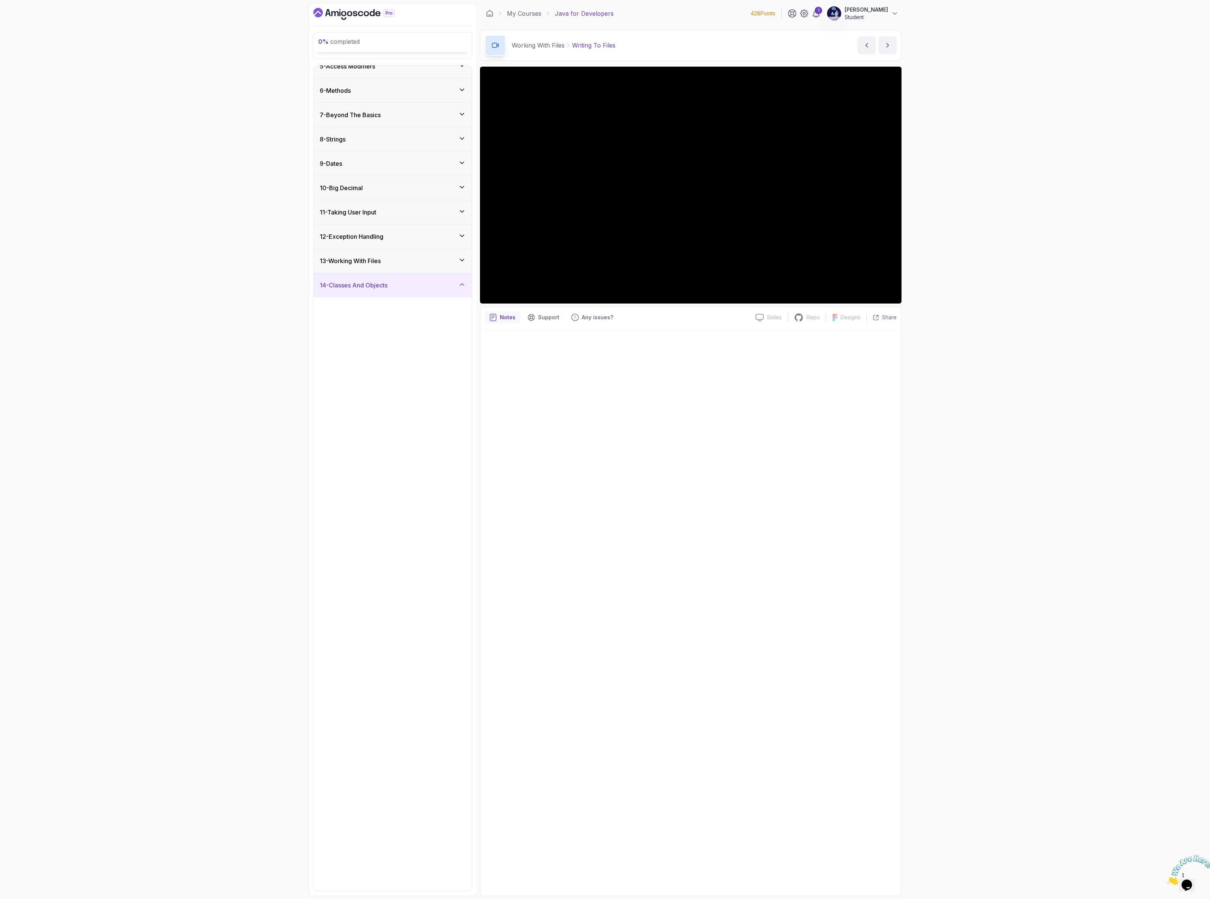
scroll to position [0, 0]
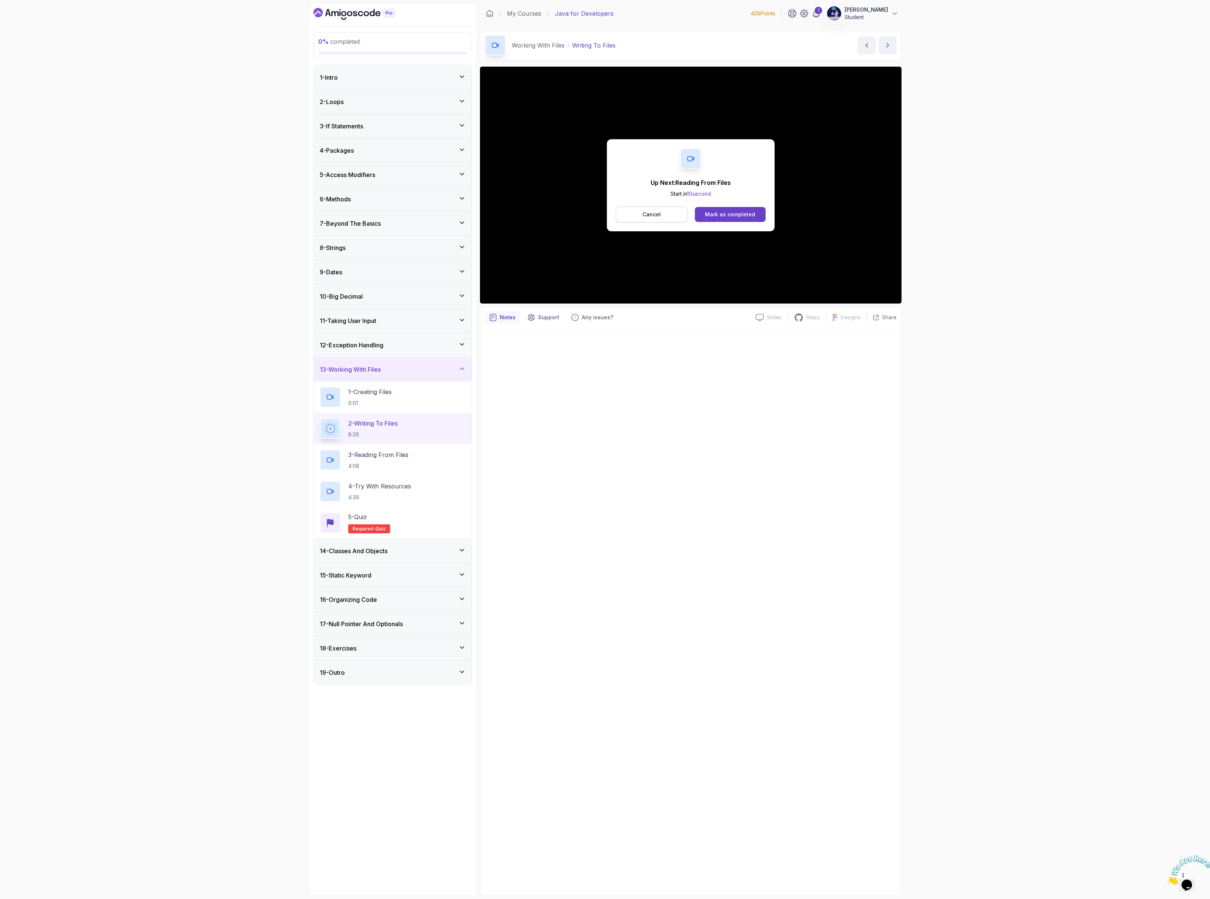
click at [661, 218] on button "Cancel" at bounding box center [652, 215] width 72 height 16
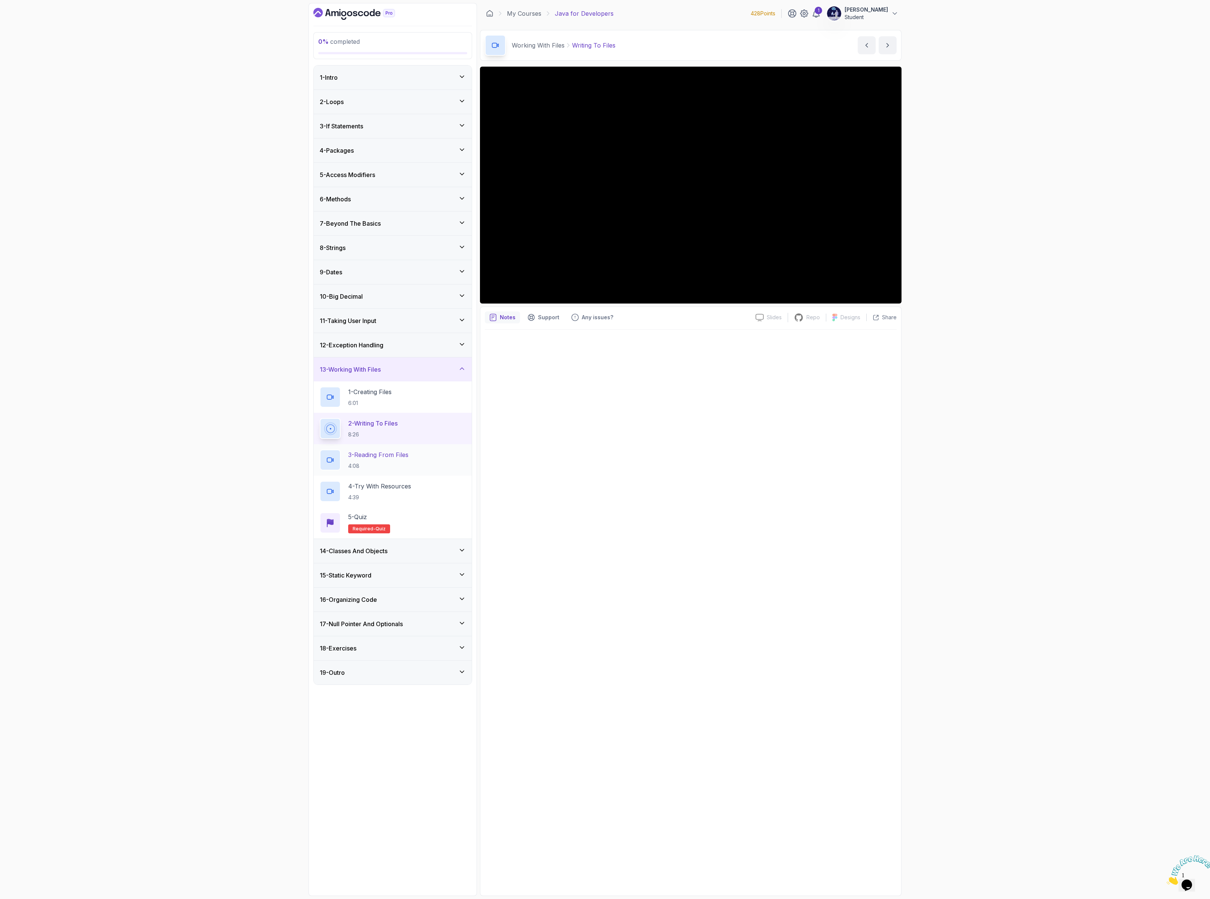
click at [404, 459] on p "3 - Reading From Files" at bounding box center [378, 454] width 60 height 9
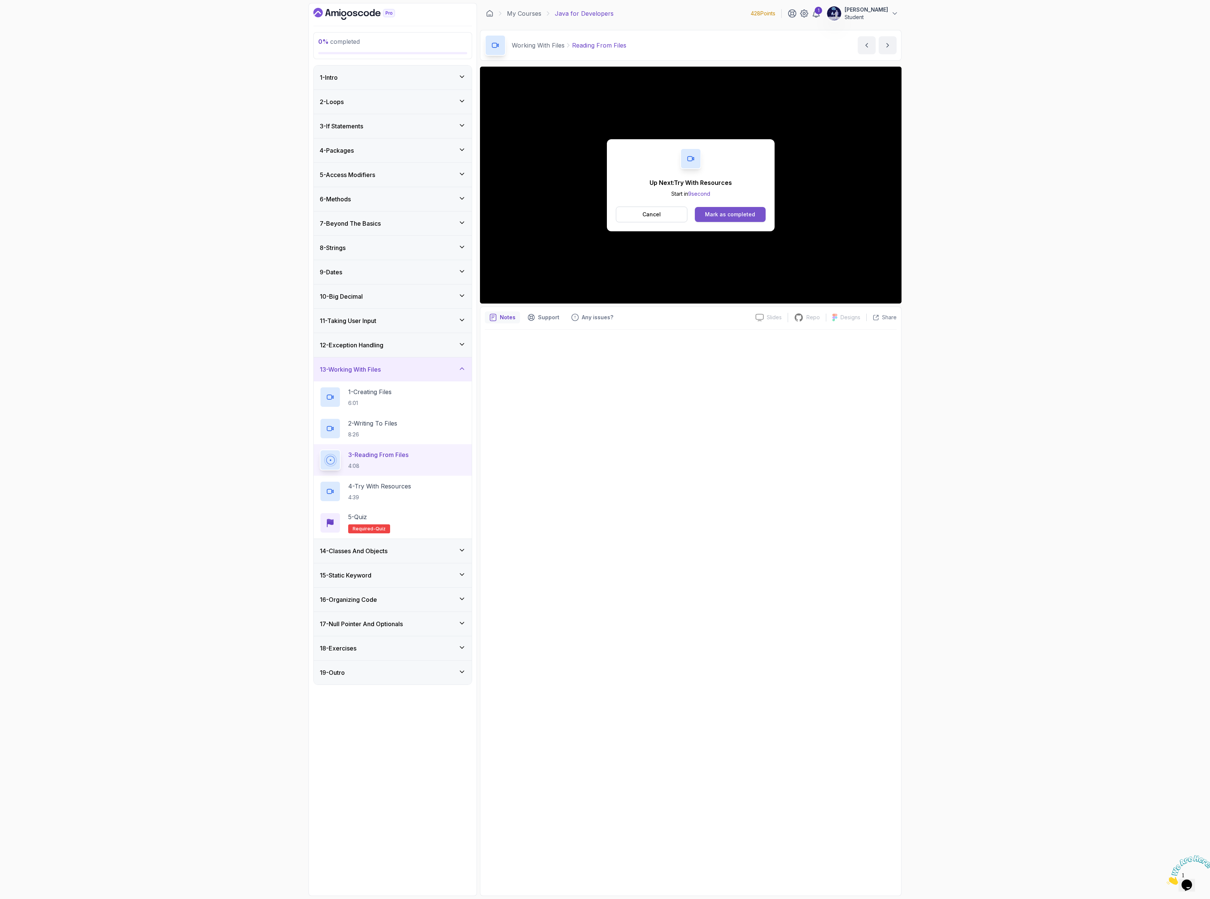
click at [721, 208] on button "Mark as completed" at bounding box center [730, 214] width 71 height 15
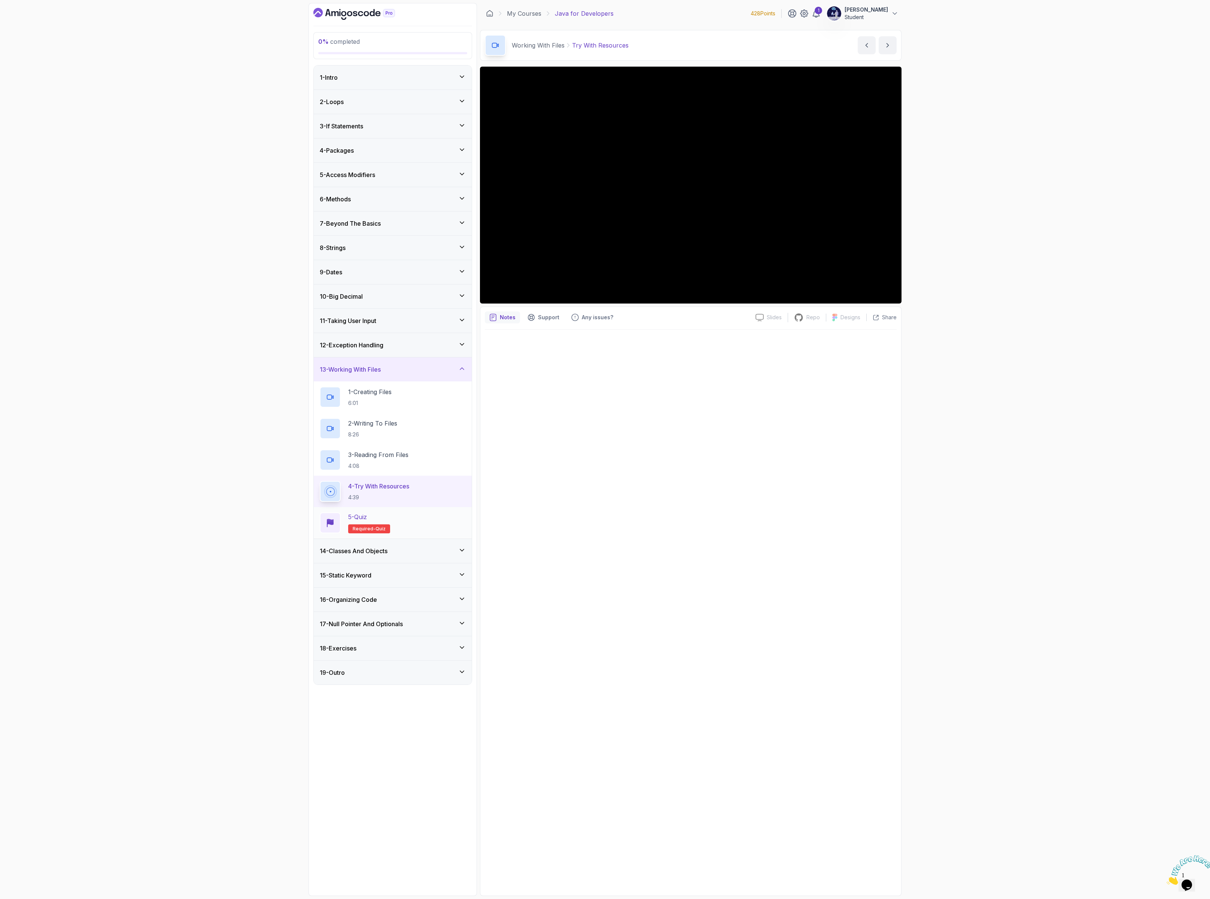
click at [404, 521] on div "5 - Quiz Required- quiz" at bounding box center [393, 523] width 146 height 21
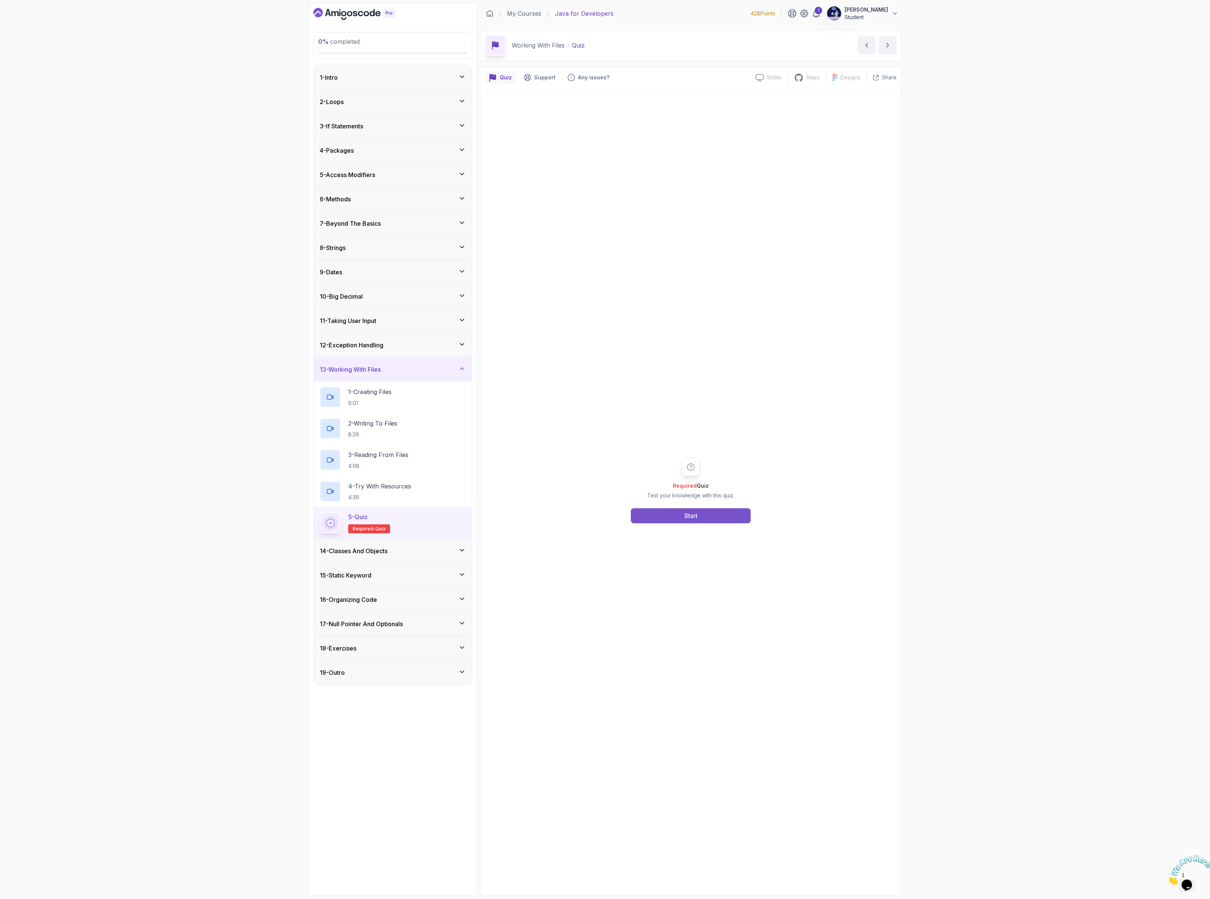
click at [713, 519] on button "Start" at bounding box center [691, 515] width 120 height 15
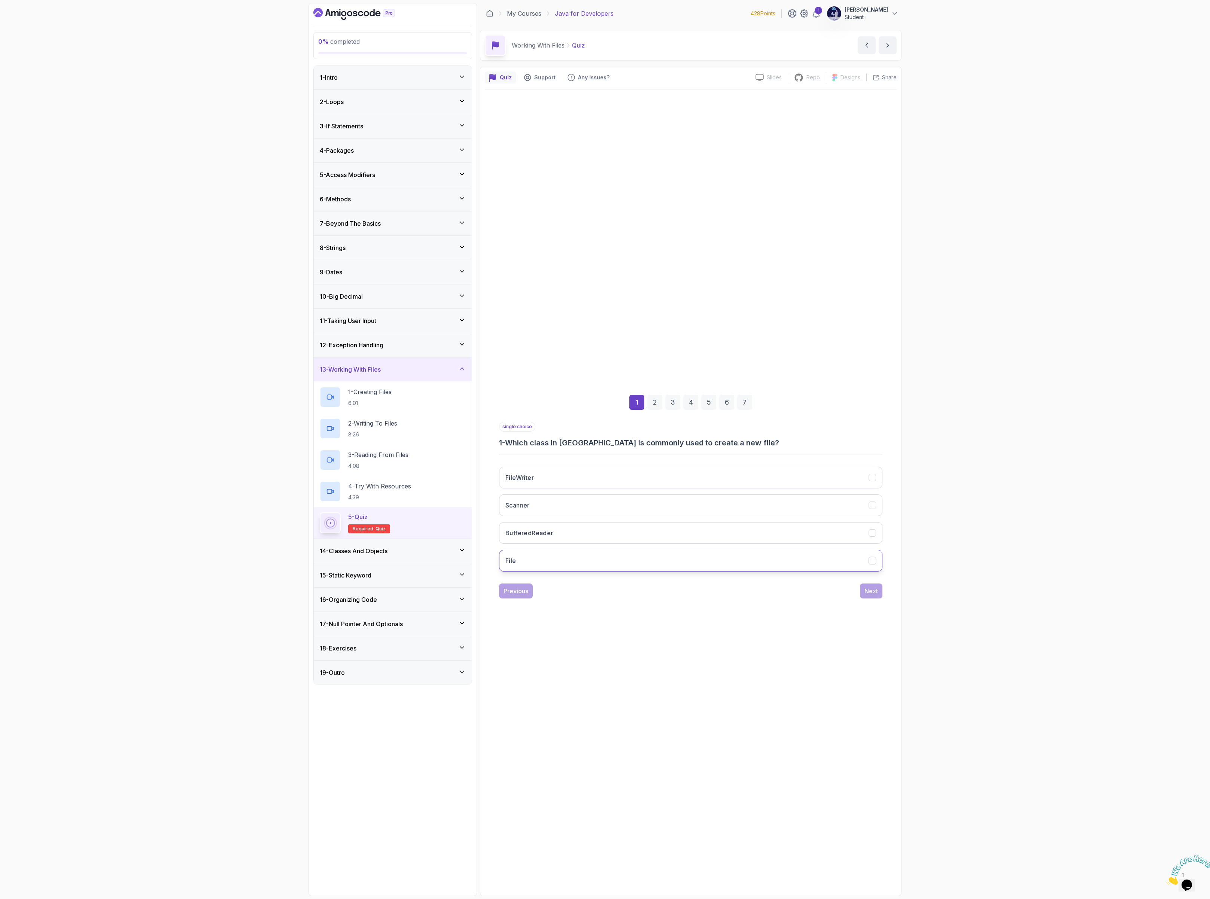
click at [561, 554] on button "File" at bounding box center [690, 561] width 383 height 22
click at [865, 596] on div "Next" at bounding box center [871, 591] width 13 height 9
click at [584, 535] on h3 "FileWriter can be used to write text to a file" at bounding box center [568, 533] width 127 height 9
click at [668, 398] on div "3" at bounding box center [672, 402] width 15 height 15
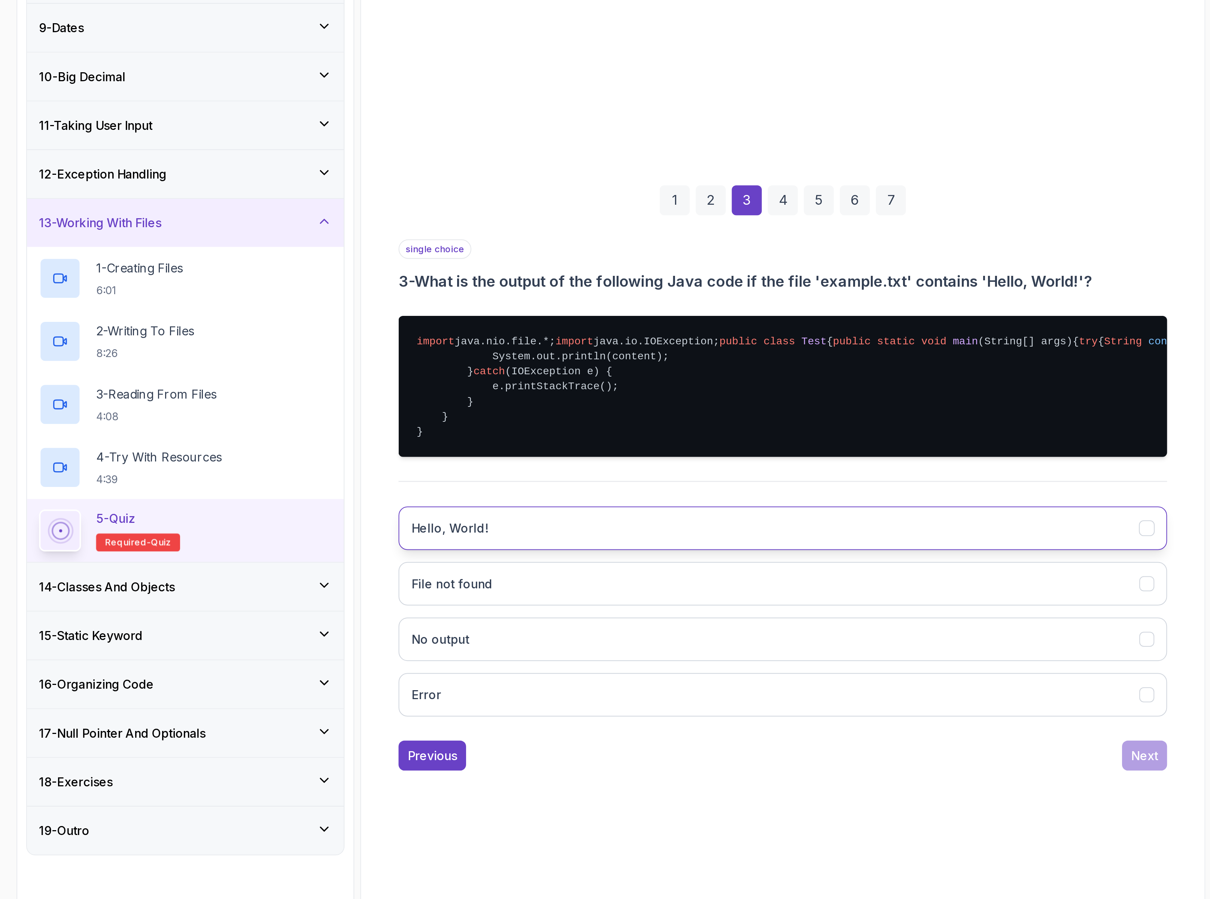
click at [555, 533] on button "Hello, World!" at bounding box center [690, 522] width 383 height 22
drag, startPoint x: 507, startPoint y: 475, endPoint x: 497, endPoint y: 411, distance: 64.4
click at [497, 411] on div "1 2 3 4 5 6 7 single choice 3 - What is the output of the following Java code i…" at bounding box center [691, 491] width 412 height 316
click at [543, 438] on pre "import java.nio.file.*; import java.io.IOException; public class Test { public …" at bounding box center [690, 451] width 383 height 70
click at [877, 640] on div "Next" at bounding box center [871, 635] width 13 height 9
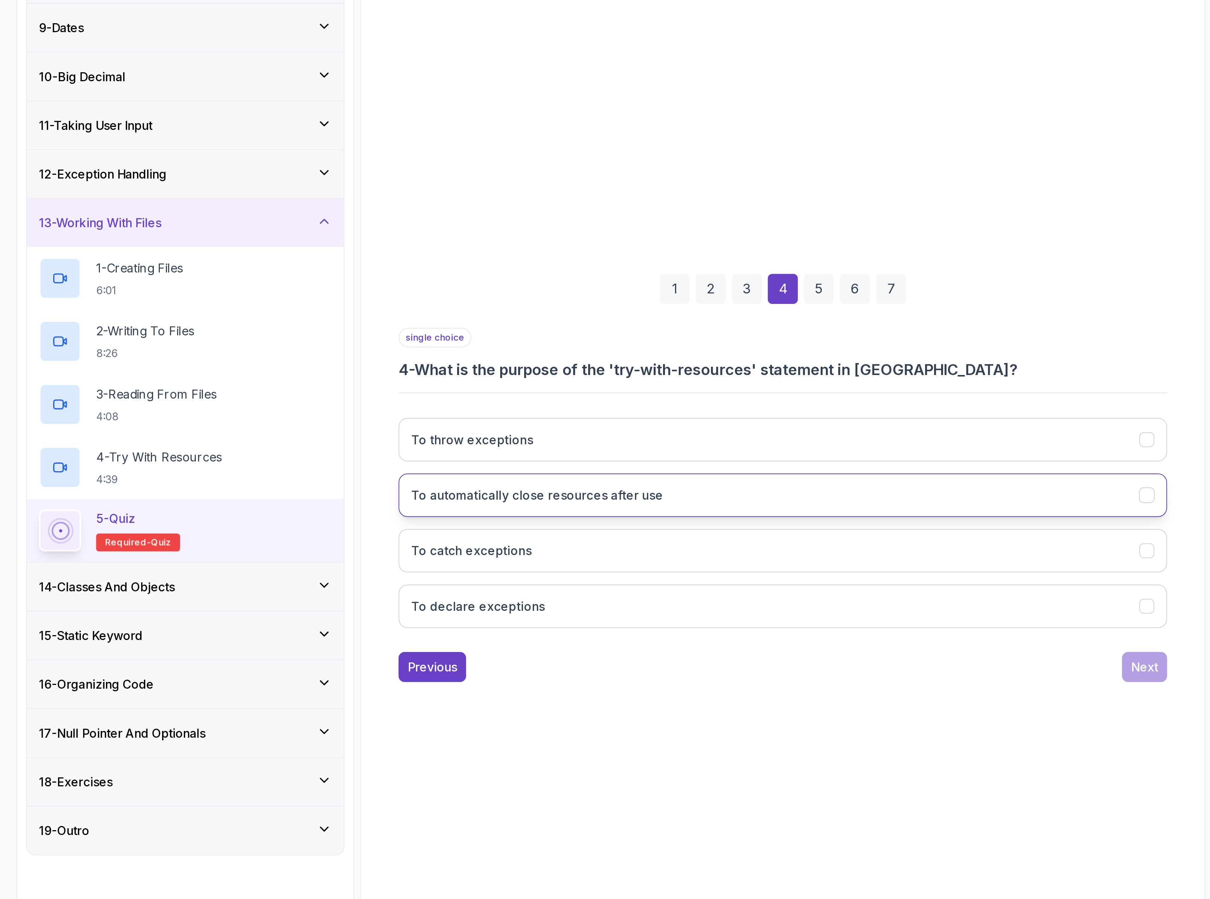
click at [615, 503] on h3 "To automatically close resources after use" at bounding box center [568, 505] width 126 height 9
click at [708, 403] on div "5" at bounding box center [708, 402] width 15 height 15
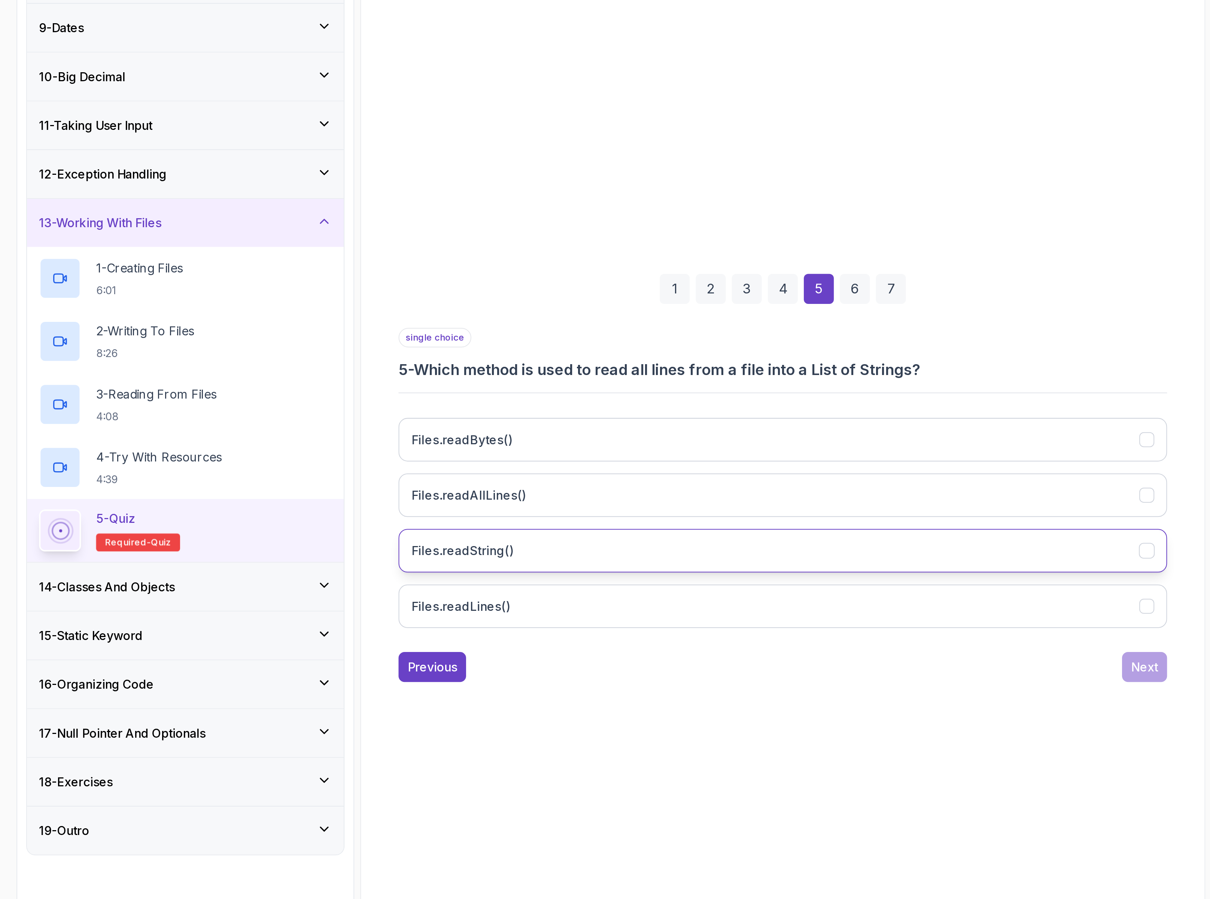
click at [558, 533] on button "Files.readString()" at bounding box center [690, 533] width 383 height 22
click at [865, 592] on div "Next" at bounding box center [871, 591] width 13 height 9
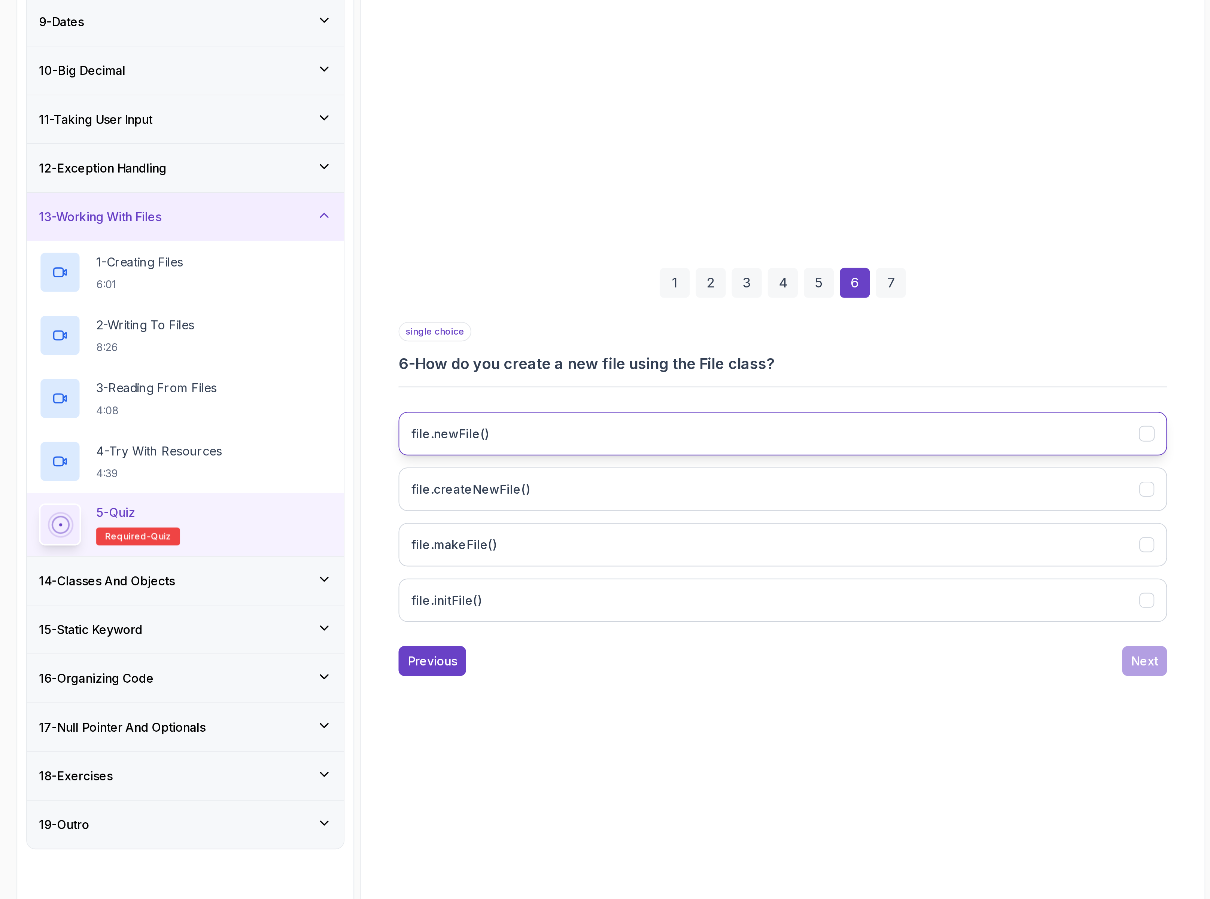
click at [560, 483] on button "file.newFile()" at bounding box center [690, 478] width 383 height 22
click at [584, 498] on button "file.createNewFile()" at bounding box center [690, 506] width 383 height 22
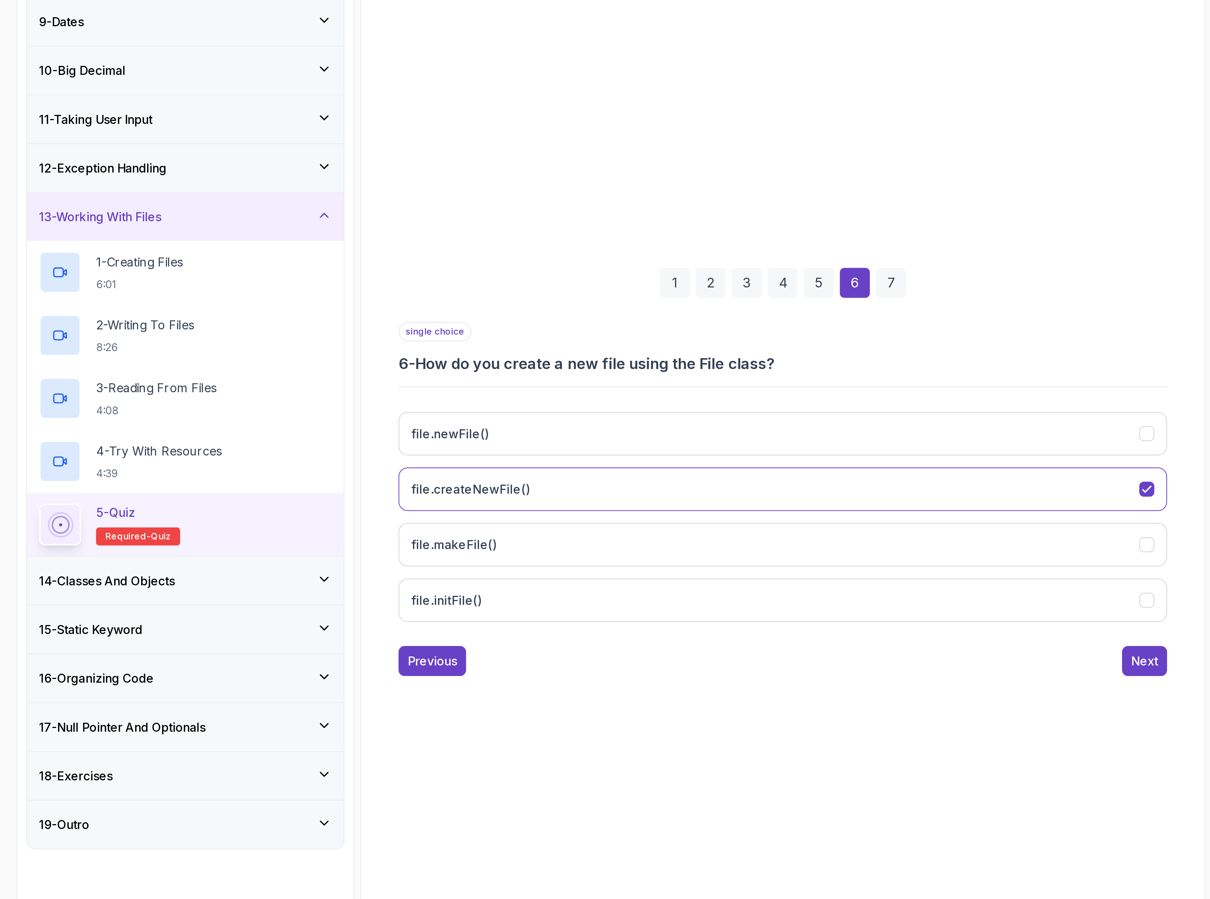
click at [748, 407] on div "7" at bounding box center [744, 402] width 15 height 15
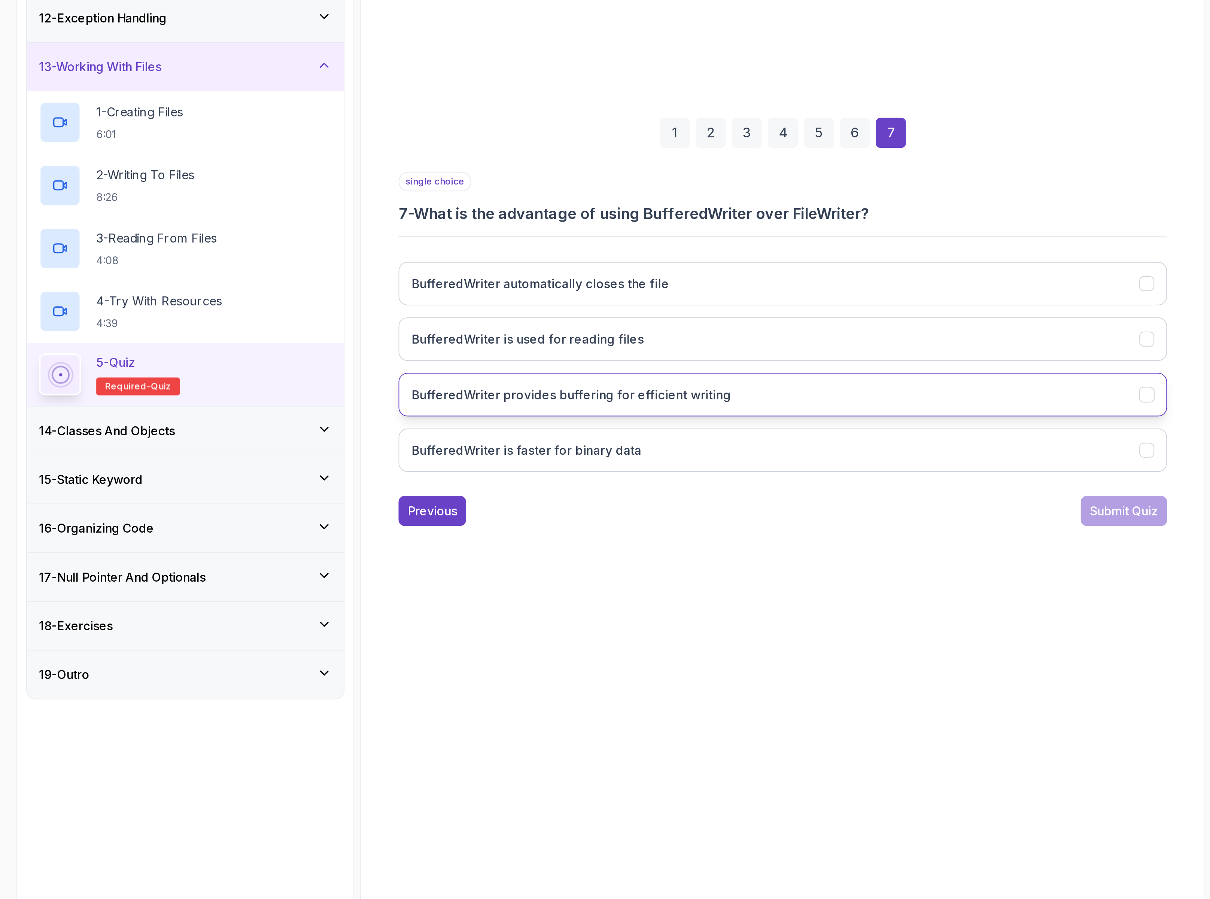
click at [714, 534] on button "BufferedWriter provides buffering for efficient writing" at bounding box center [690, 533] width 383 height 22
click at [660, 400] on div "2" at bounding box center [654, 402] width 15 height 15
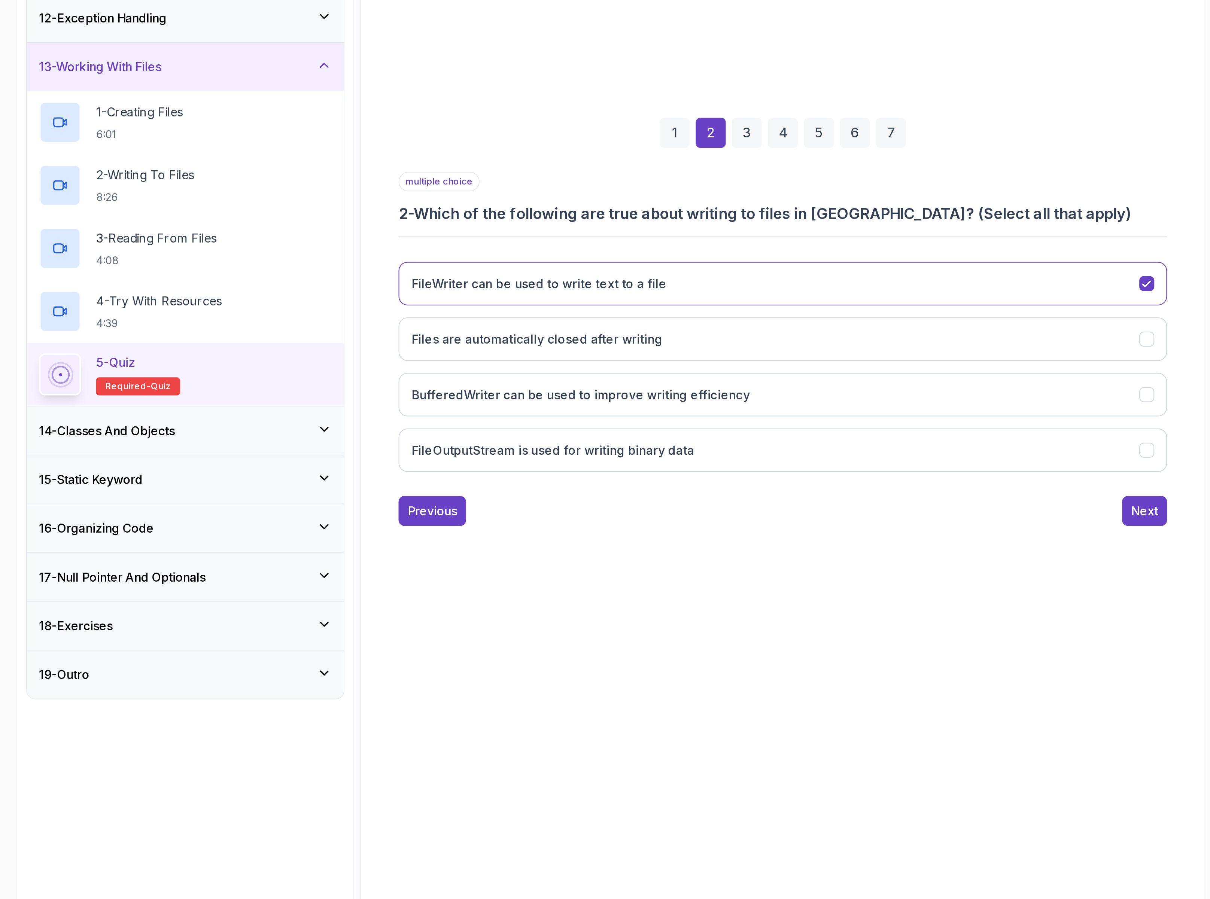
click at [671, 399] on div "3" at bounding box center [672, 402] width 15 height 15
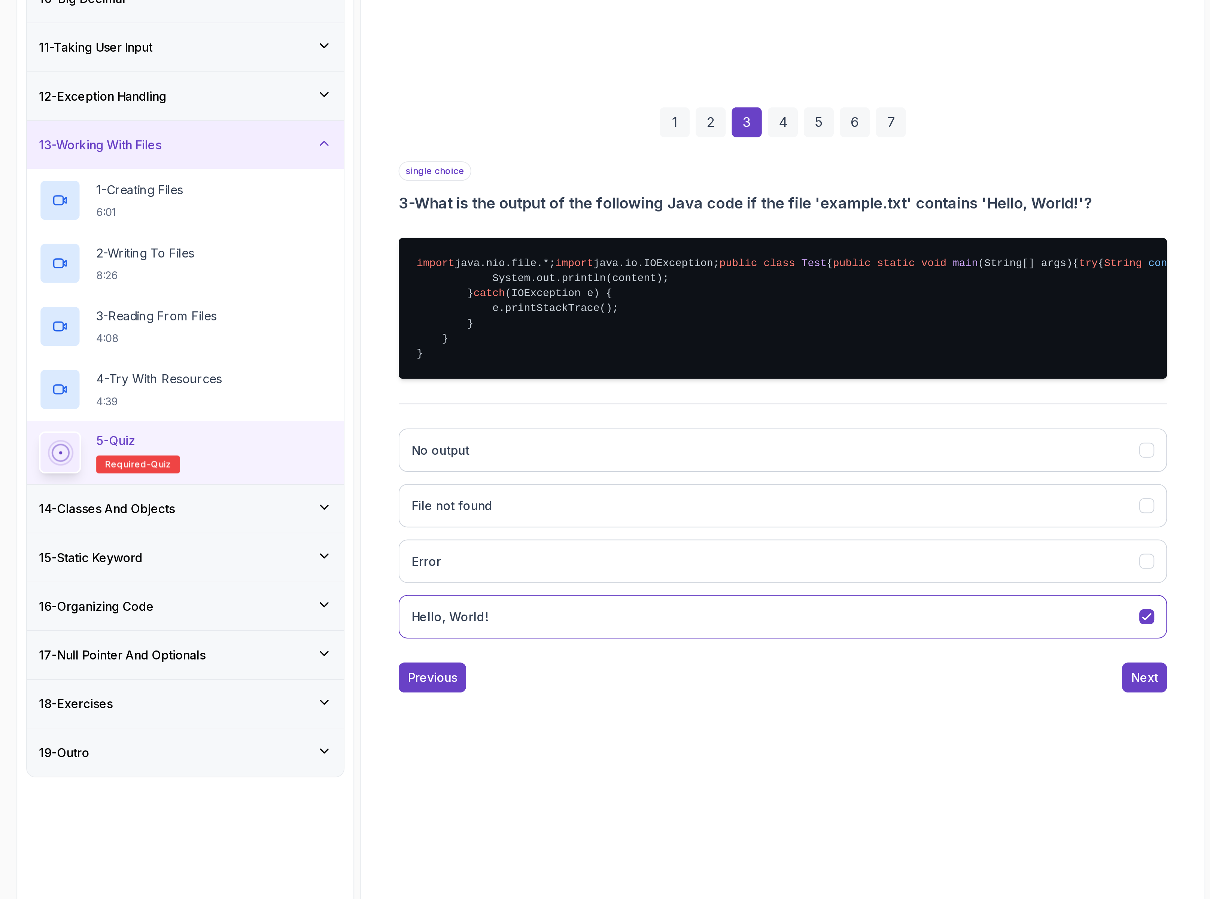
click at [654, 351] on div "2" at bounding box center [654, 358] width 15 height 15
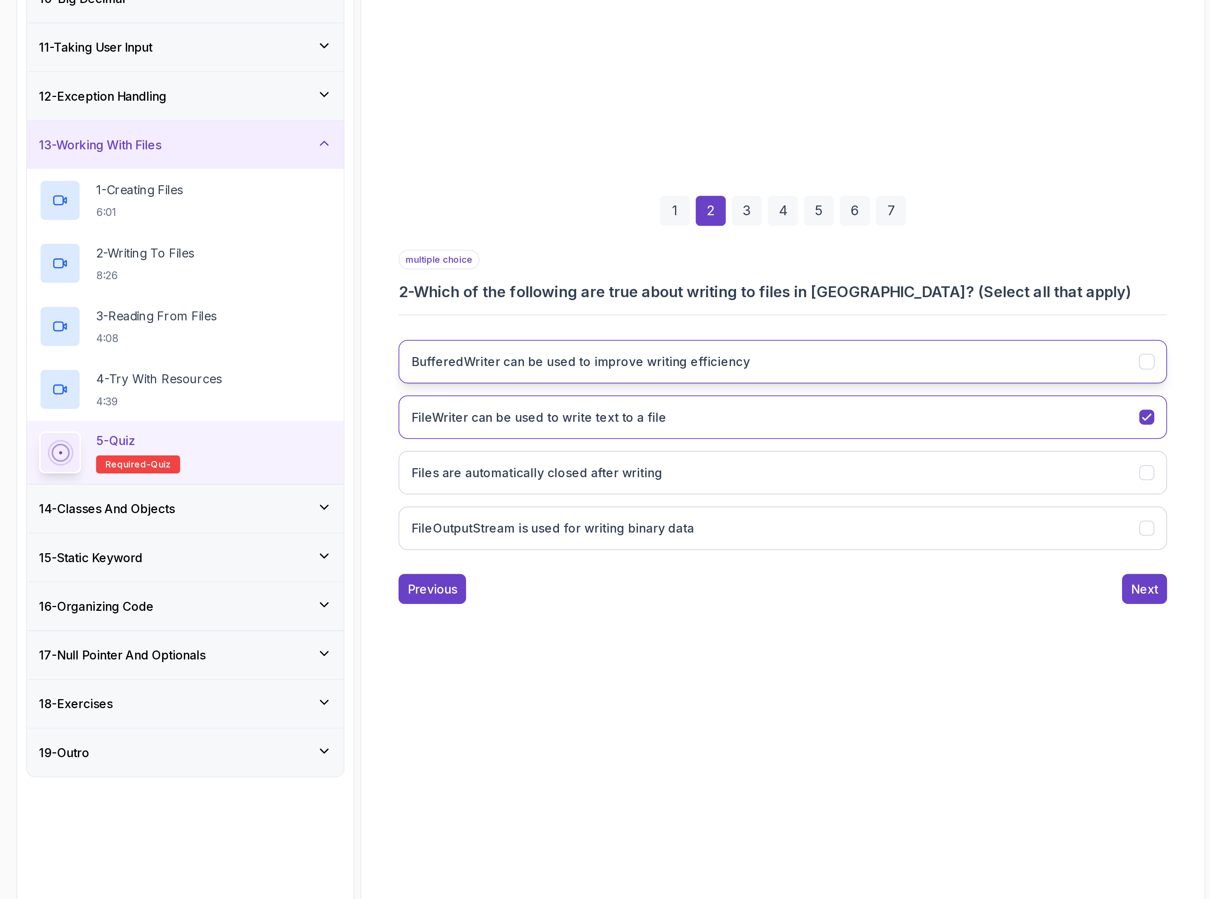
click at [565, 470] on button "BufferedWriter can be used to improve writing efficiency" at bounding box center [690, 478] width 383 height 22
click at [750, 397] on div "7" at bounding box center [744, 402] width 15 height 15
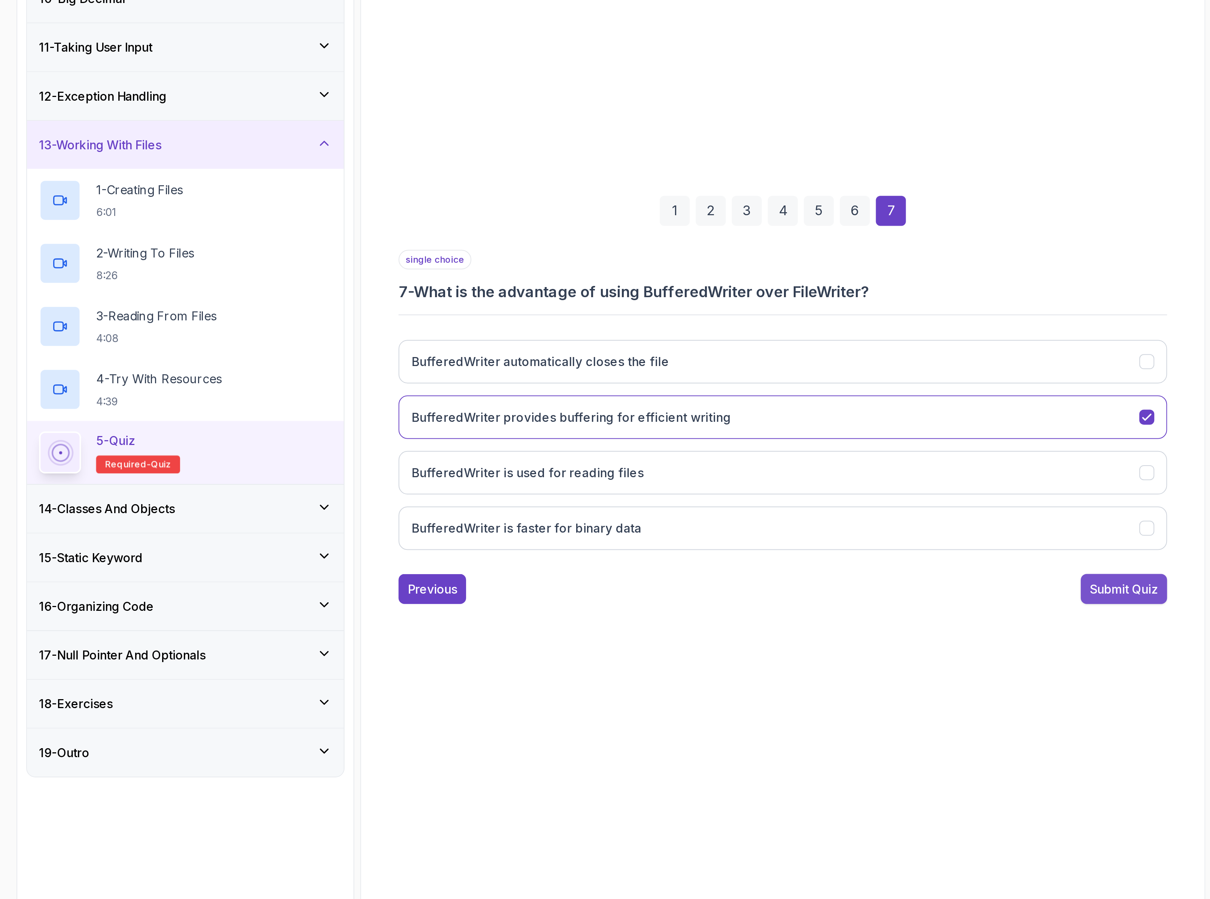
click at [844, 589] on div "Submit Quiz" at bounding box center [861, 591] width 34 height 9
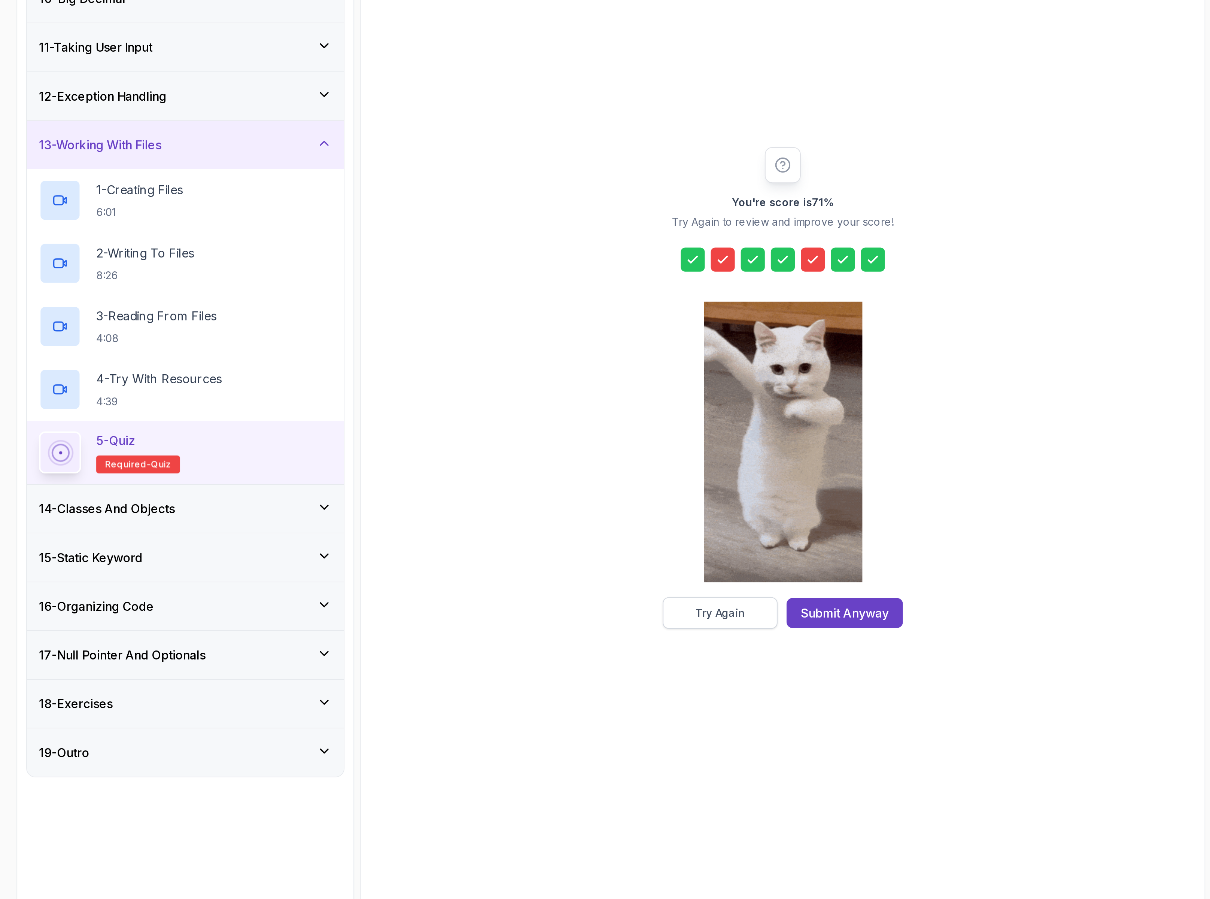
click at [655, 599] on button "Try Again" at bounding box center [659, 603] width 57 height 16
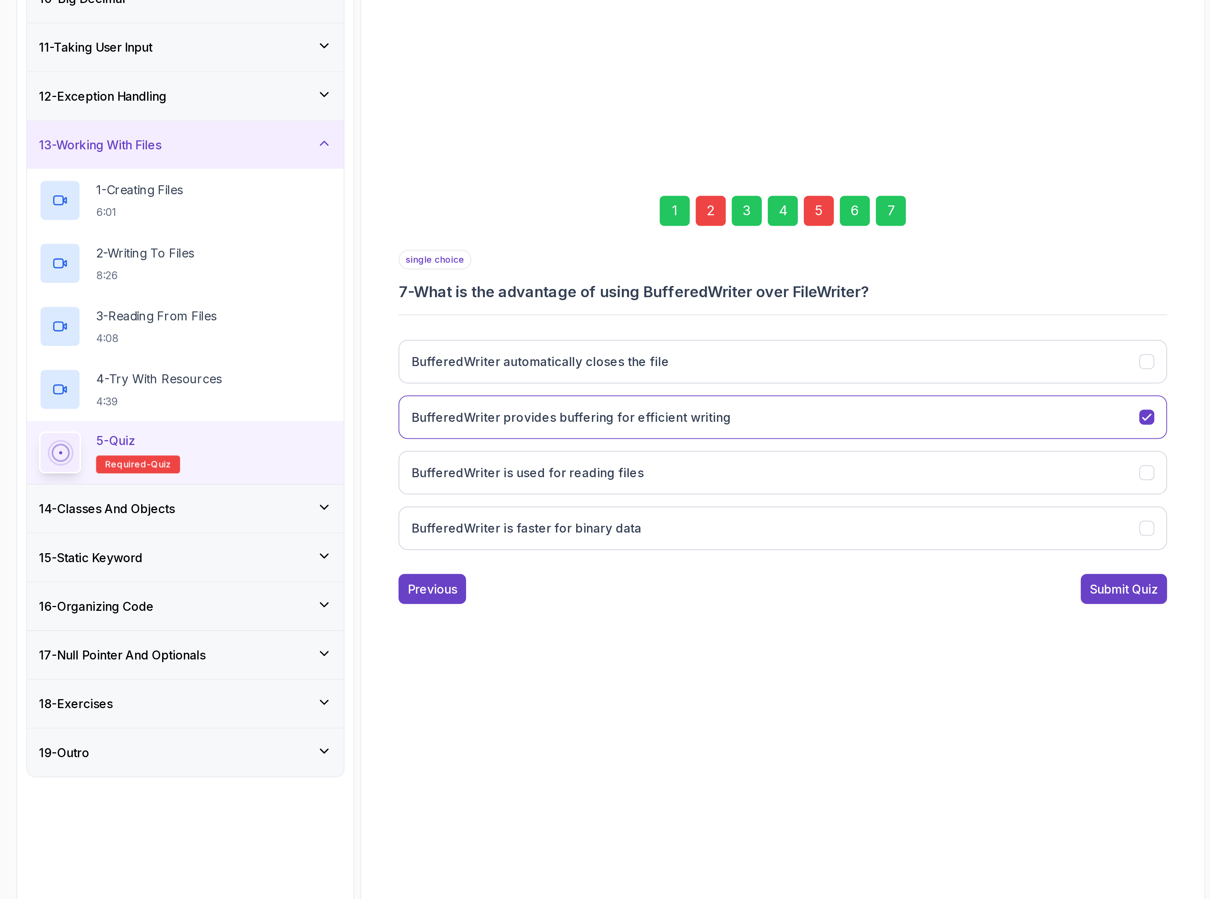
click at [656, 401] on div "2" at bounding box center [654, 402] width 15 height 15
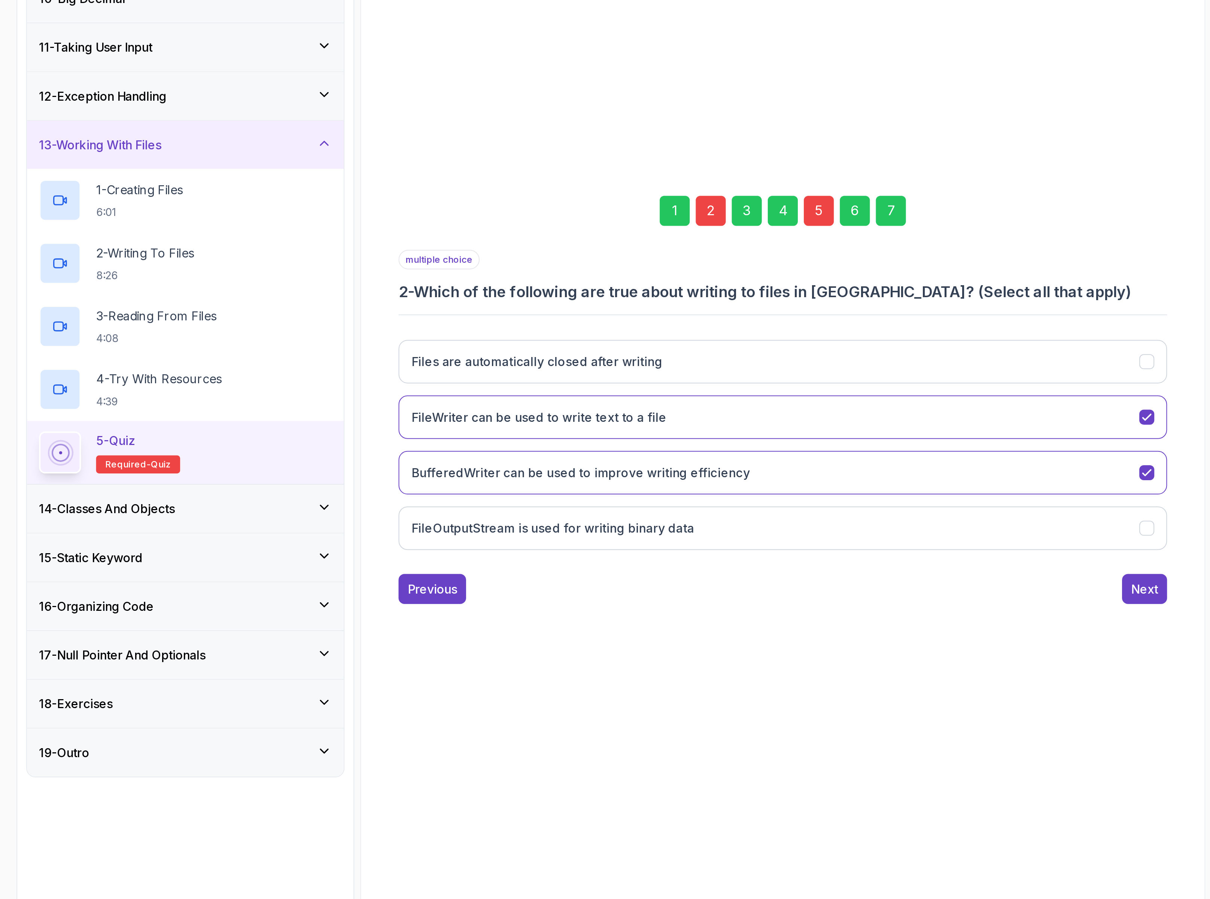
click at [708, 397] on div "5" at bounding box center [708, 402] width 15 height 15
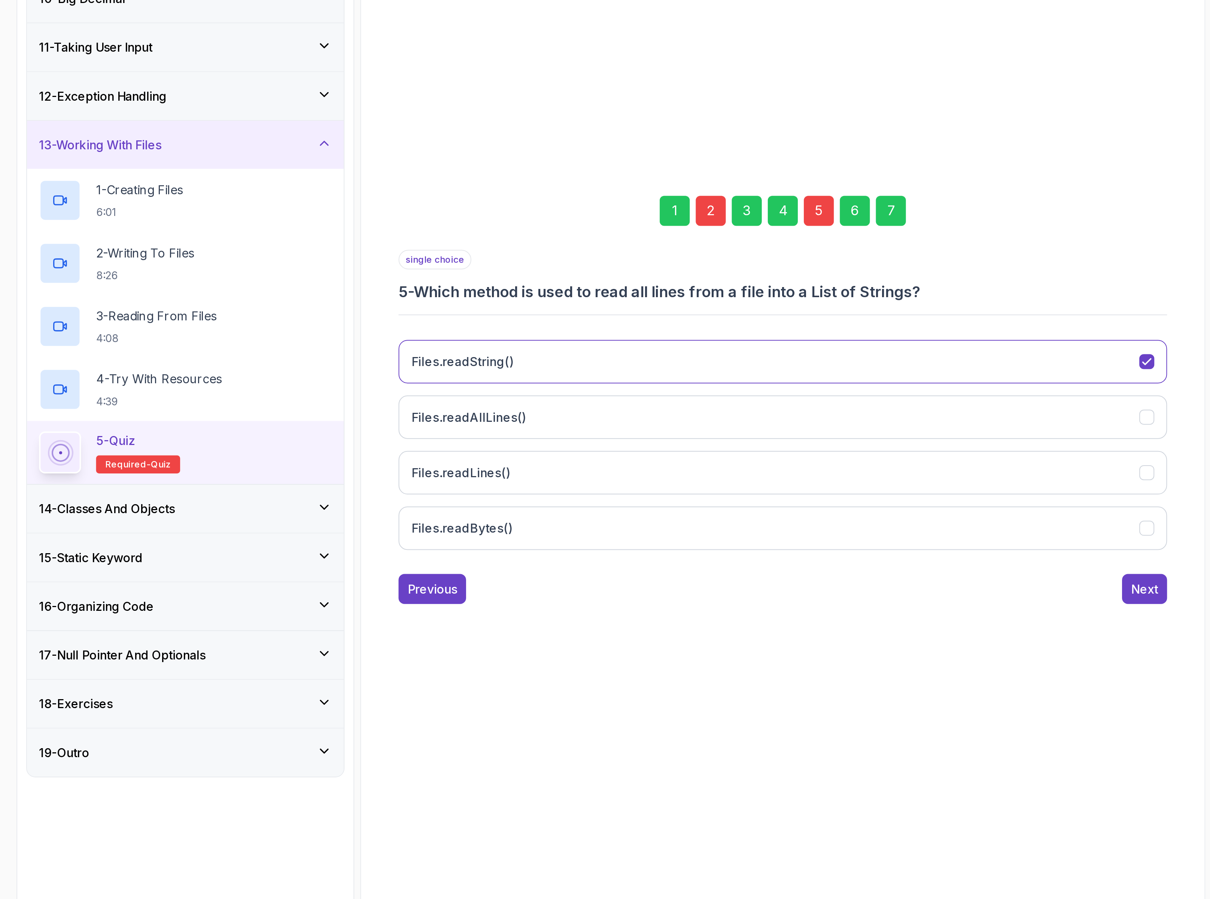
click at [671, 398] on div "3" at bounding box center [672, 402] width 15 height 15
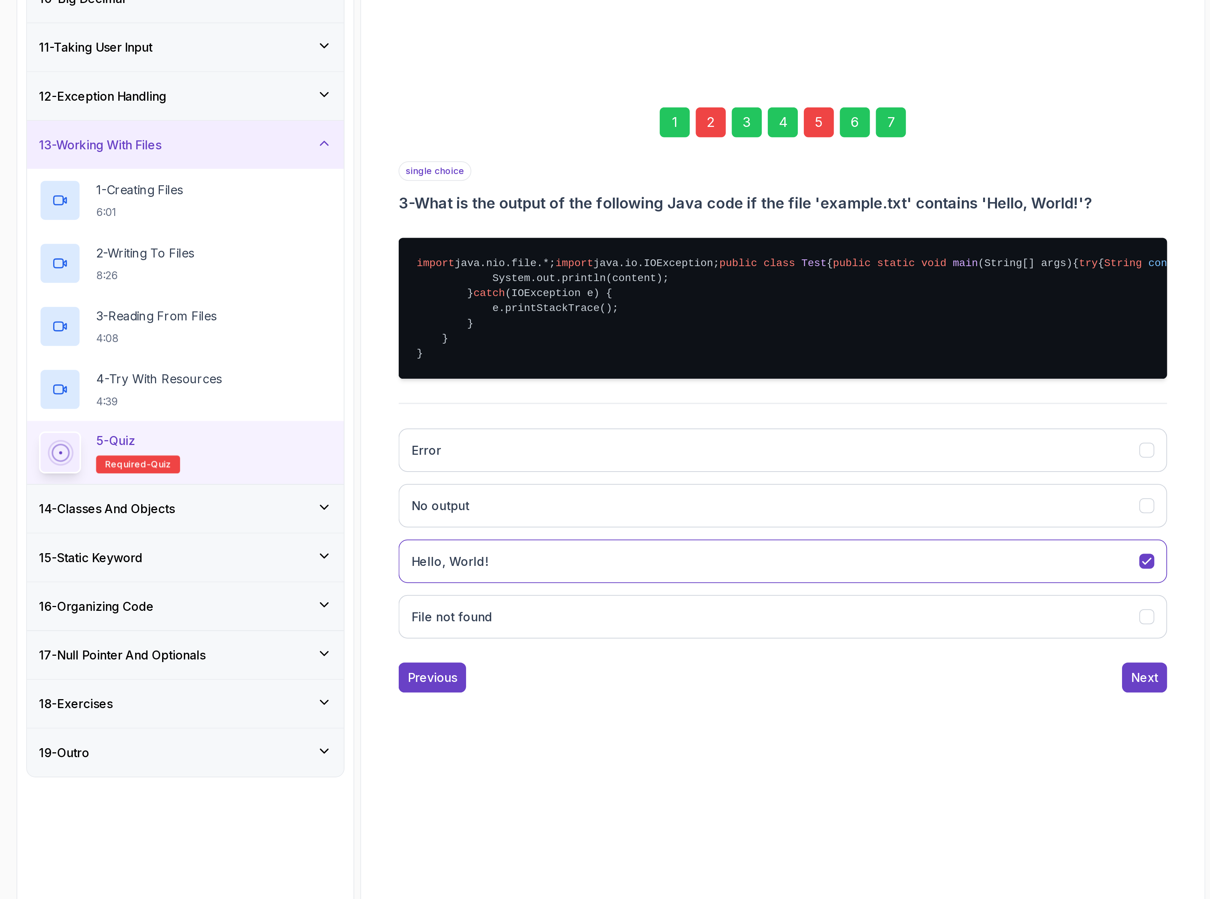
click at [659, 351] on div "2" at bounding box center [654, 358] width 15 height 15
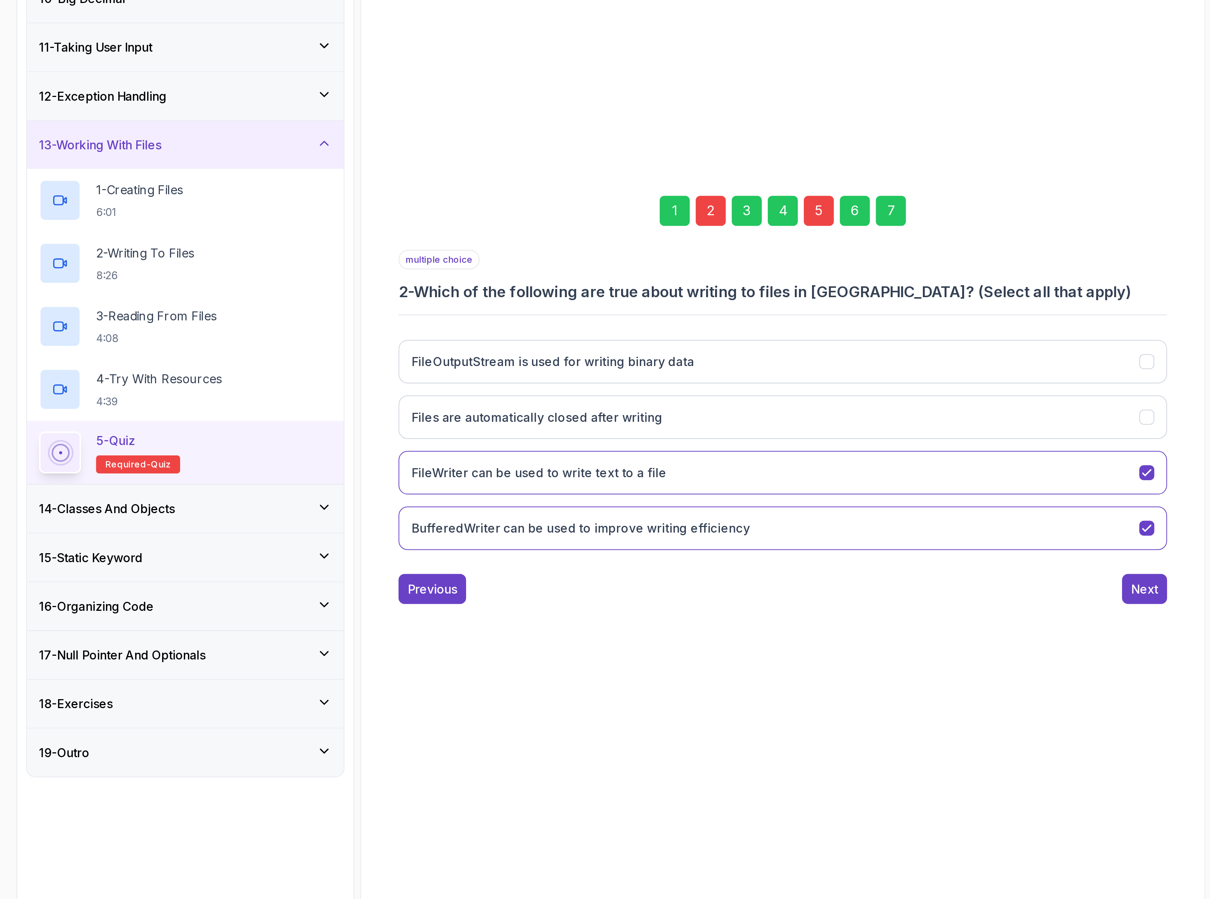
click at [656, 395] on div "2" at bounding box center [654, 402] width 15 height 15
click at [671, 398] on div "3" at bounding box center [672, 402] width 15 height 15
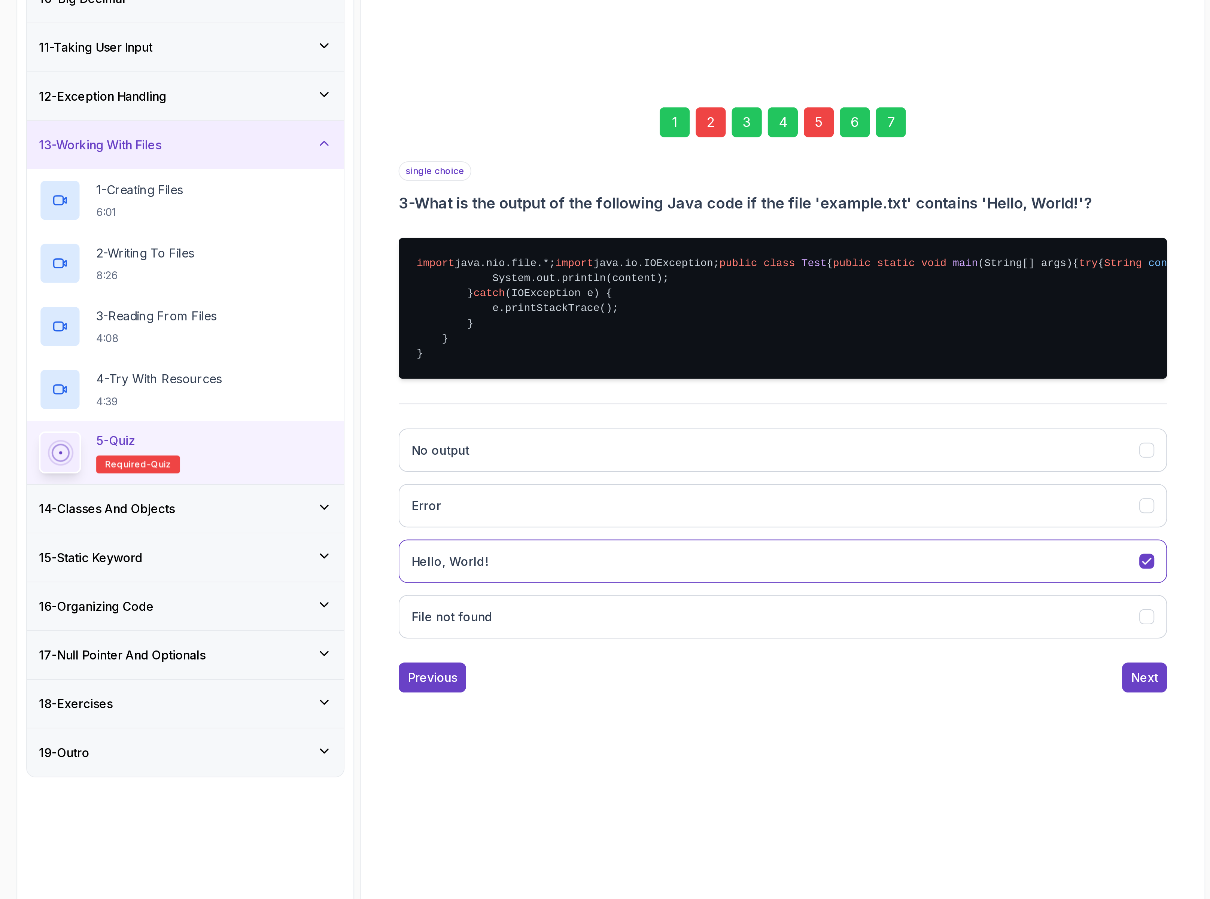
click at [689, 351] on div "4" at bounding box center [690, 358] width 15 height 15
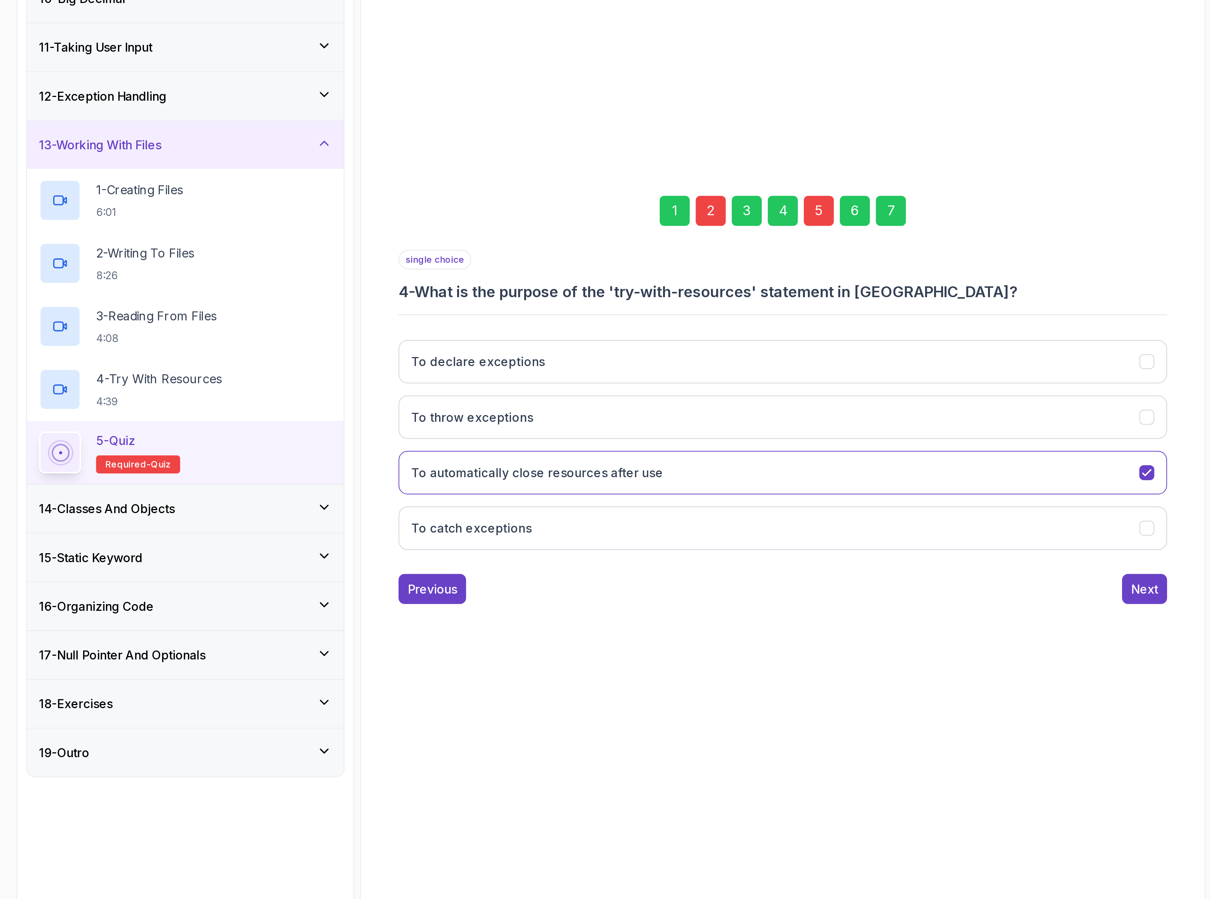
click at [632, 400] on div "1" at bounding box center [636, 402] width 15 height 15
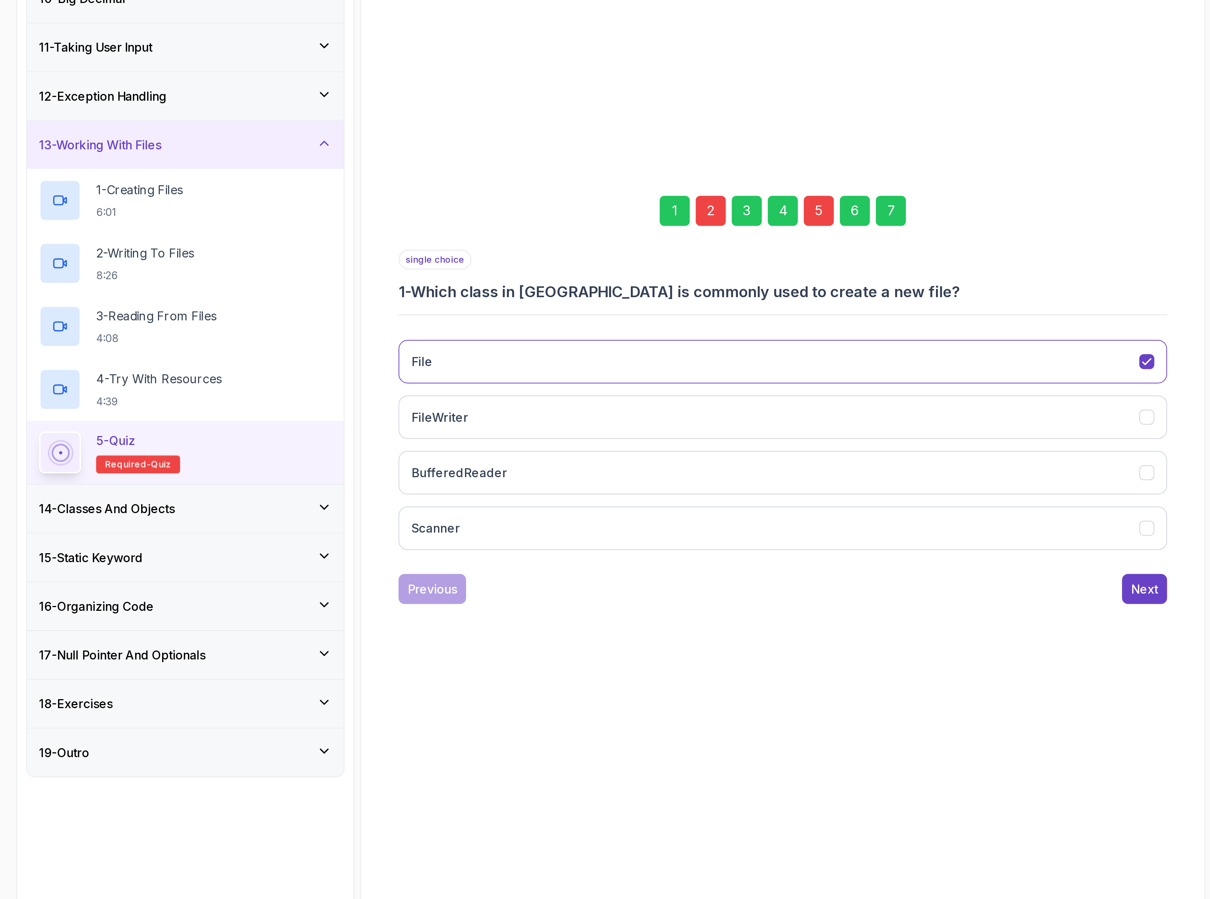
click at [653, 403] on div "2" at bounding box center [654, 402] width 15 height 15
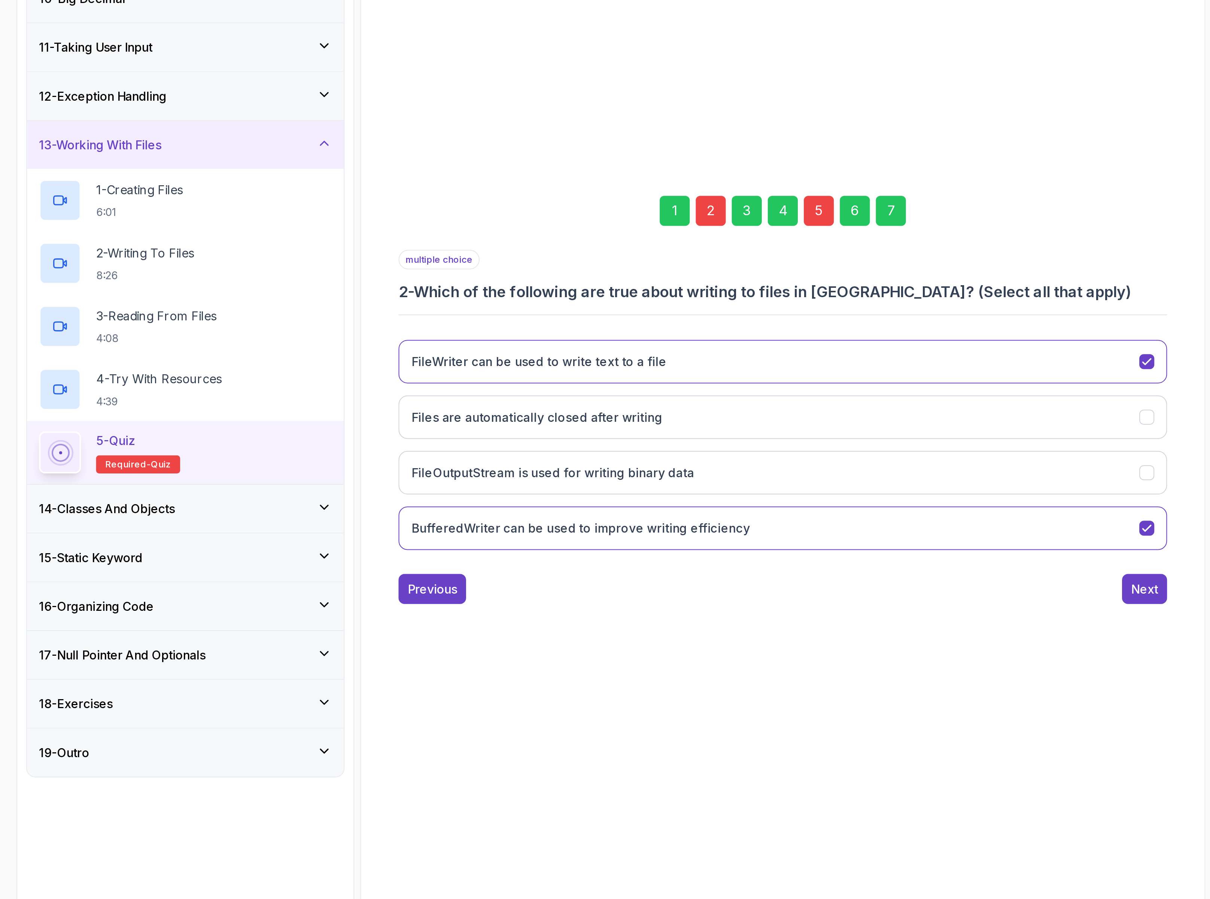
click at [706, 401] on div "5" at bounding box center [708, 402] width 15 height 15
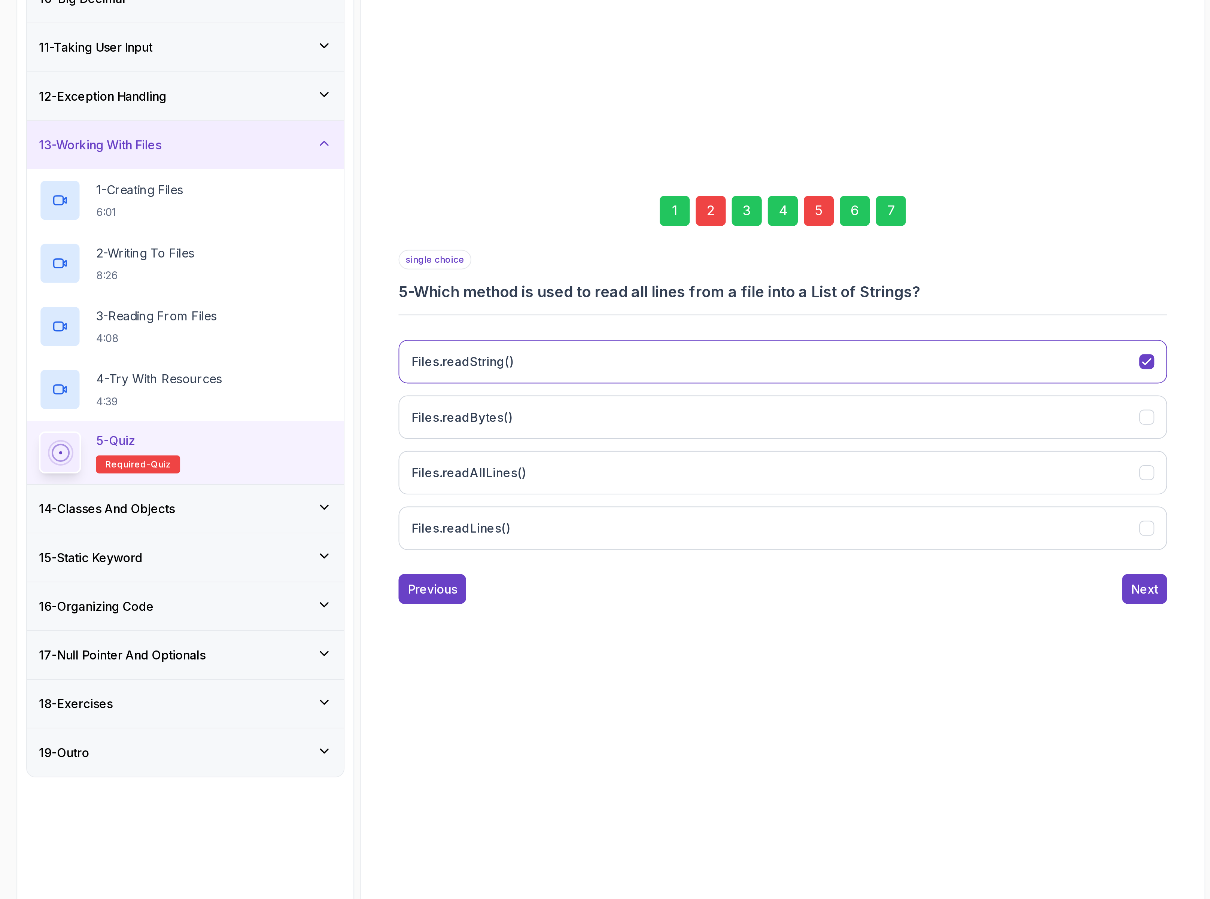
click at [650, 405] on div "2" at bounding box center [654, 402] width 15 height 15
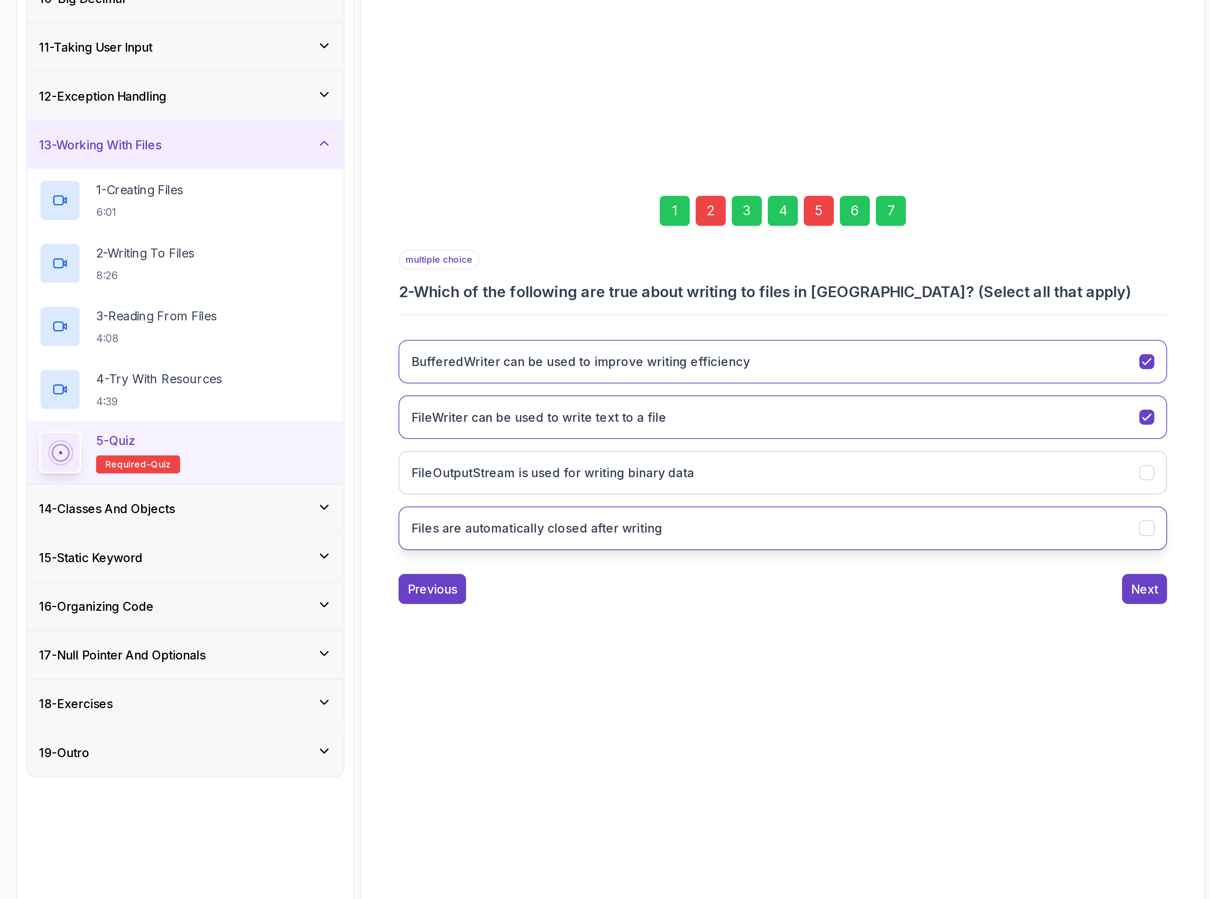
click at [689, 556] on button "Files are automatically closed after writing" at bounding box center [690, 561] width 383 height 22
click at [710, 400] on div "5" at bounding box center [708, 402] width 15 height 15
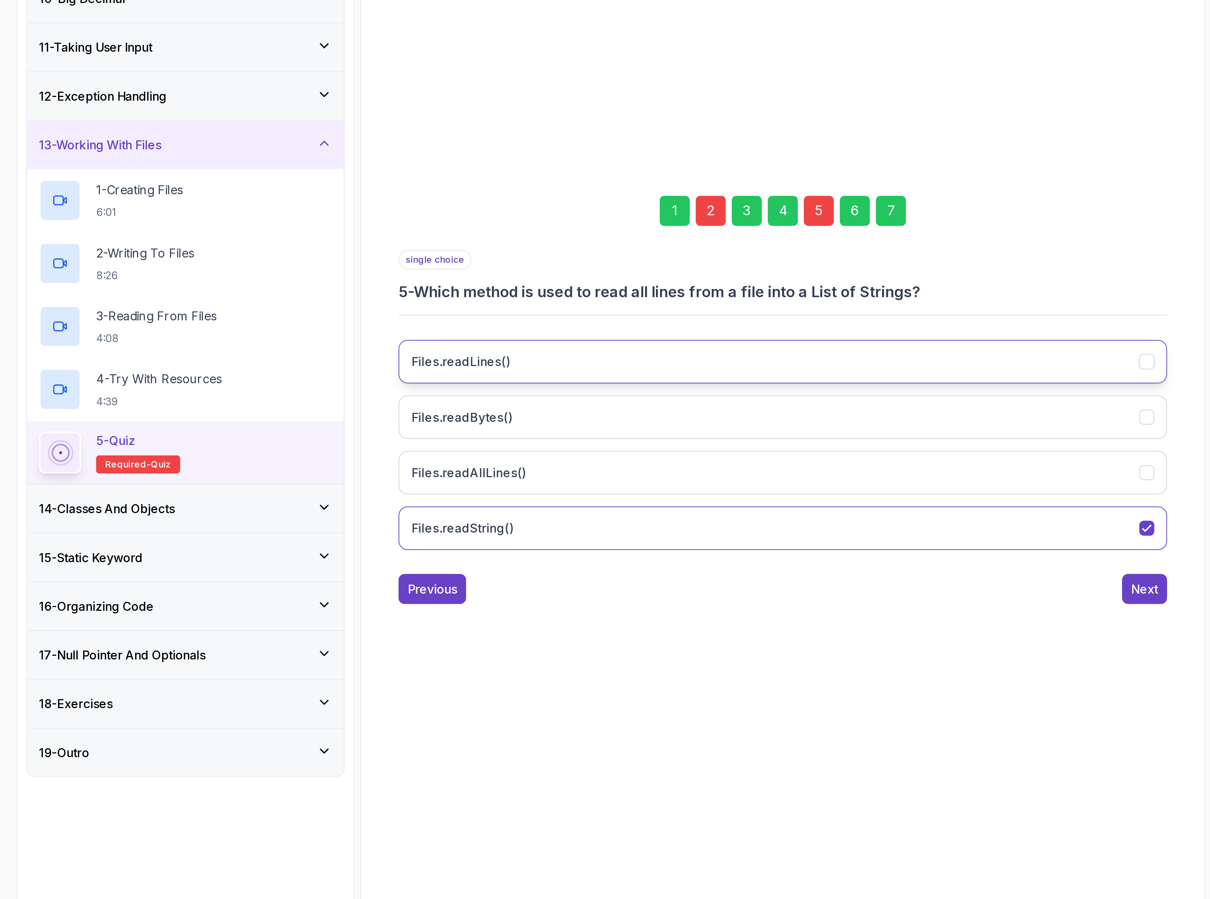
click at [561, 477] on button "Files.readLines()" at bounding box center [690, 478] width 383 height 22
click at [742, 400] on div "7" at bounding box center [744, 402] width 15 height 15
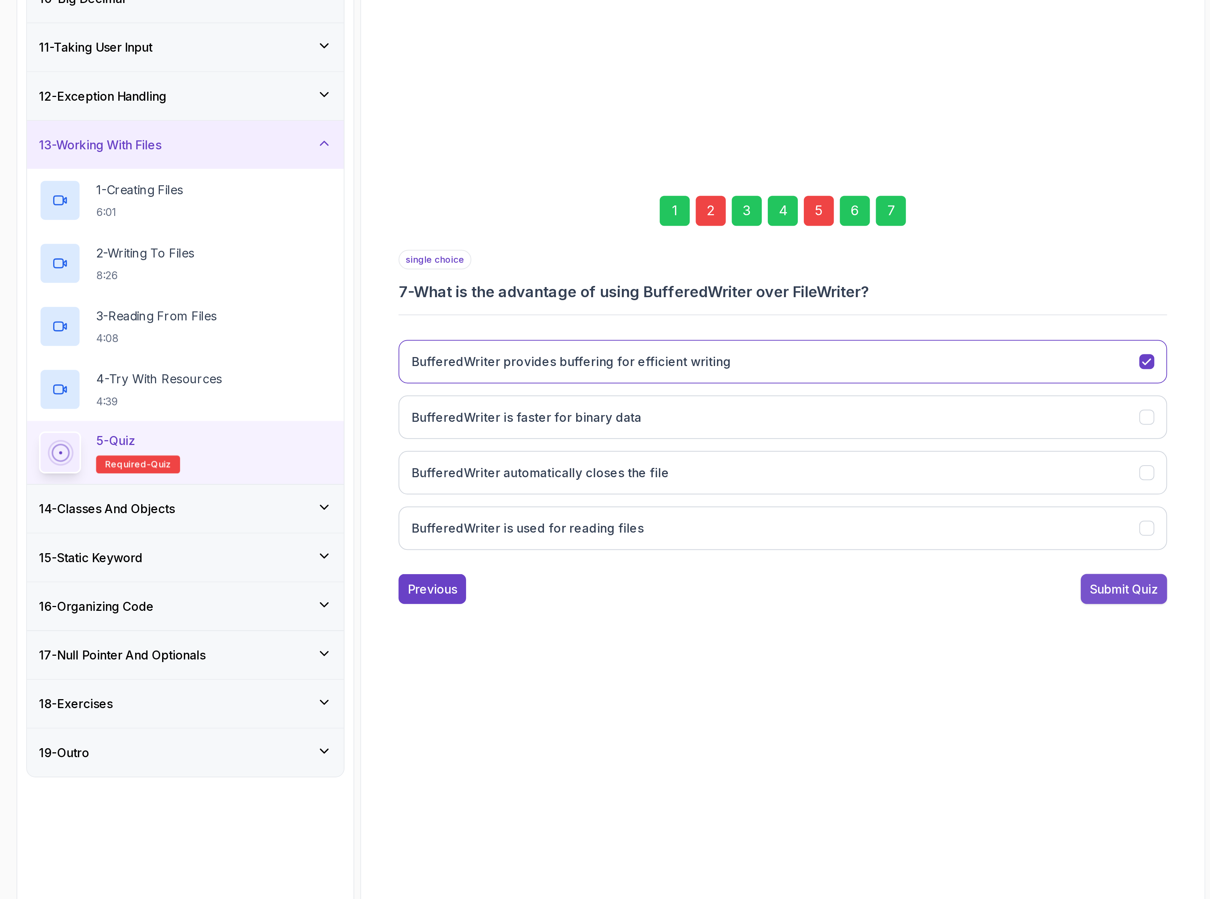
click at [850, 595] on div "Submit Quiz" at bounding box center [861, 591] width 34 height 9
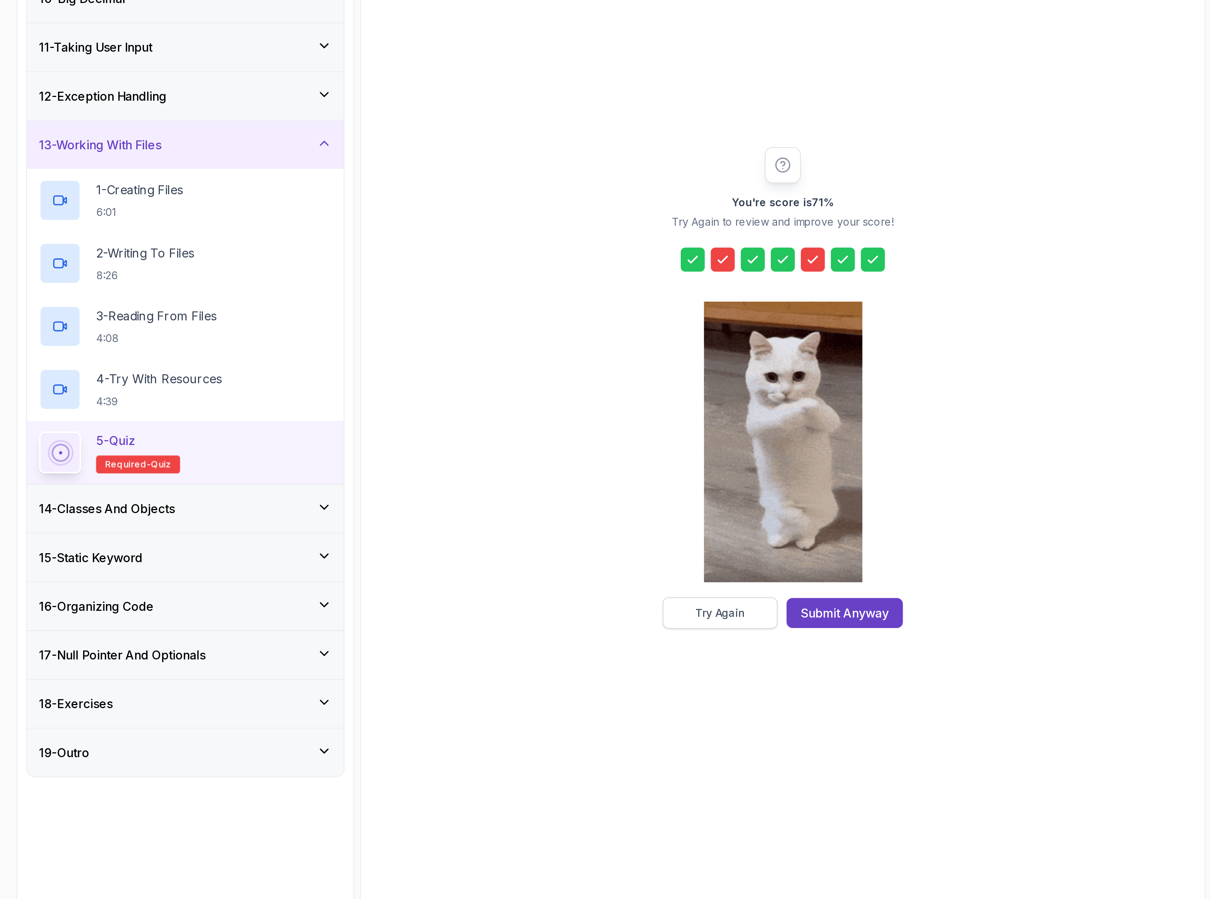
click at [661, 607] on div "Try Again" at bounding box center [659, 602] width 25 height 7
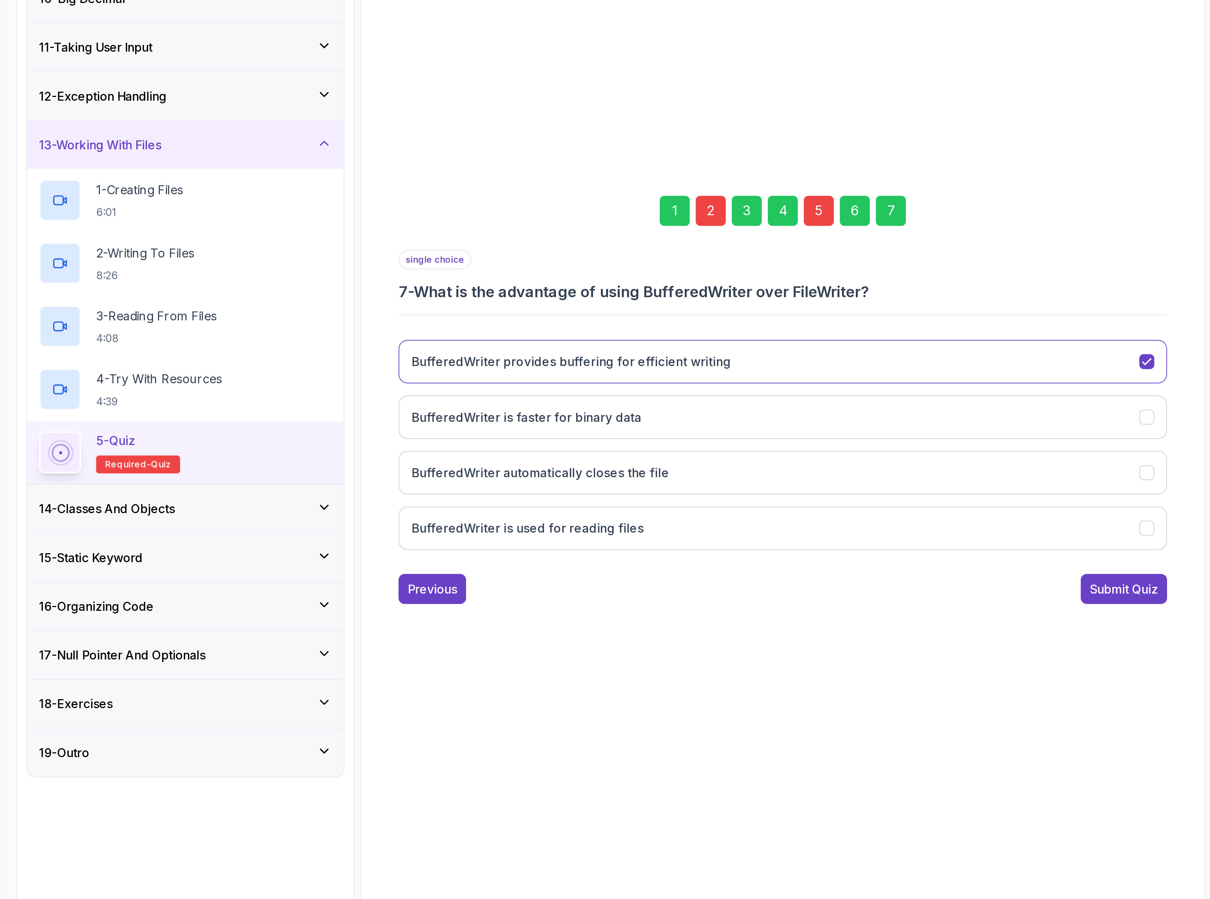
click at [708, 401] on div "5" at bounding box center [708, 402] width 15 height 15
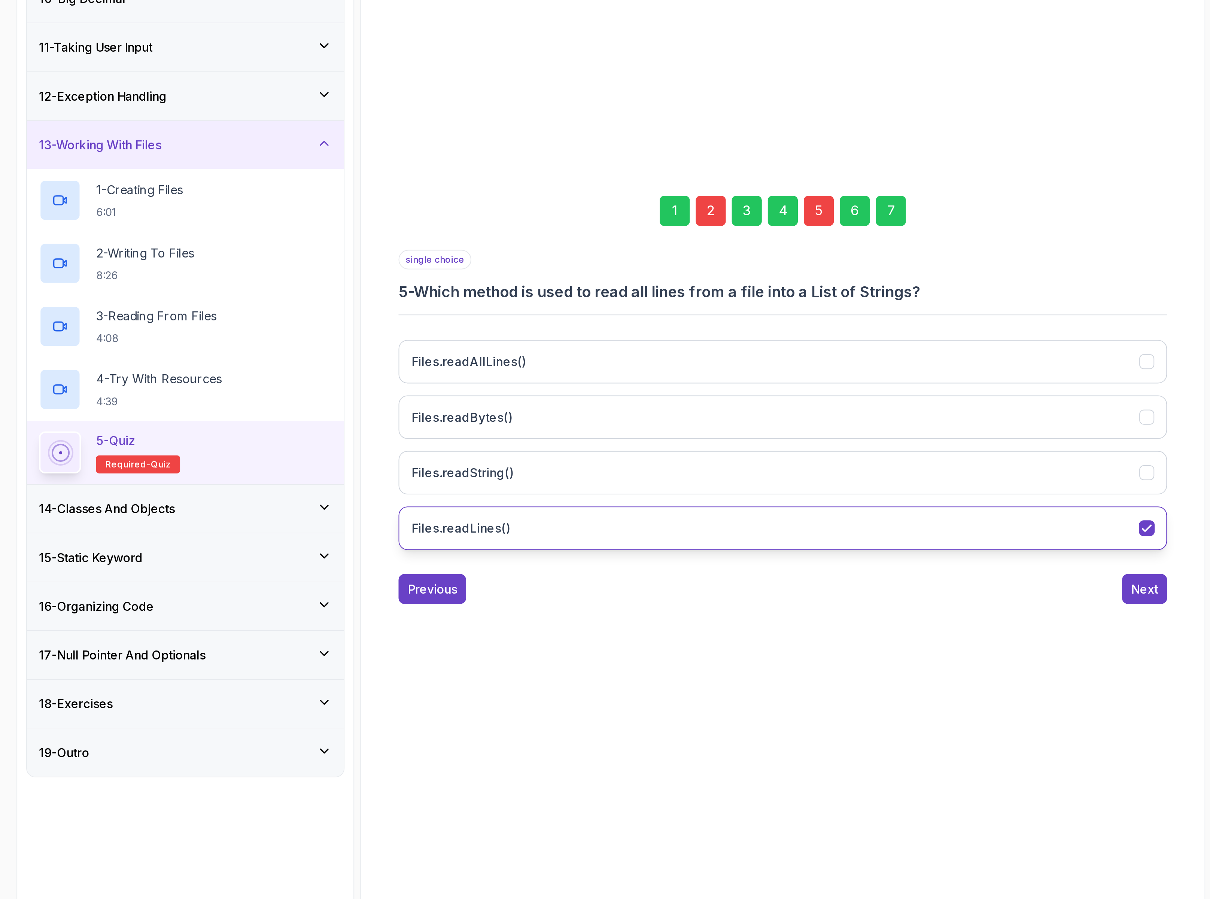
click at [622, 561] on button "Files.readLines()" at bounding box center [690, 561] width 383 height 22
click at [597, 478] on button "Files.readAllLines()" at bounding box center [690, 478] width 383 height 22
click at [741, 398] on div "7" at bounding box center [744, 402] width 15 height 15
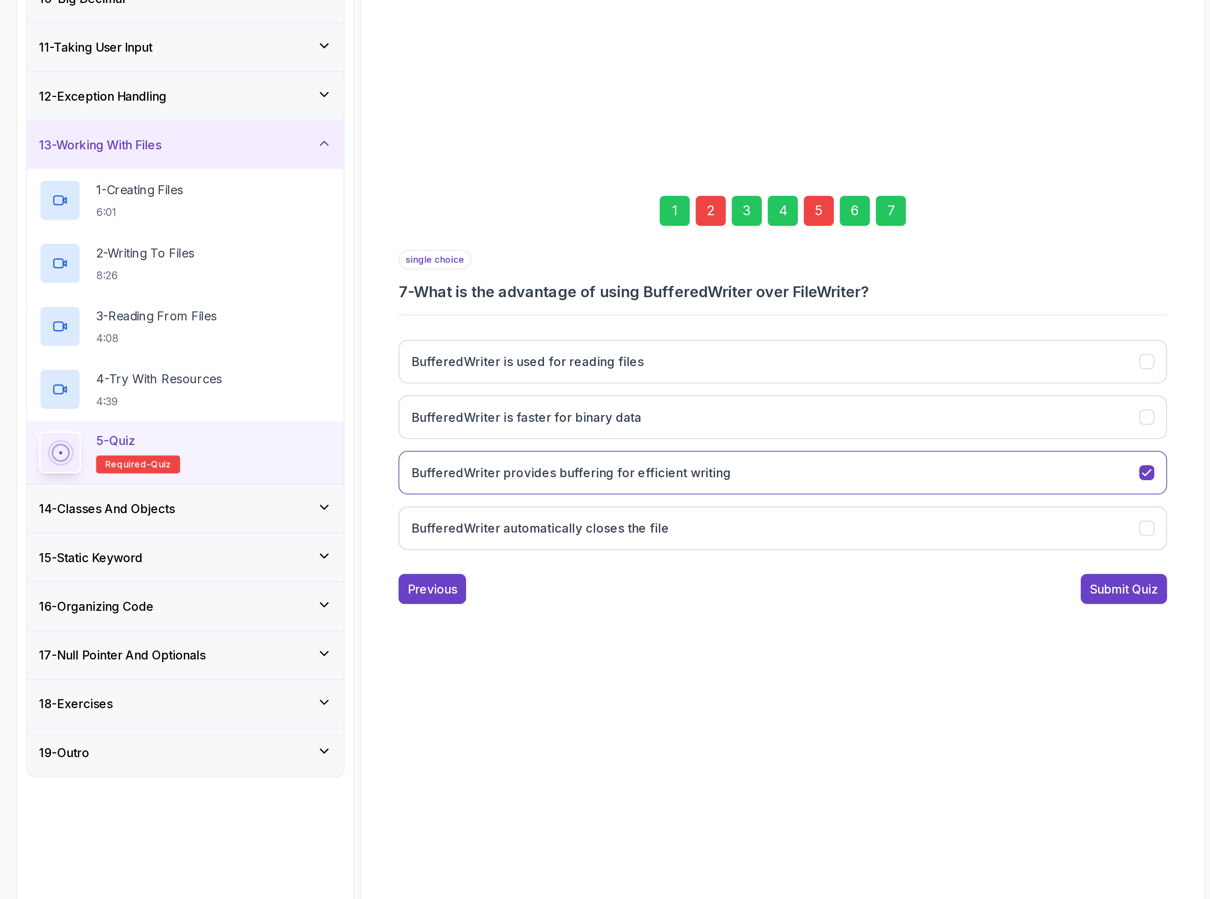
click at [858, 593] on div "Submit Quiz" at bounding box center [861, 591] width 34 height 9
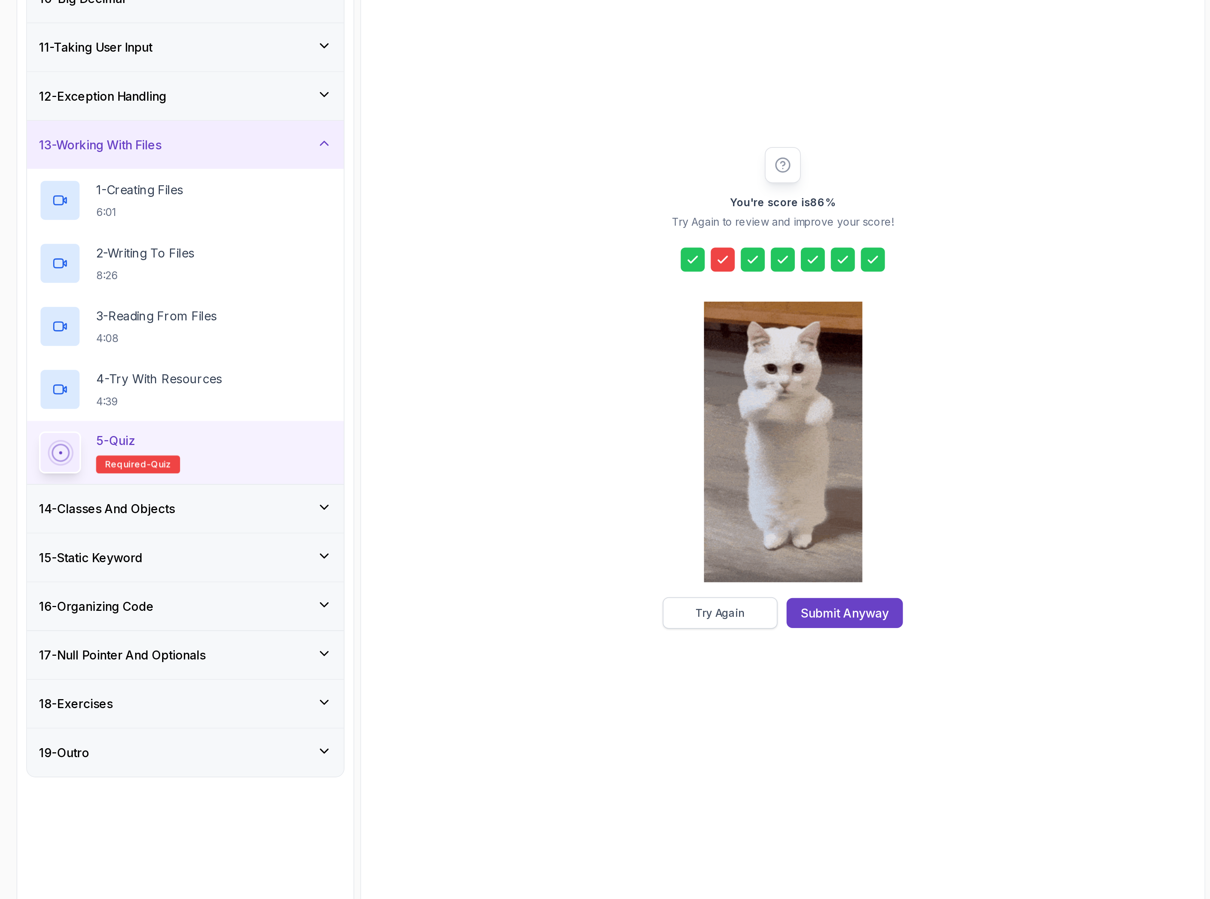
click at [662, 605] on div "Try Again" at bounding box center [659, 602] width 25 height 7
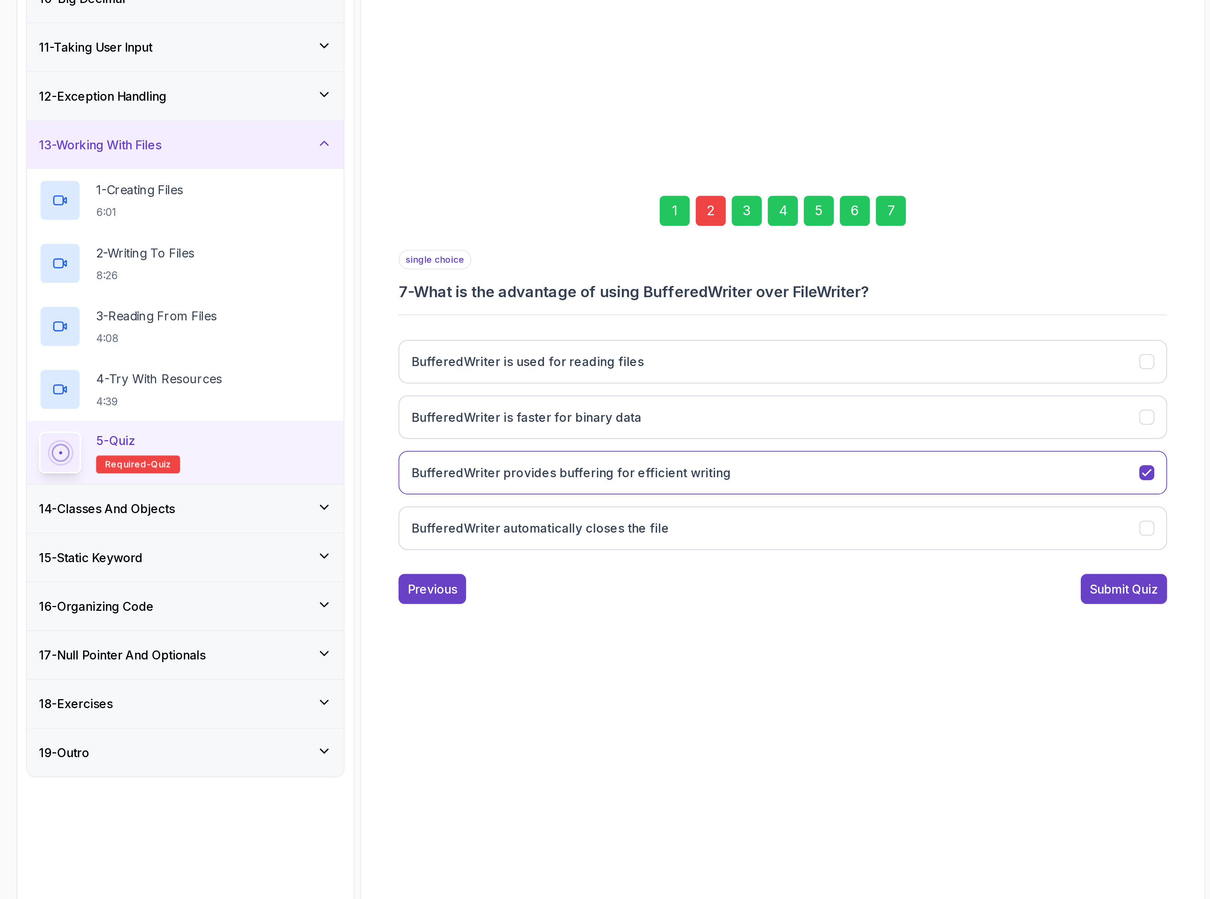
click at [653, 406] on div "2" at bounding box center [654, 402] width 15 height 15
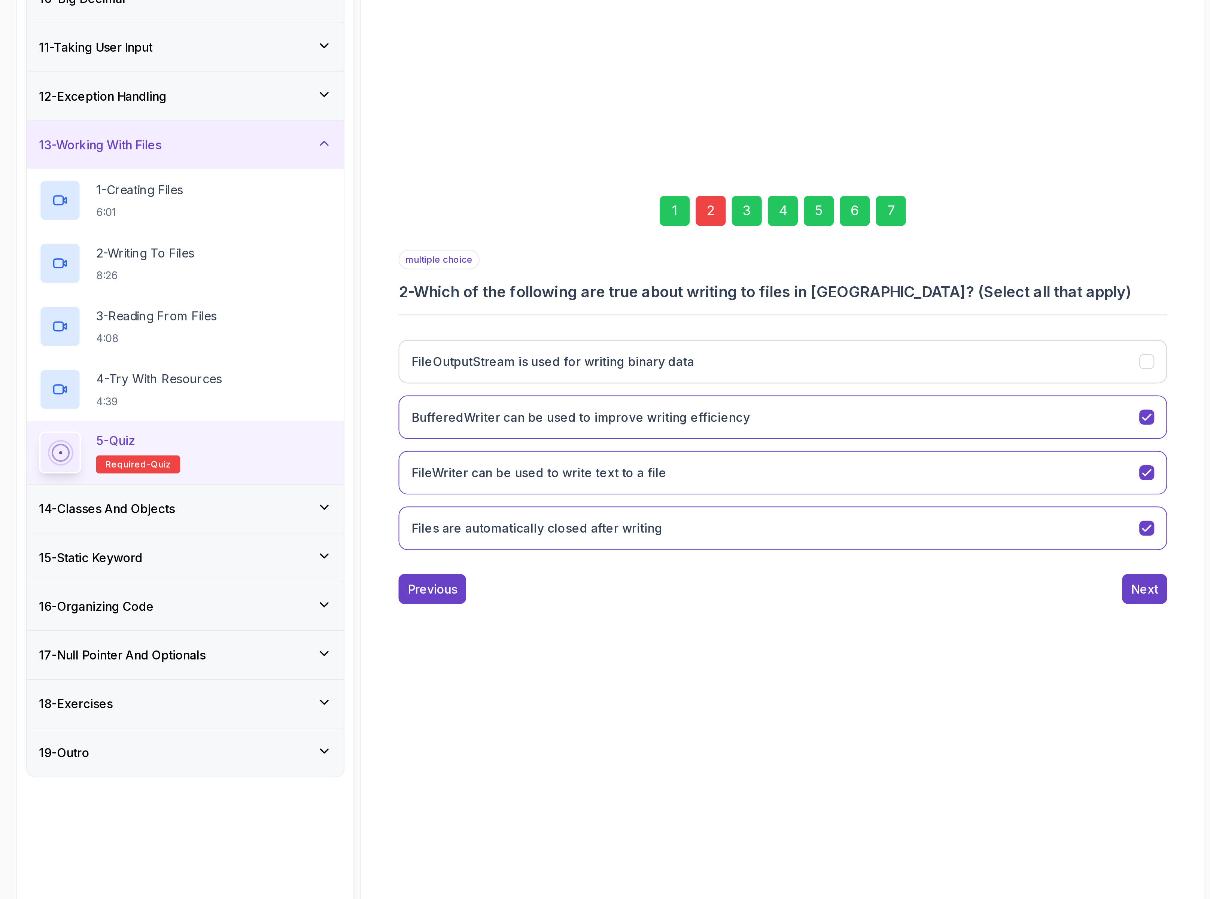
drag, startPoint x: 674, startPoint y: 564, endPoint x: 663, endPoint y: 522, distance: 43.2
click at [674, 564] on button "Files are automatically closed after writing" at bounding box center [690, 561] width 383 height 22
drag, startPoint x: 665, startPoint y: 512, endPoint x: 665, endPoint y: 498, distance: 14.6
click at [665, 512] on button "BufferedWriter can be used to improve writing efficiency" at bounding box center [690, 506] width 383 height 22
click at [747, 395] on div "7" at bounding box center [744, 402] width 15 height 15
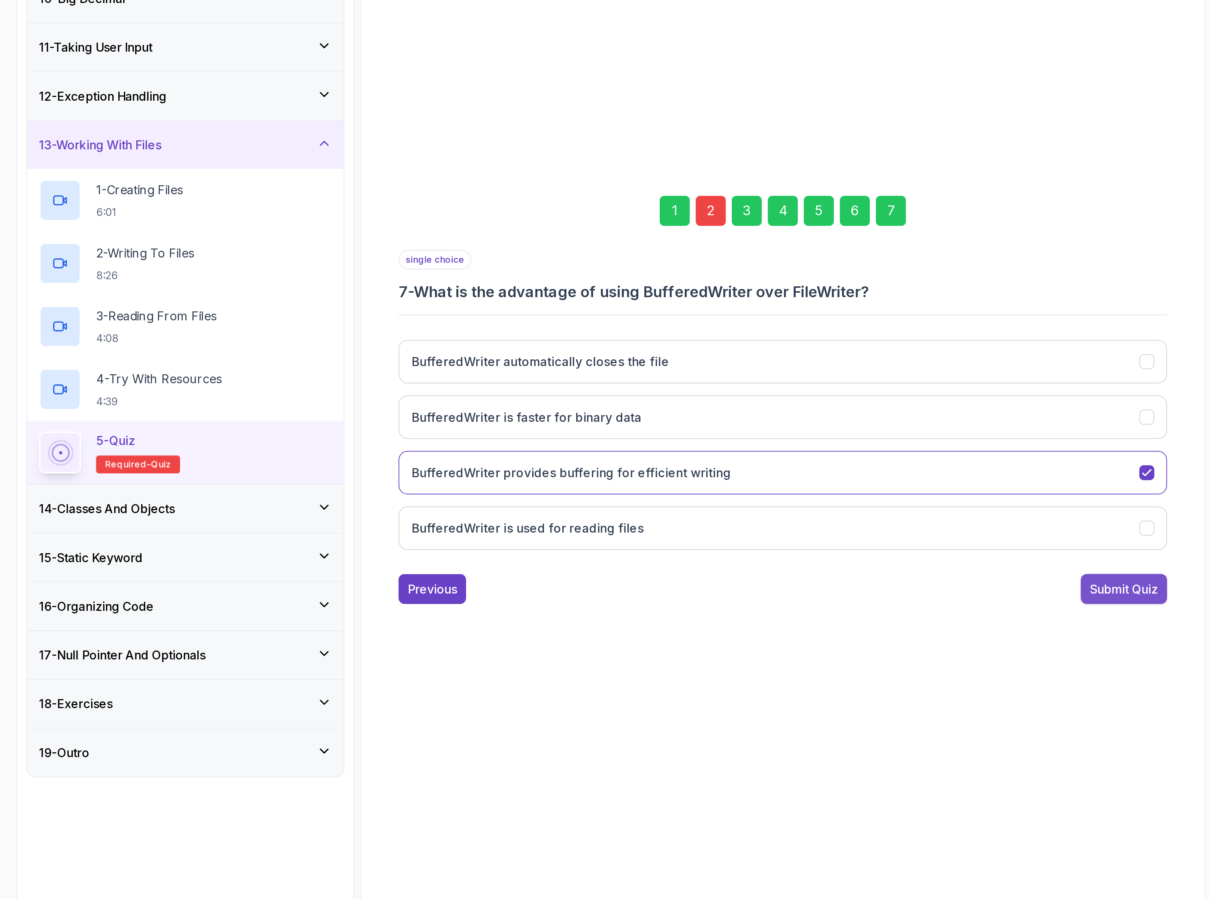
click at [853, 595] on div "Submit Quiz" at bounding box center [861, 591] width 34 height 9
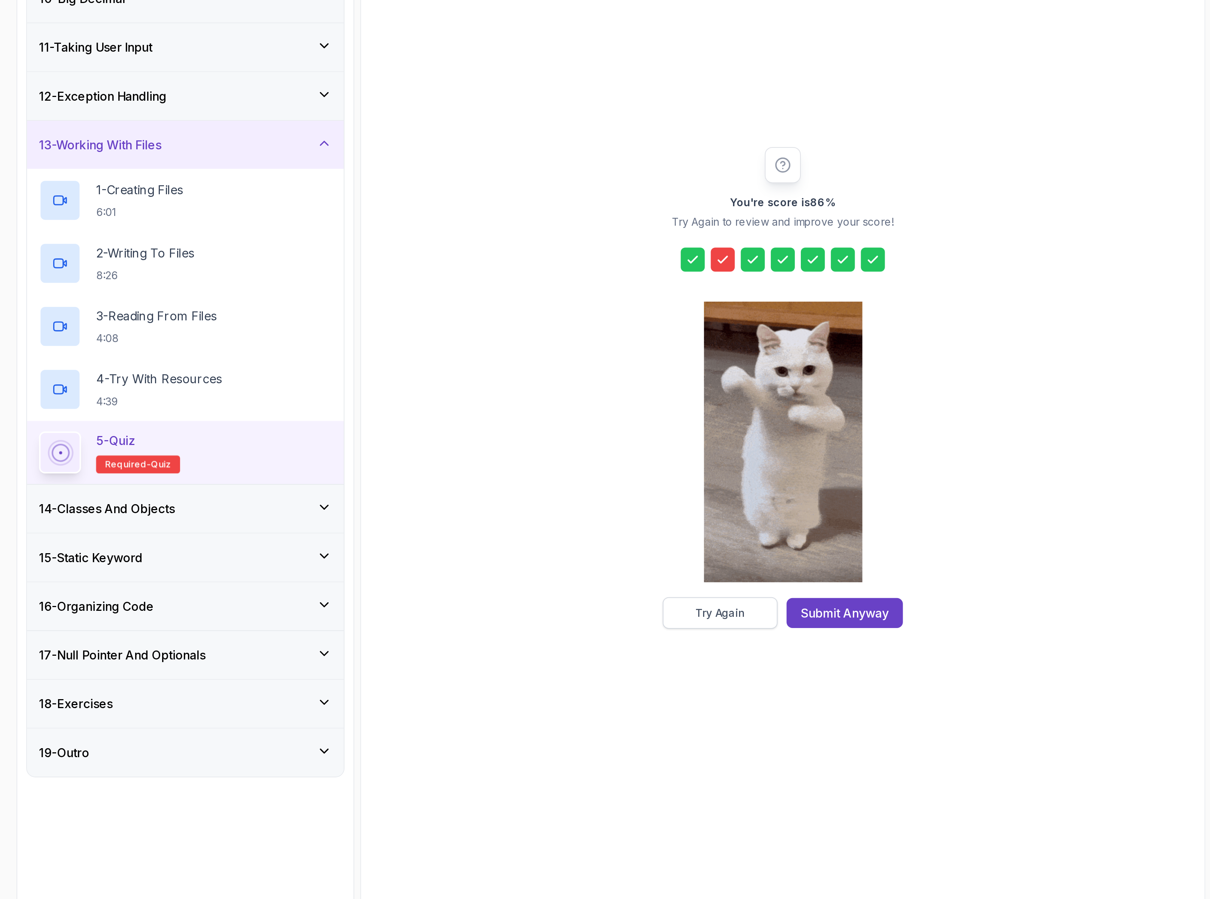
click at [658, 607] on div "Try Again" at bounding box center [659, 602] width 25 height 7
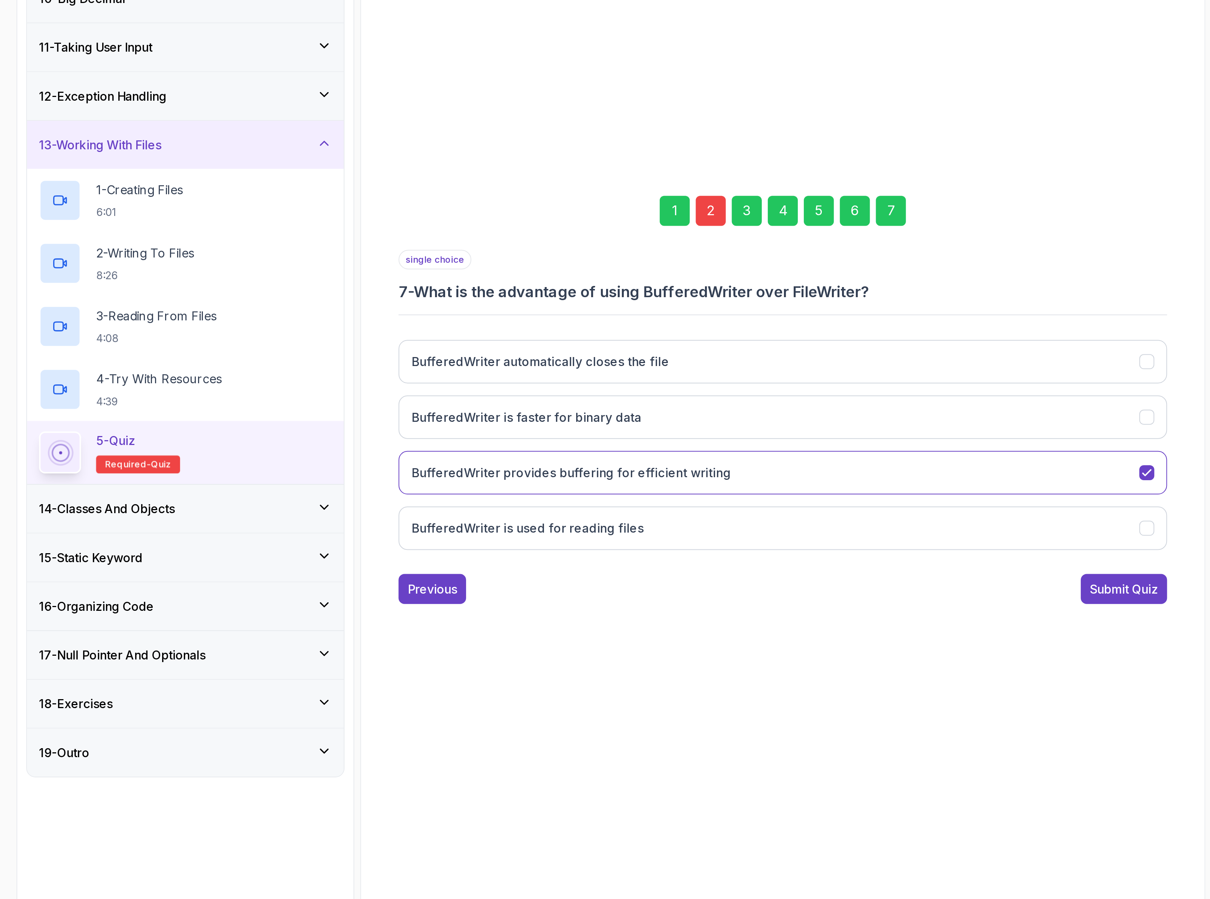
click at [657, 408] on div "2" at bounding box center [654, 402] width 15 height 15
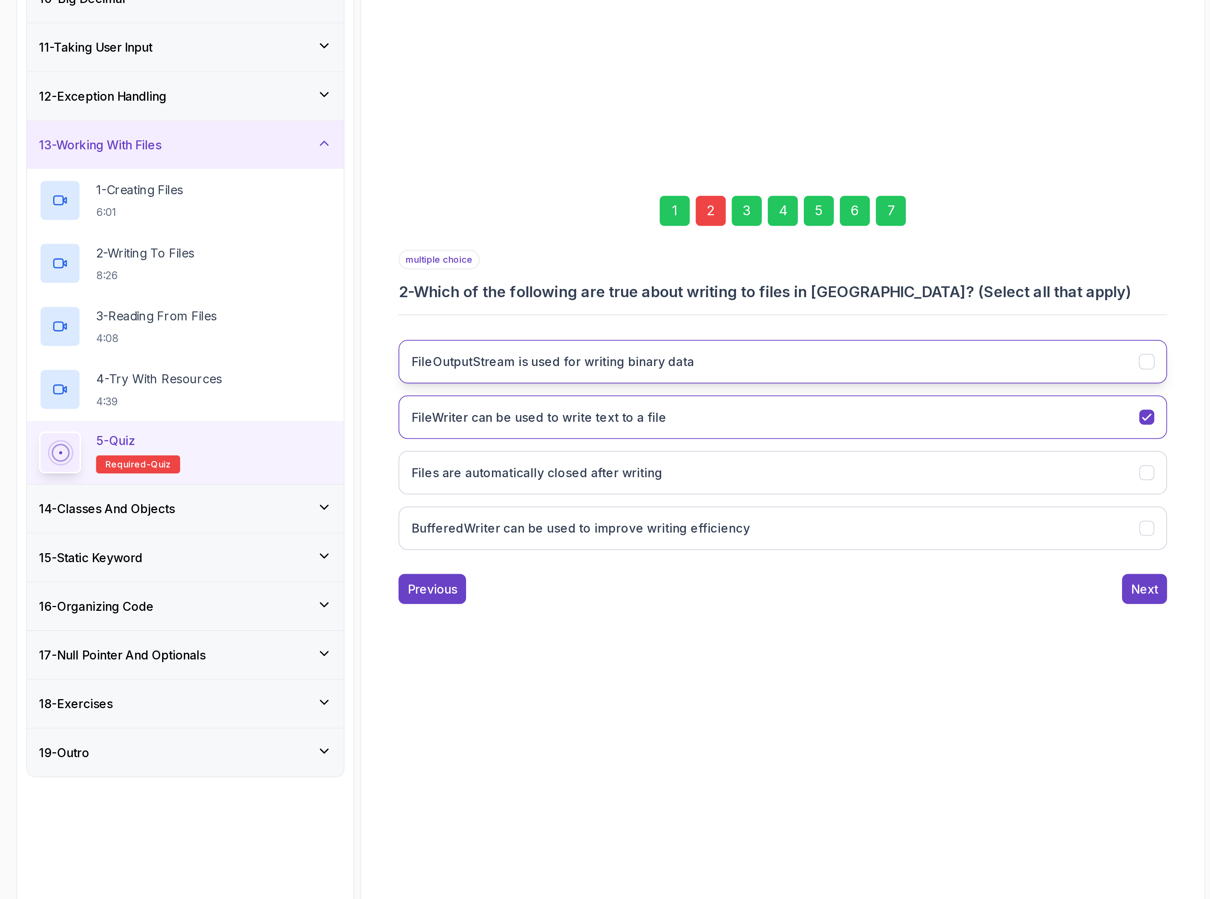
click at [627, 478] on h3 "FileOutputStream is used for writing binary data" at bounding box center [575, 477] width 141 height 9
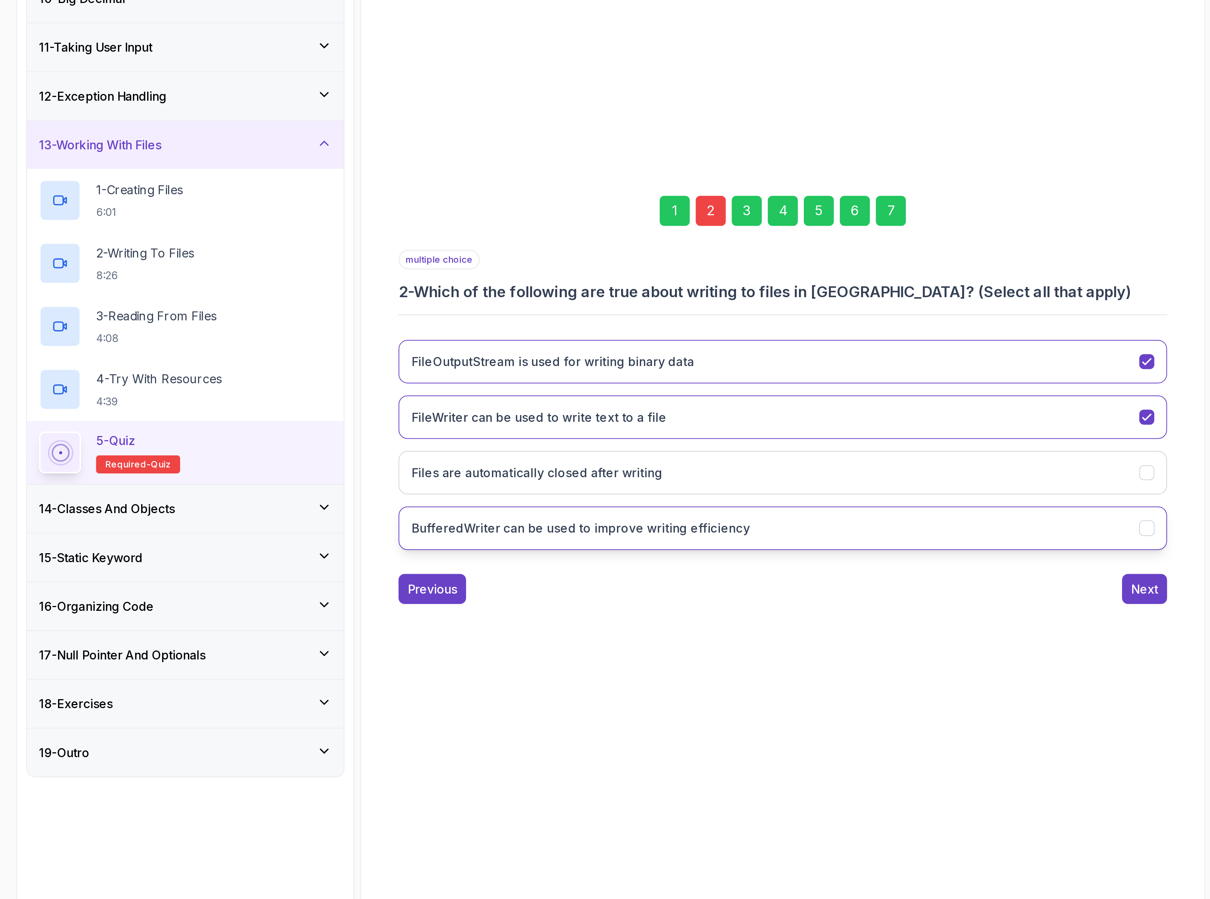
click at [633, 563] on h3 "BufferedWriter can be used to improve writing efficiency" at bounding box center [589, 560] width 169 height 9
click at [742, 402] on div "7" at bounding box center [744, 402] width 15 height 15
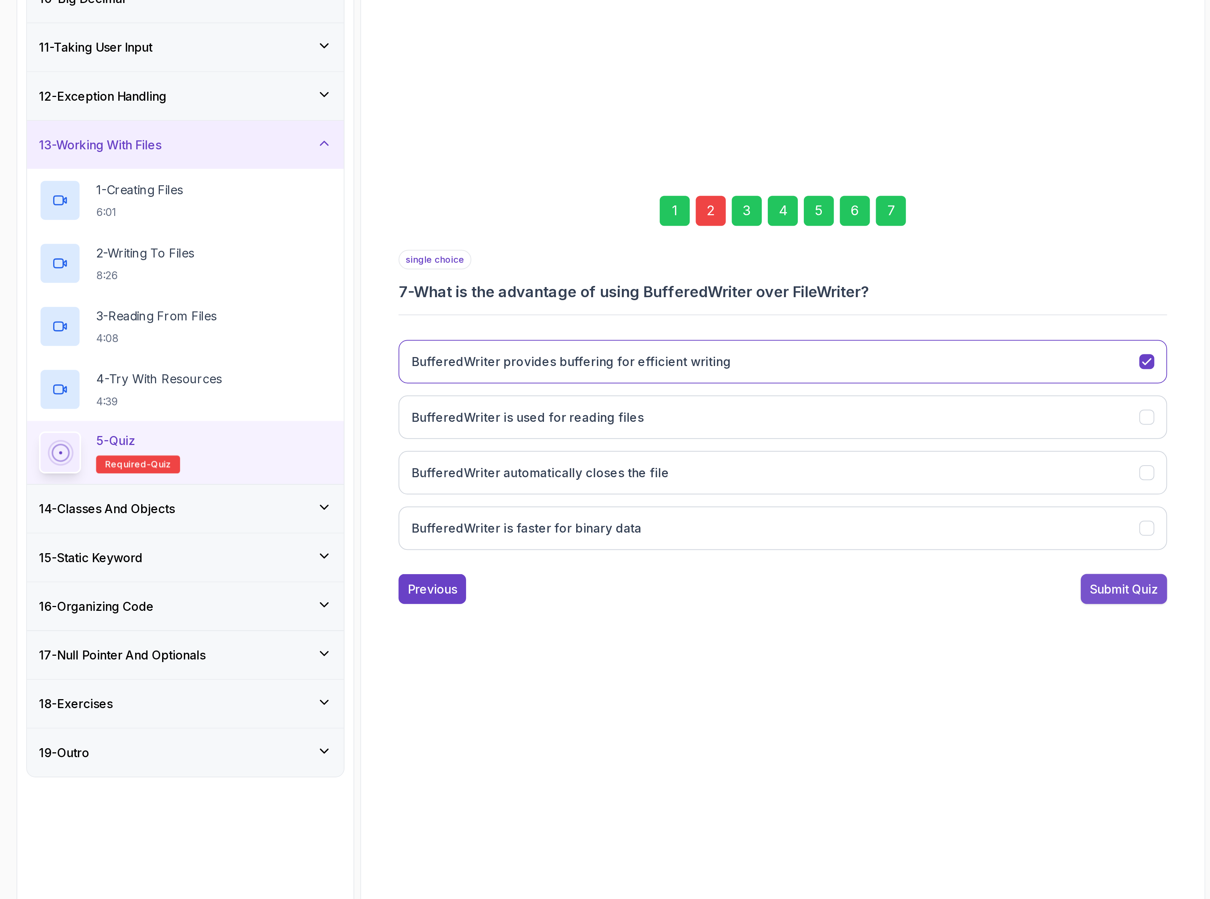
click at [854, 594] on div "Submit Quiz" at bounding box center [861, 591] width 34 height 9
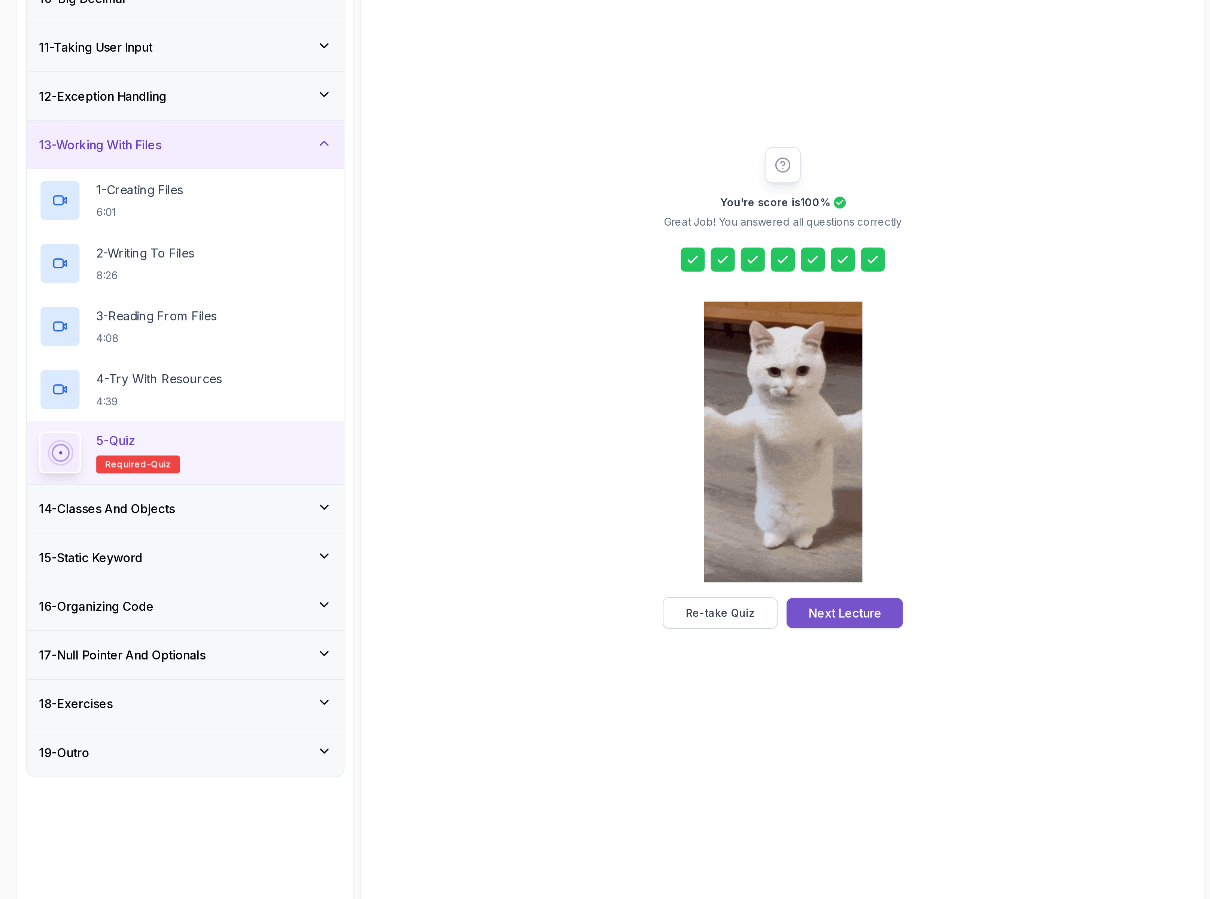
click at [718, 604] on div "Next Lecture" at bounding box center [722, 603] width 37 height 9
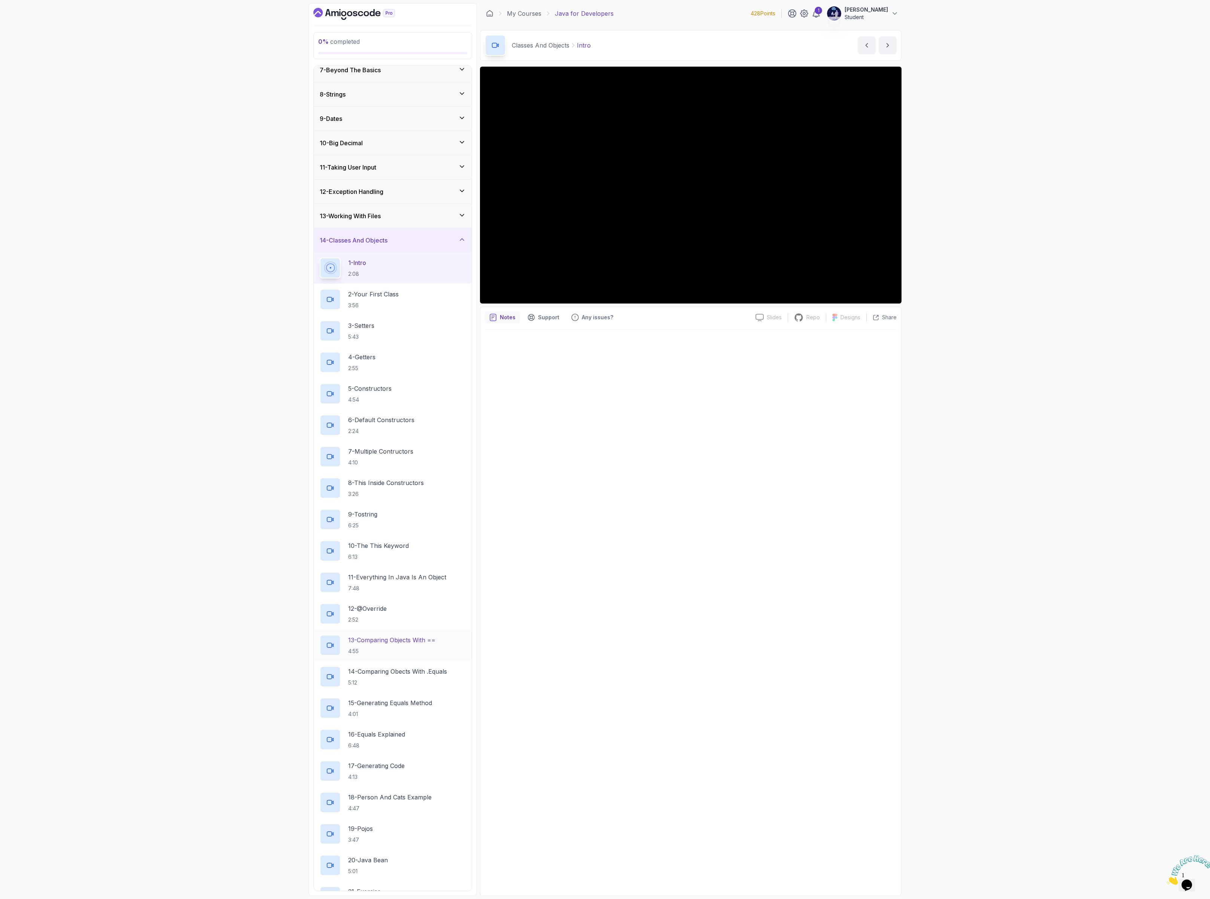
scroll to position [368, 0]
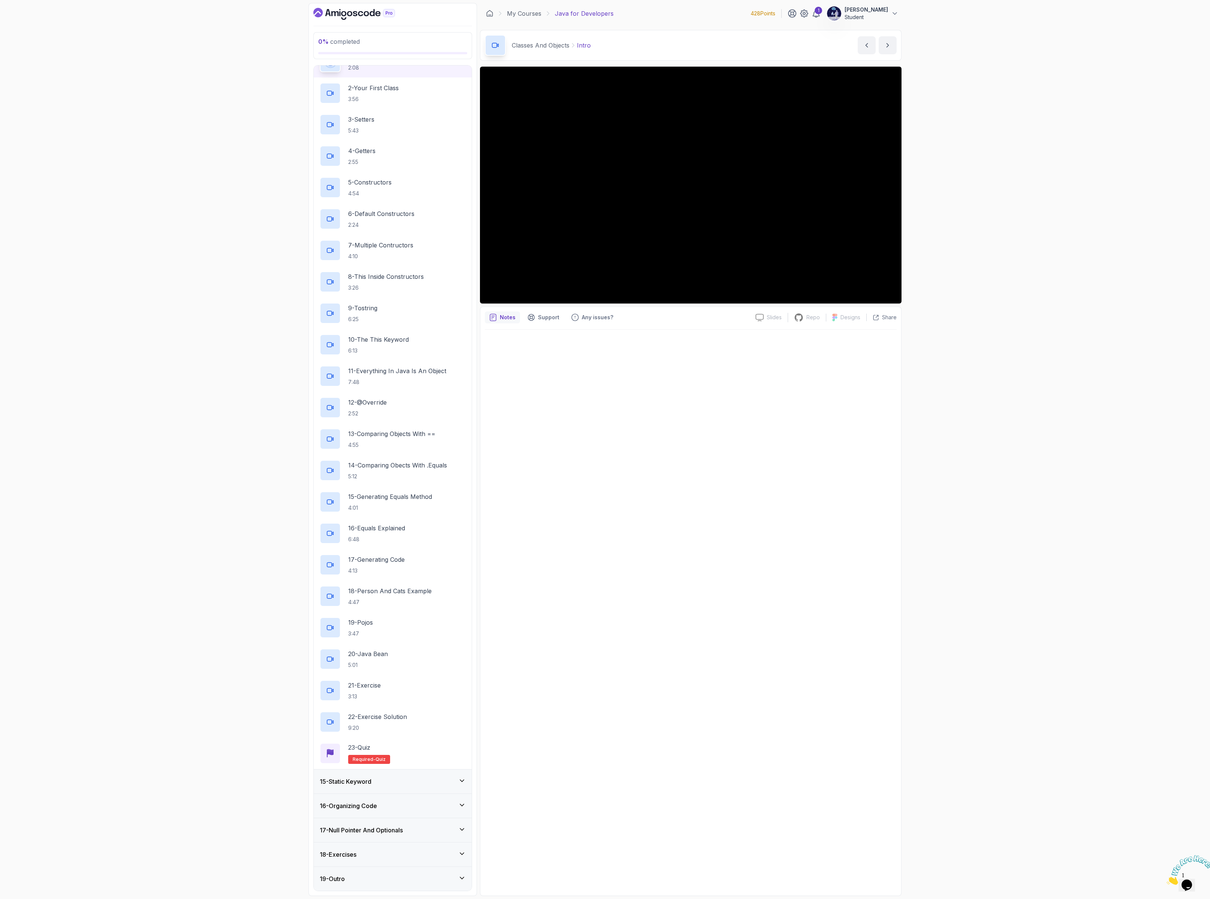
click at [958, 233] on div "0 % completed 1 - Intro 2 - Loops 3 - If Statements 4 - Packages 5 - Access Mod…" at bounding box center [605, 449] width 1210 height 899
click at [376, 788] on div "15 - Static Keyword" at bounding box center [393, 782] width 158 height 24
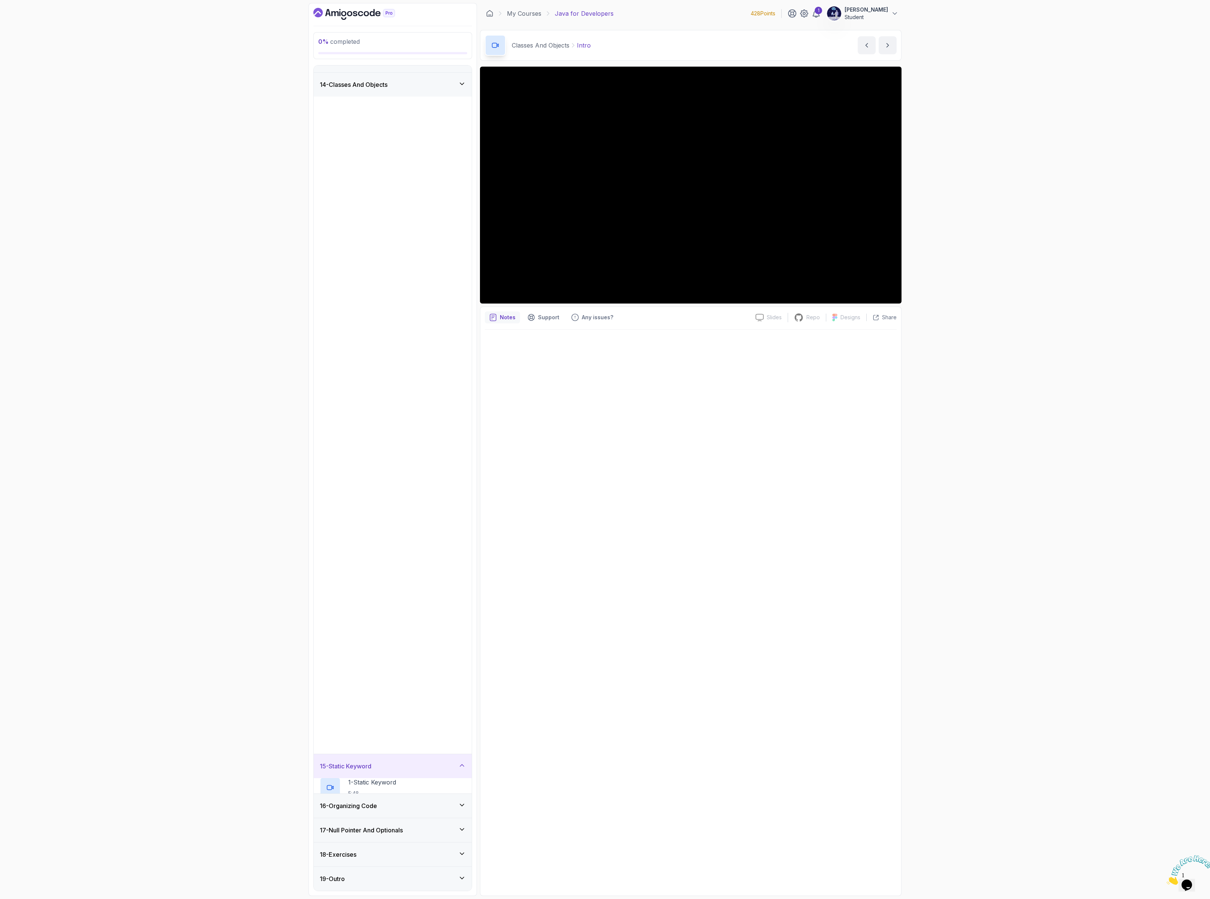
scroll to position [0, 0]
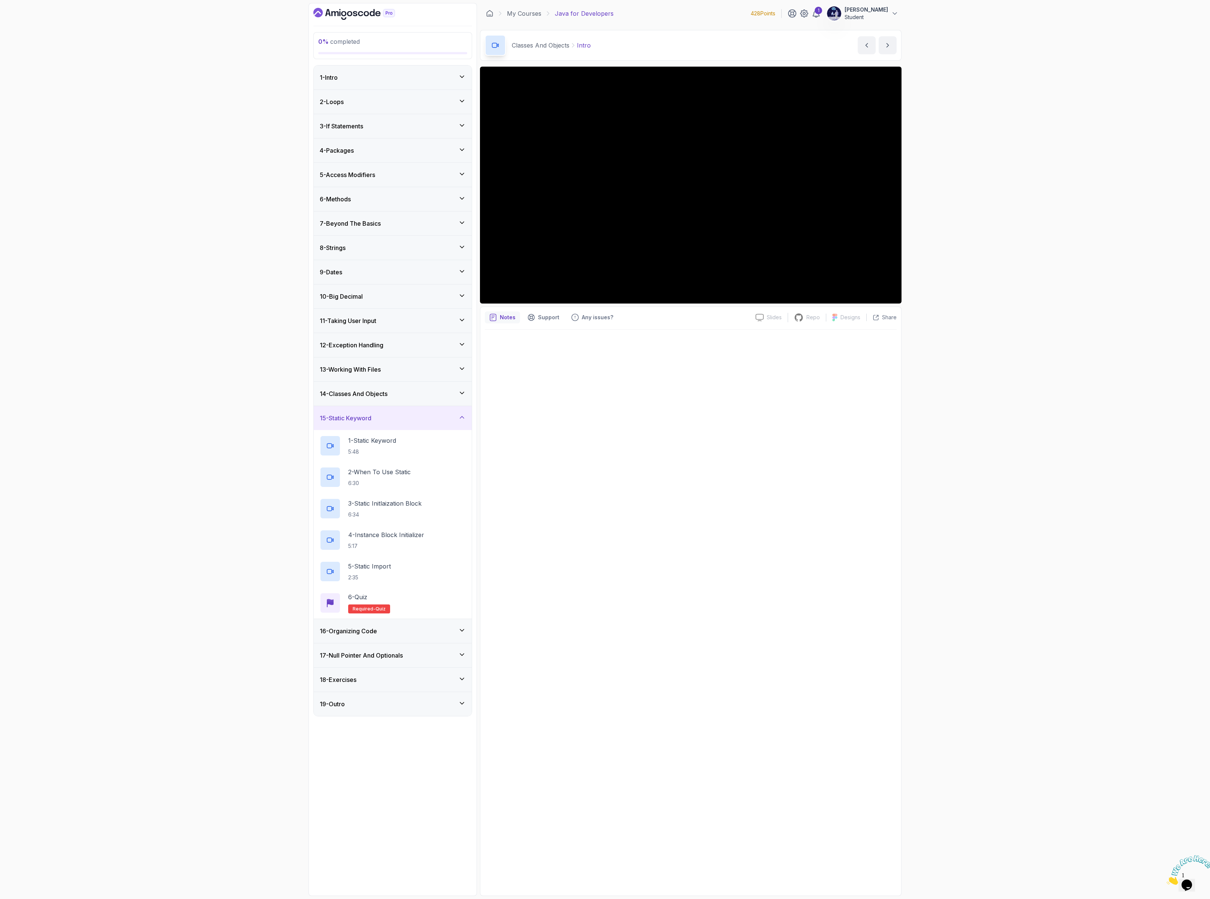
click at [345, 643] on div "16 - Organizing Code" at bounding box center [393, 631] width 158 height 24
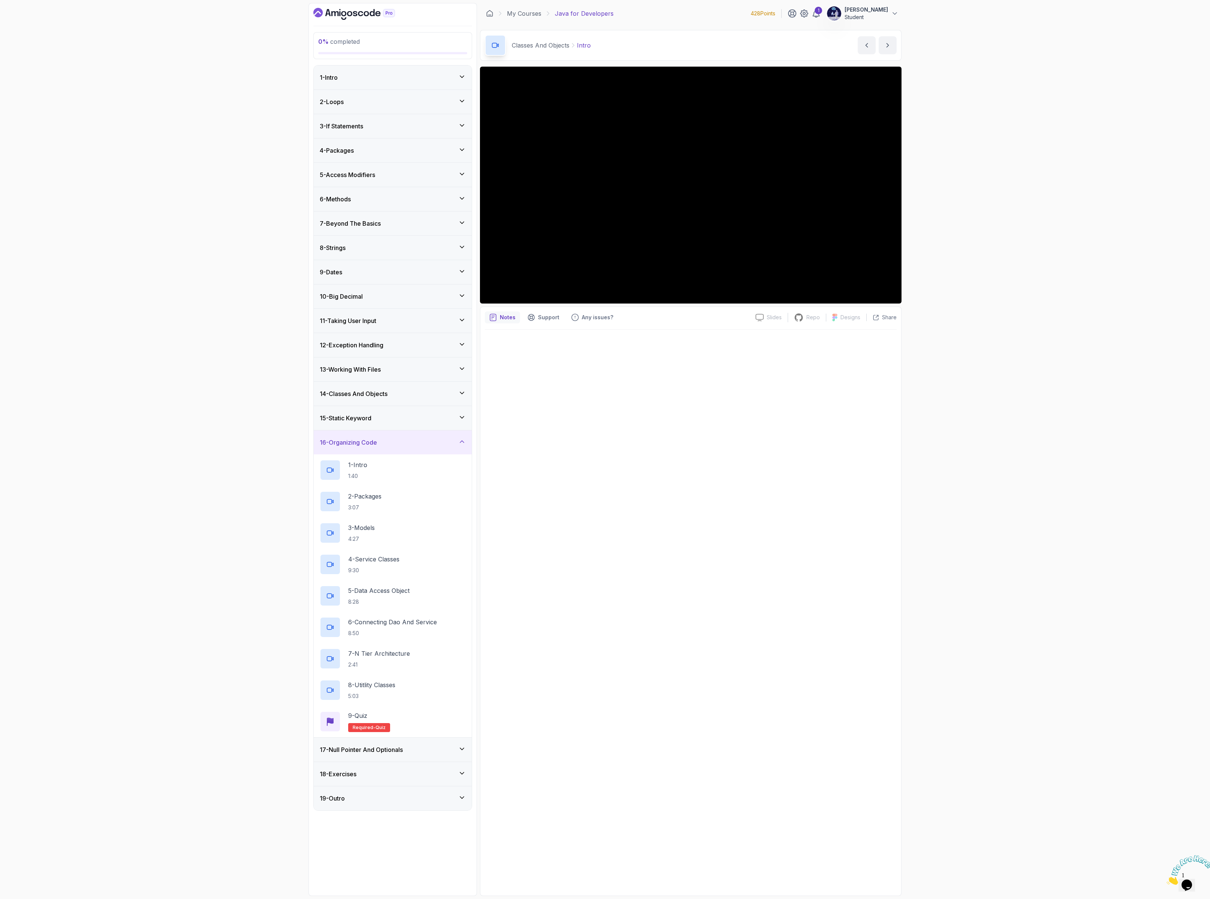
click at [359, 762] on div "17 - Null Pointer And Optionals" at bounding box center [393, 750] width 158 height 24
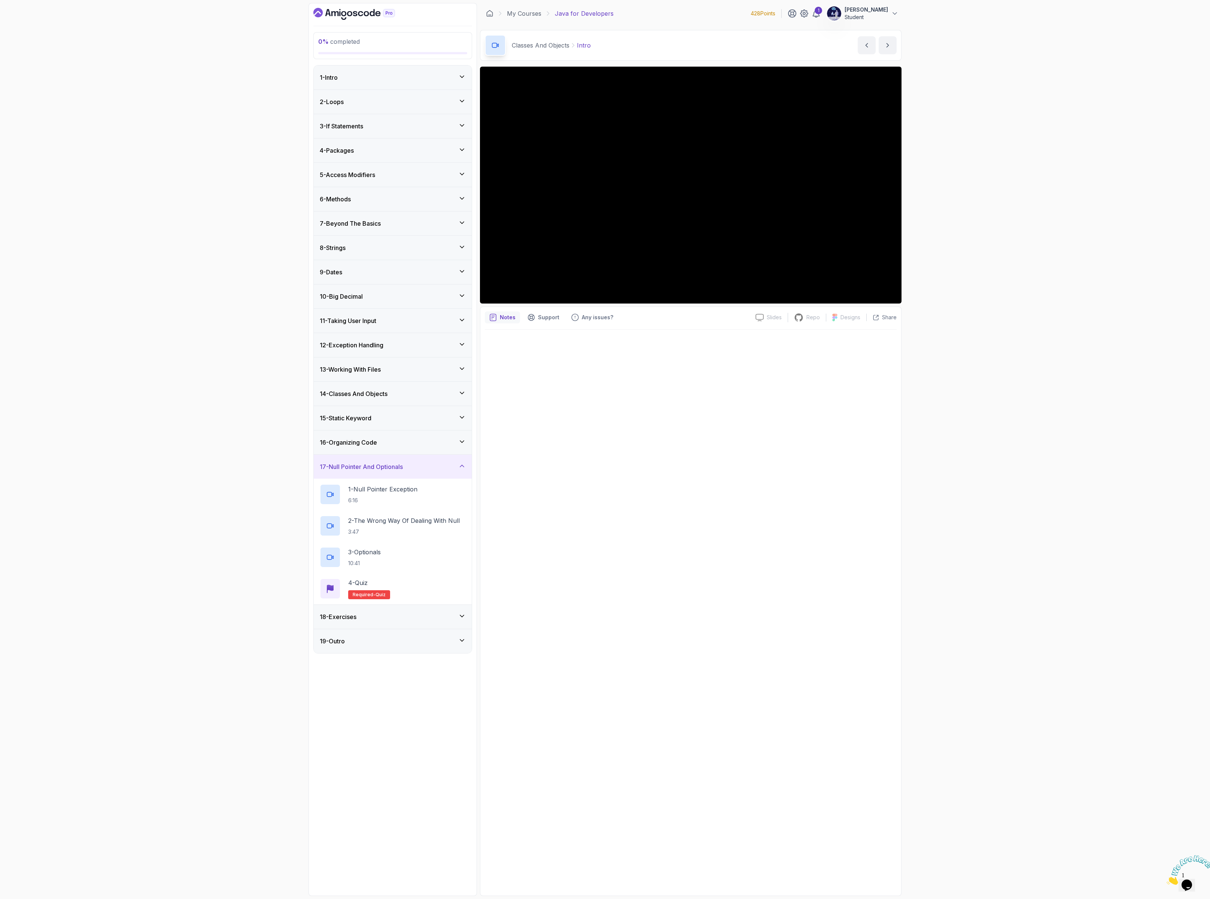
click at [347, 622] on h3 "18 - Exercises" at bounding box center [338, 617] width 37 height 9
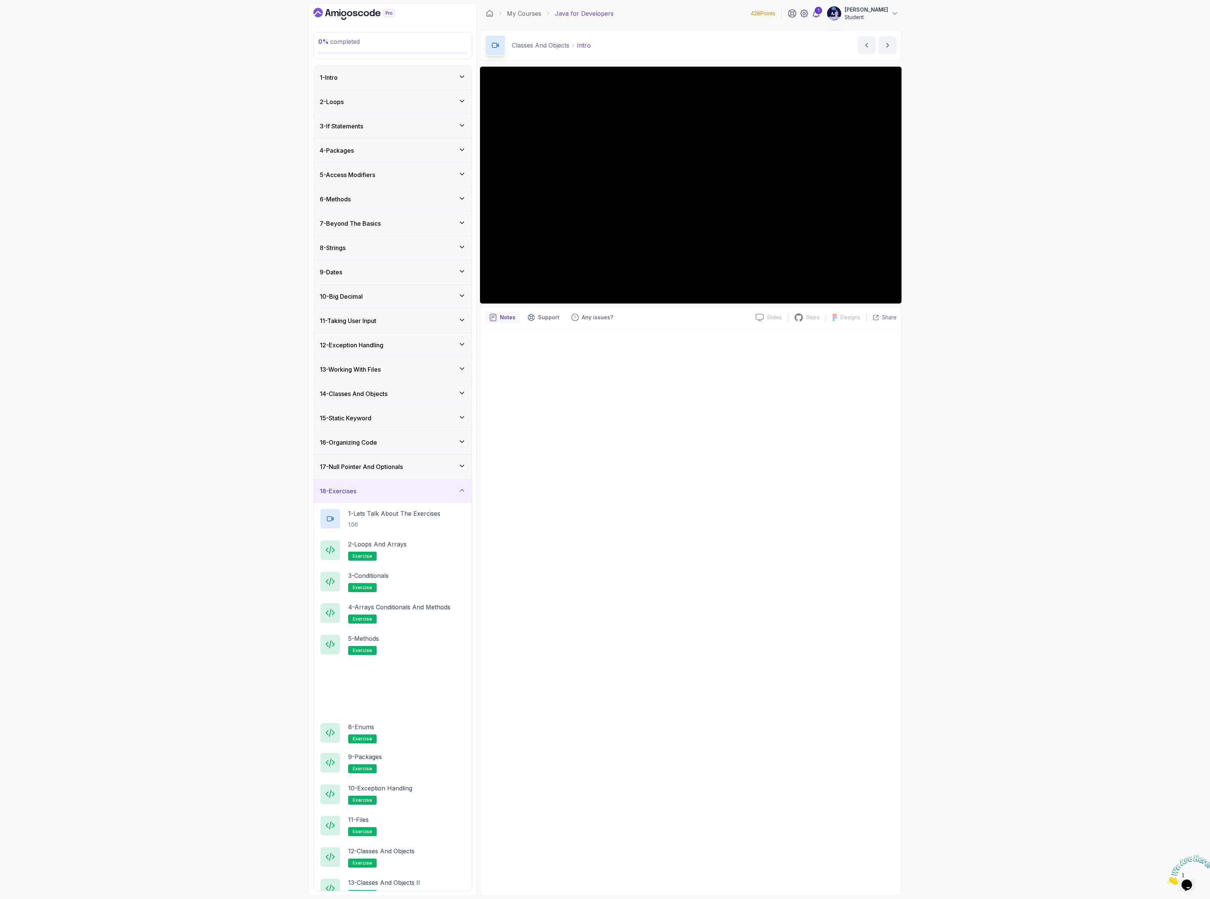
scroll to position [54, 0]
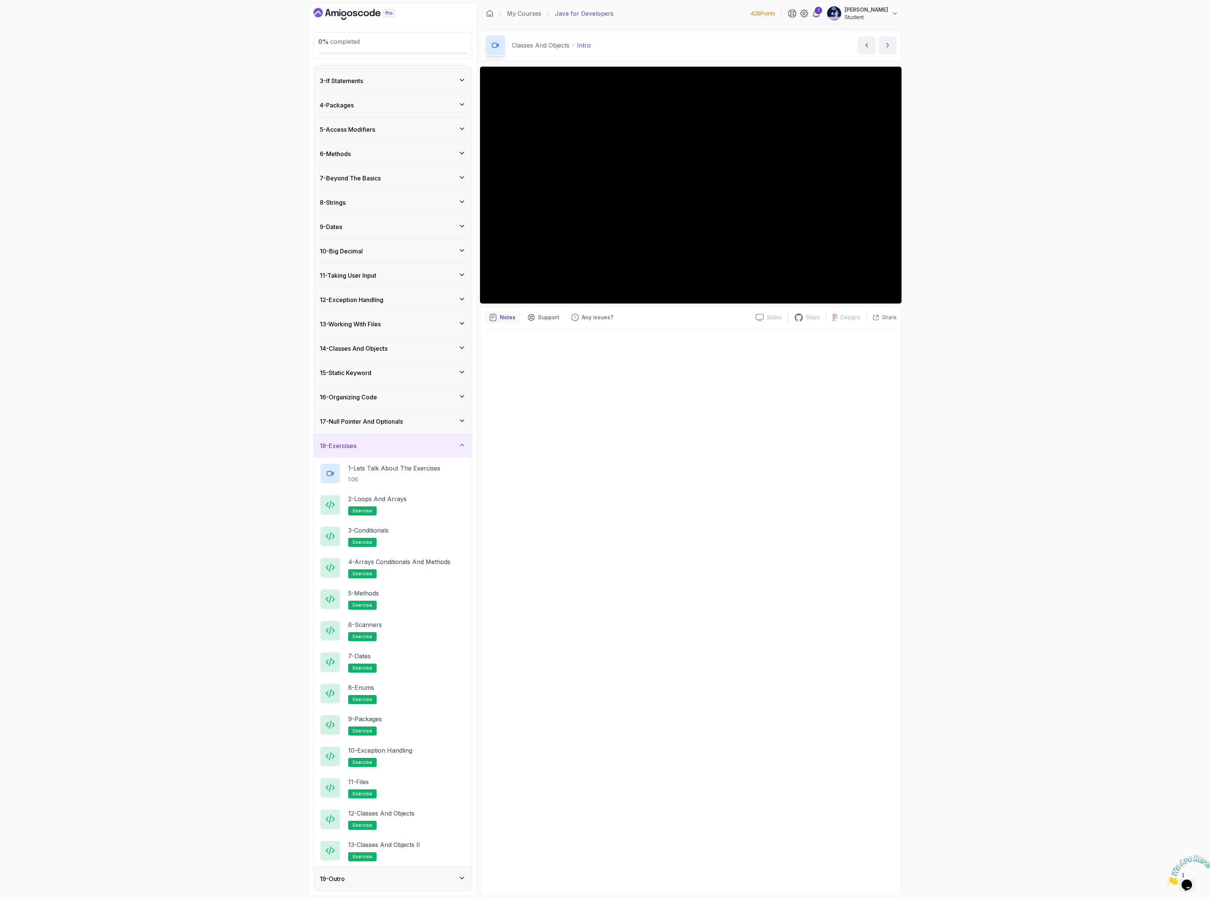
click at [344, 371] on h3 "15 - Static Keyword" at bounding box center [346, 372] width 52 height 9
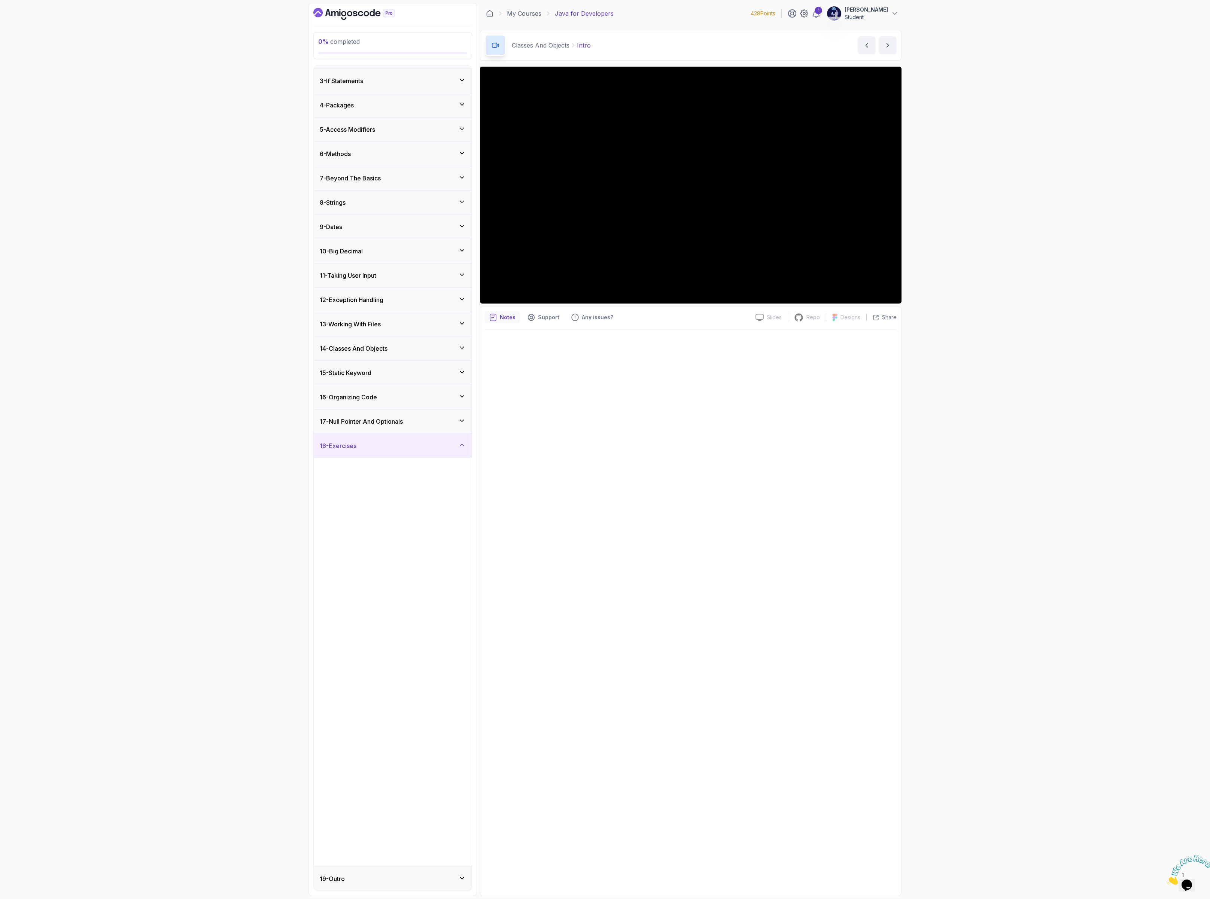
scroll to position [0, 0]
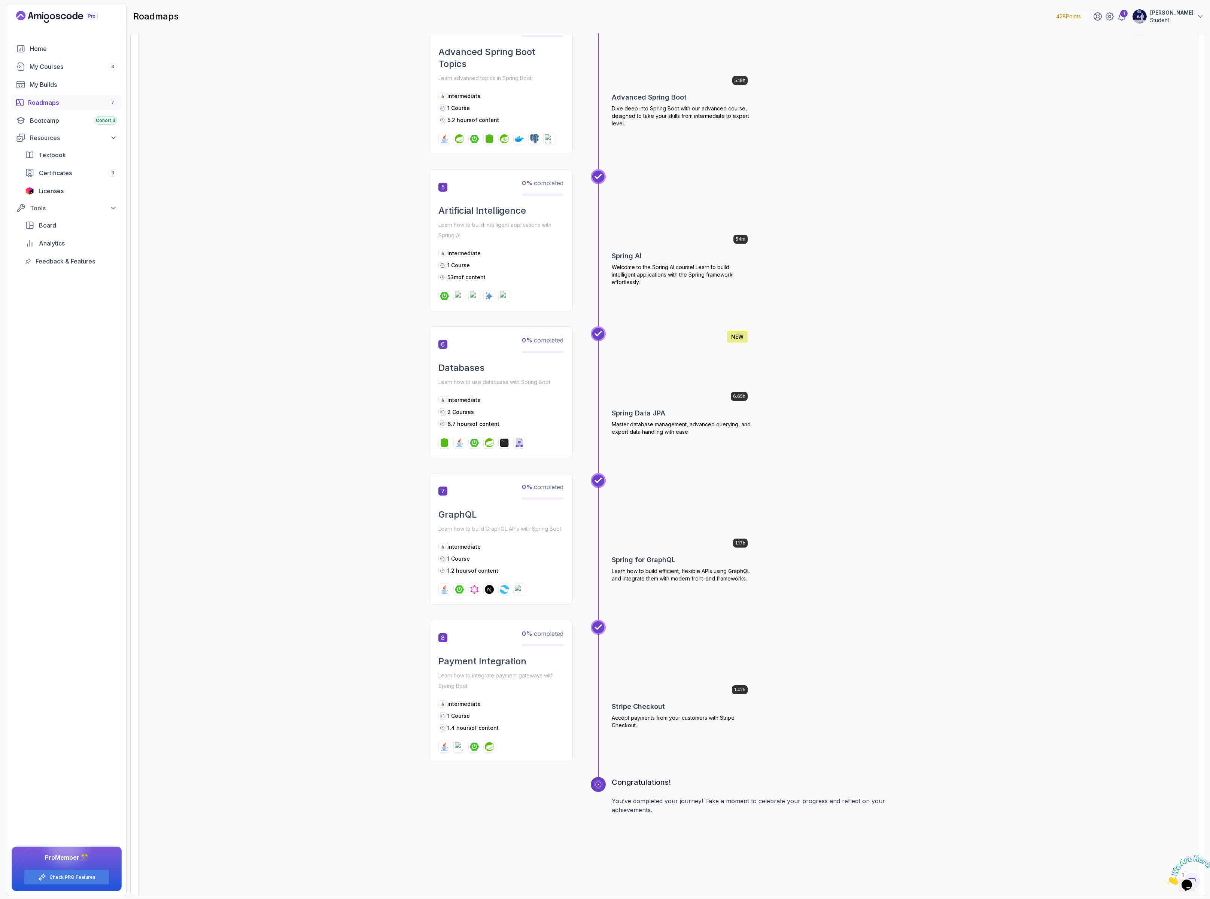
scroll to position [692, 0]
